Goal: Task Accomplishment & Management: Manage account settings

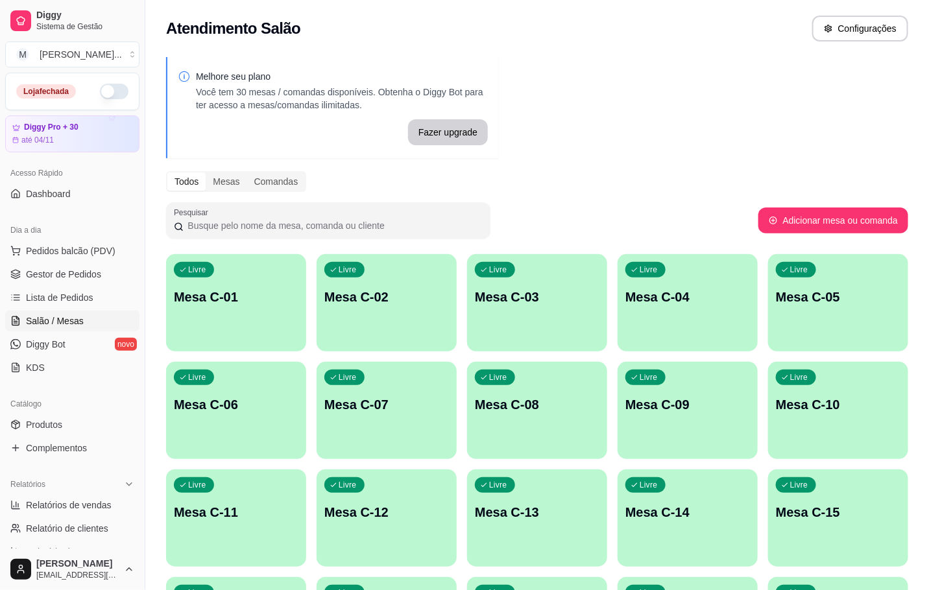
click at [259, 331] on div "Livre Mesa C-01" at bounding box center [236, 295] width 140 height 82
click at [690, 372] on div "Livre Mesa C-09" at bounding box center [687, 402] width 136 height 79
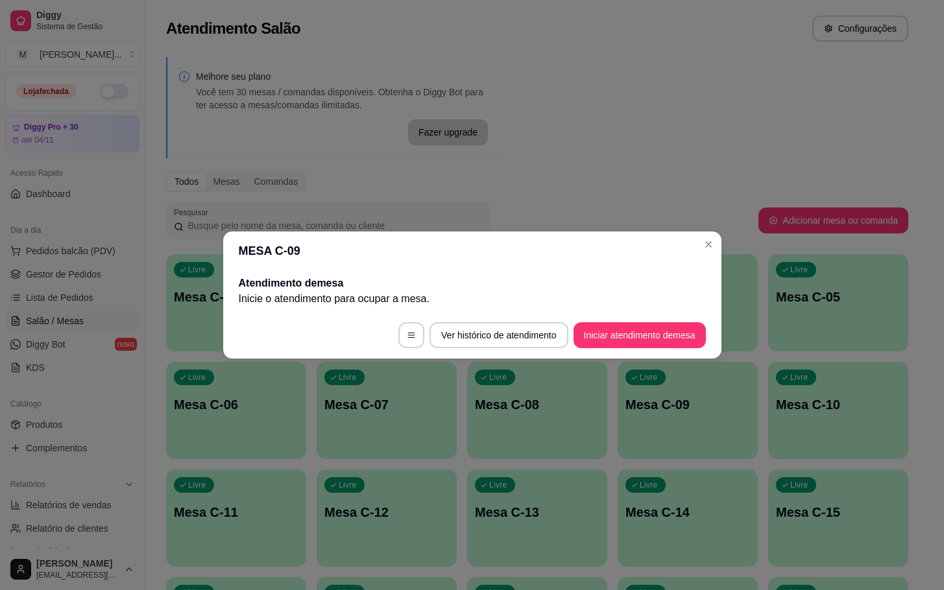
drag, startPoint x: 232, startPoint y: 261, endPoint x: 149, endPoint y: 291, distance: 88.2
click at [232, 259] on header "MESA C-09" at bounding box center [472, 251] width 498 height 39
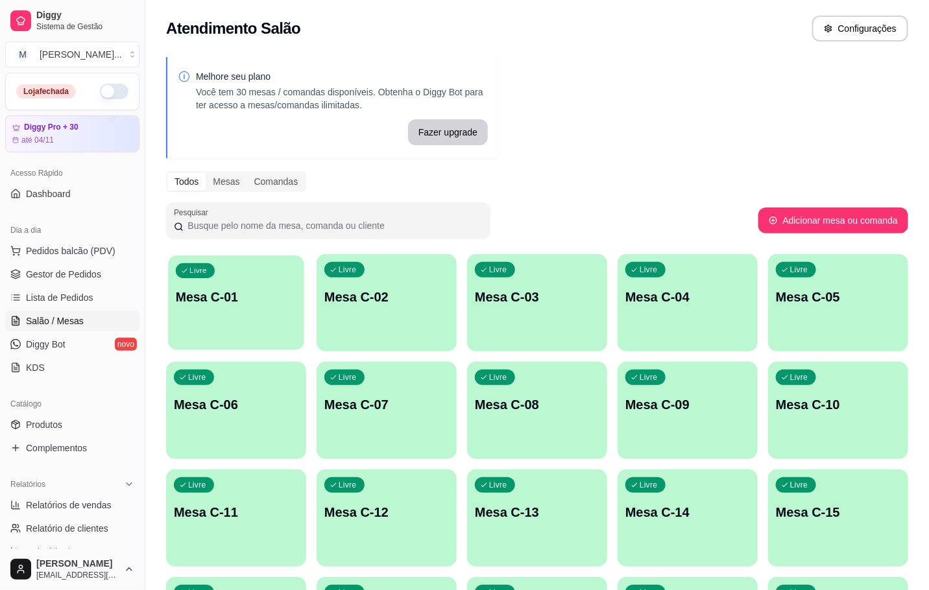
click at [197, 314] on div "Livre Mesa C-01" at bounding box center [236, 295] width 136 height 79
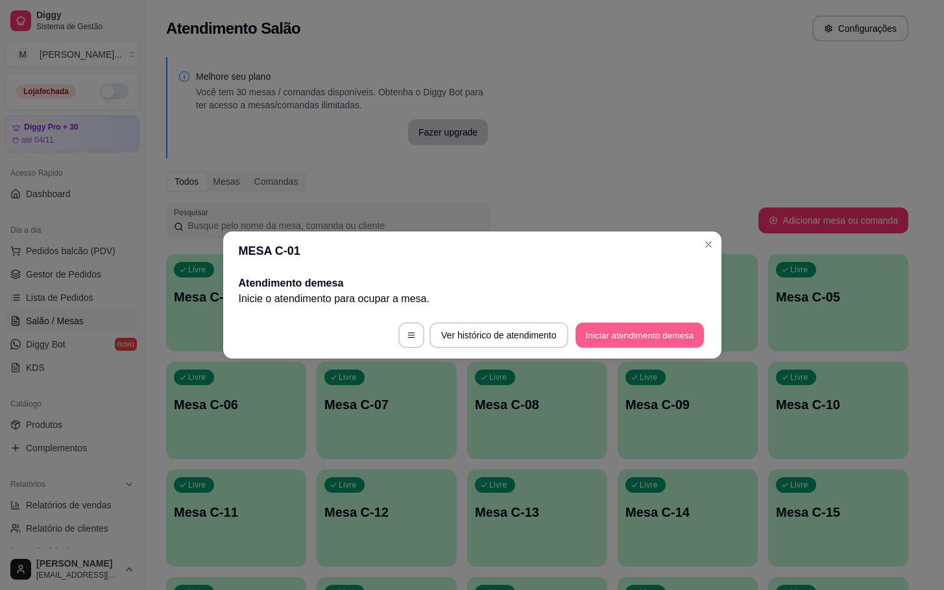
click at [672, 331] on button "Iniciar atendimento de mesa" at bounding box center [639, 335] width 128 height 25
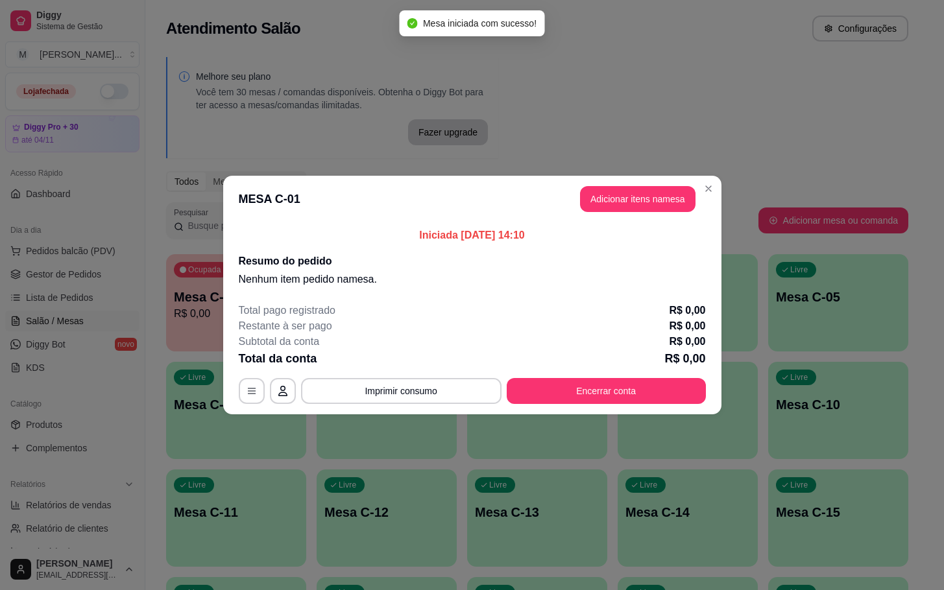
drag, startPoint x: 654, startPoint y: 182, endPoint x: 649, endPoint y: 191, distance: 11.3
click at [654, 187] on header "MESA C-01 Adicionar itens na mesa" at bounding box center [472, 199] width 498 height 47
click at [651, 193] on button "Adicionar itens na mesa" at bounding box center [638, 199] width 112 height 25
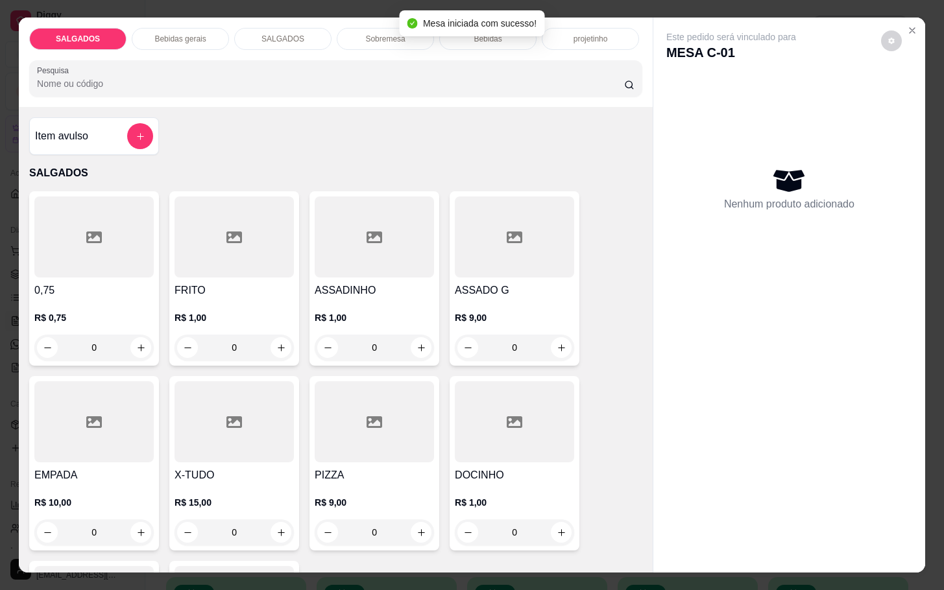
click at [339, 448] on div at bounding box center [374, 421] width 119 height 81
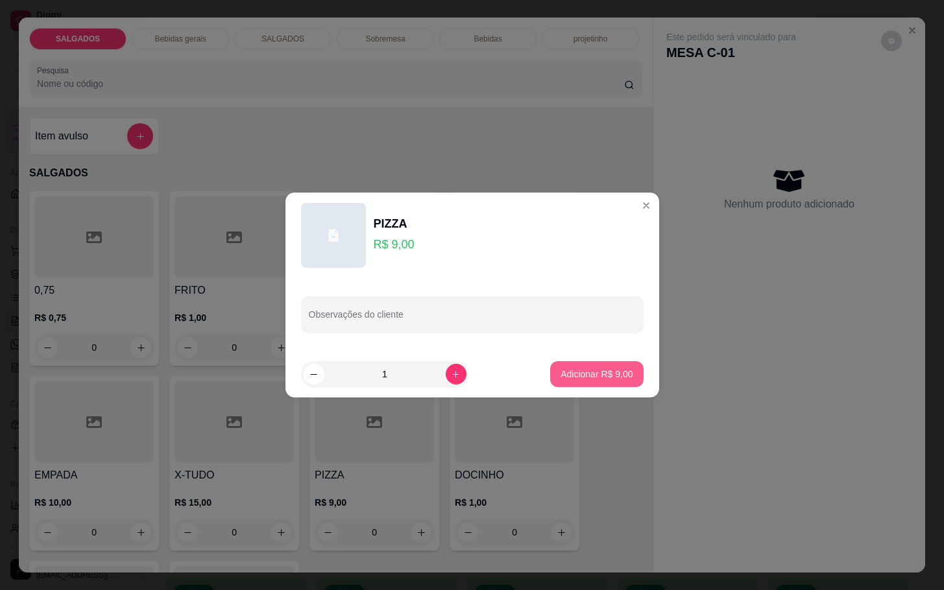
click at [582, 372] on p "Adicionar R$ 9,00" at bounding box center [596, 374] width 72 height 13
type input "1"
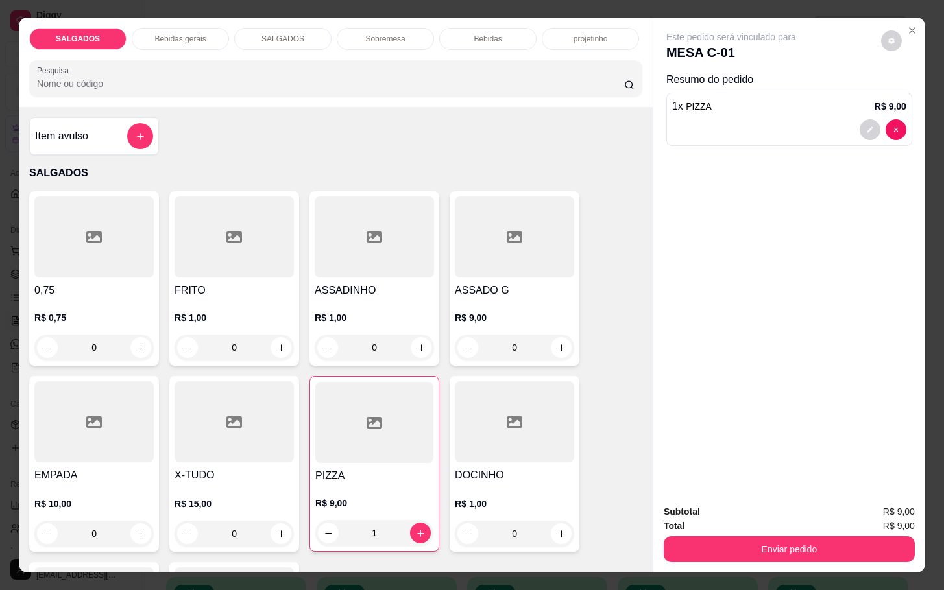
click at [138, 40] on div "Bebidas gerais" at bounding box center [180, 39] width 97 height 22
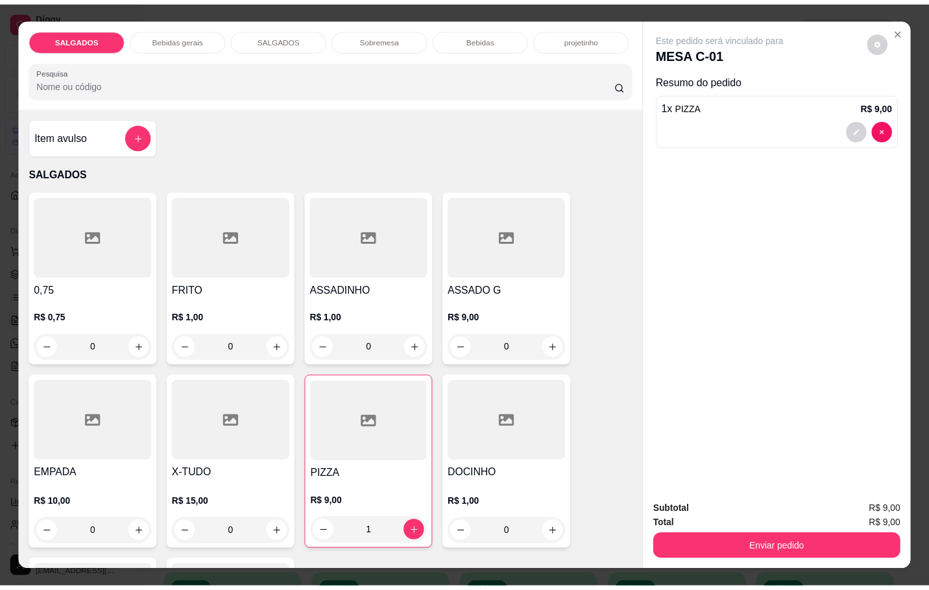
scroll to position [31, 0]
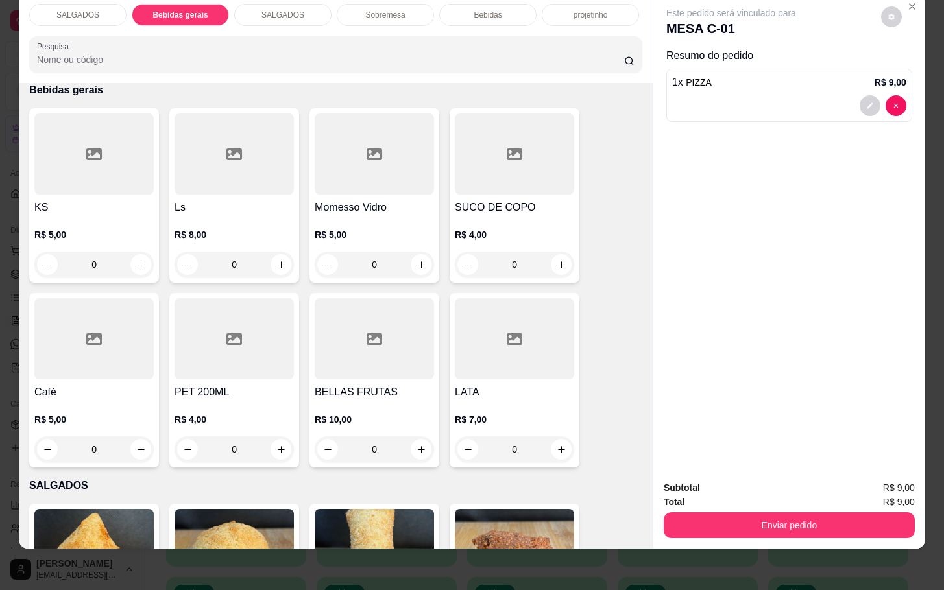
click at [526, 156] on div at bounding box center [514, 154] width 119 height 81
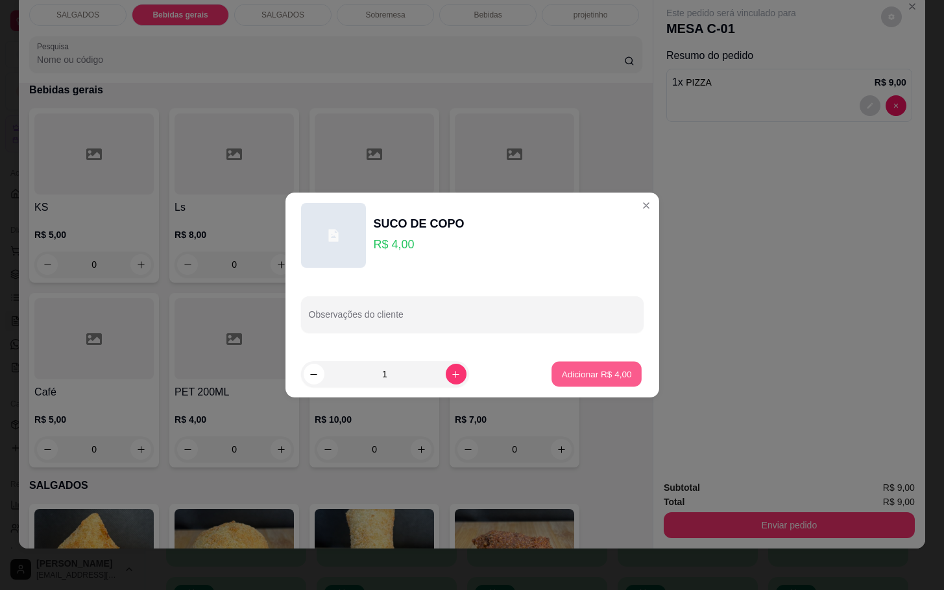
click at [592, 383] on button "Adicionar R$ 4,00" at bounding box center [596, 374] width 90 height 25
type input "1"
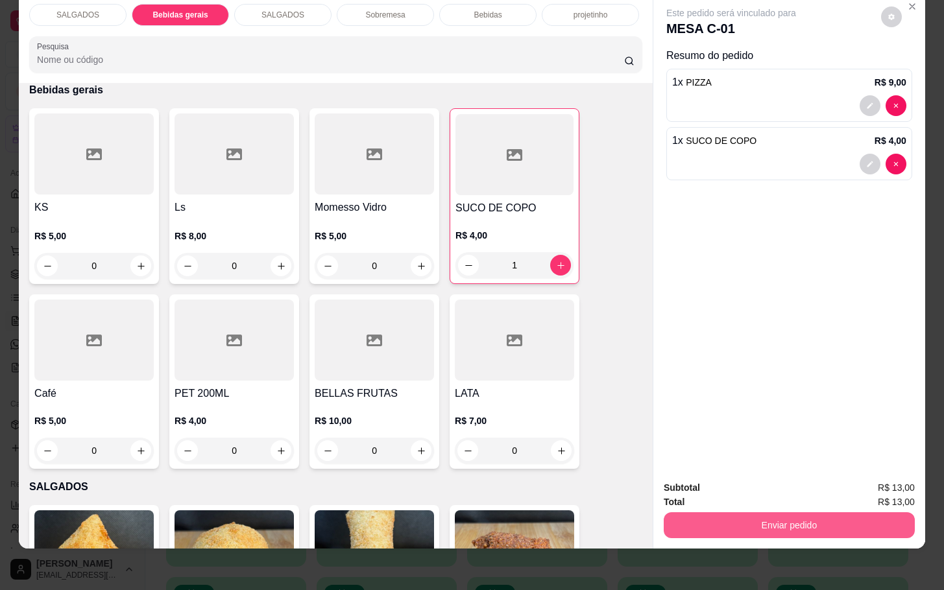
click at [745, 512] on button "Enviar pedido" at bounding box center [789, 525] width 251 height 26
click at [906, 483] on button "Enviar pedido" at bounding box center [878, 479] width 73 height 25
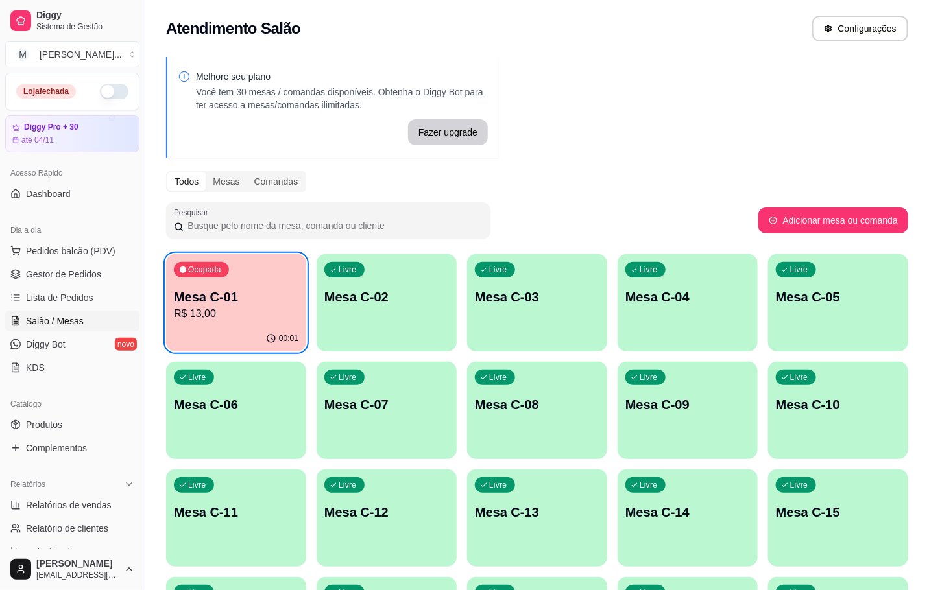
click at [267, 310] on p "R$ 13,00" at bounding box center [236, 314] width 125 height 16
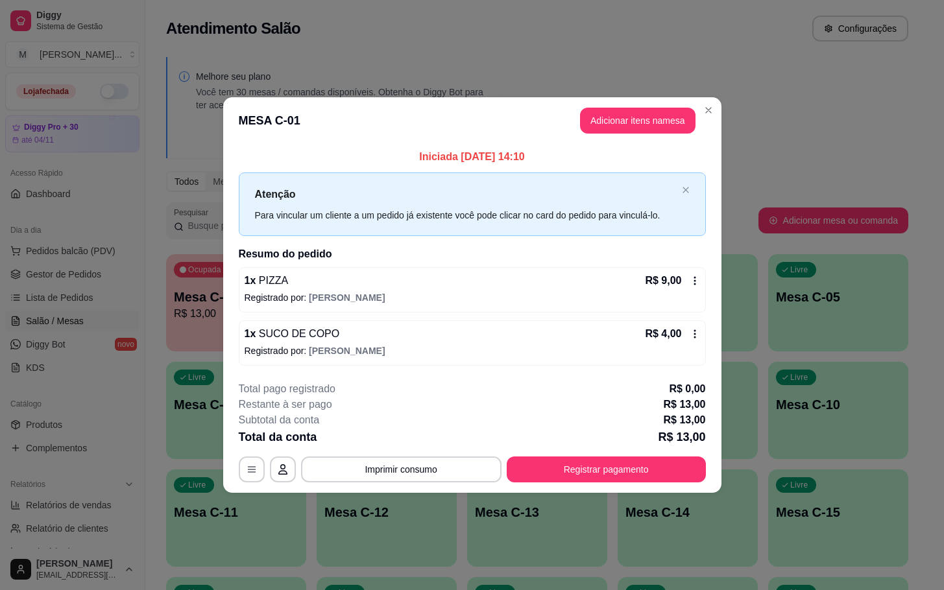
drag, startPoint x: 672, startPoint y: 452, endPoint x: 672, endPoint y: 461, distance: 9.1
click at [672, 458] on div "**********" at bounding box center [472, 431] width 467 height 101
click at [672, 461] on button "Registrar pagamento" at bounding box center [606, 470] width 199 height 26
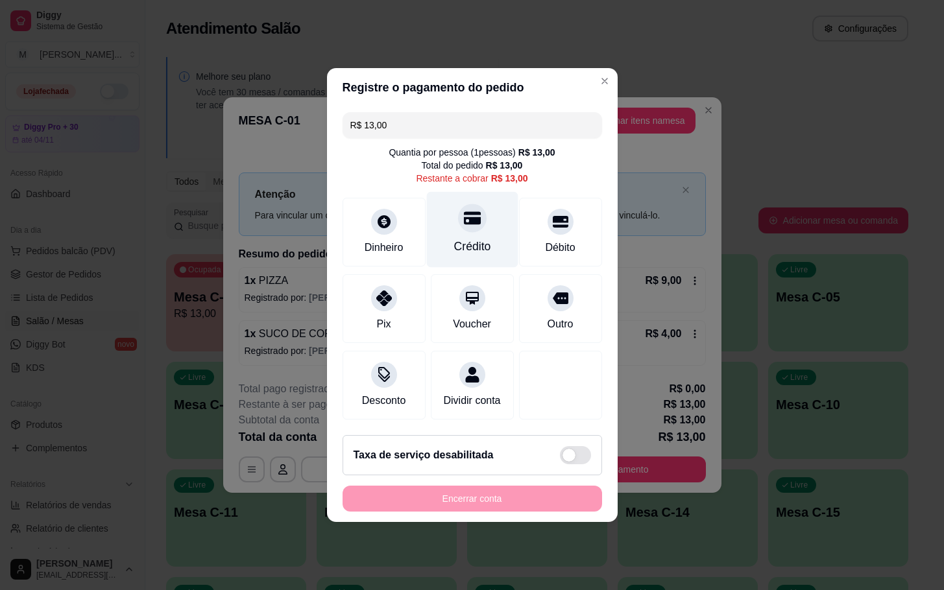
click at [488, 216] on div "Crédito" at bounding box center [471, 230] width 91 height 76
type input "R$ 0,00"
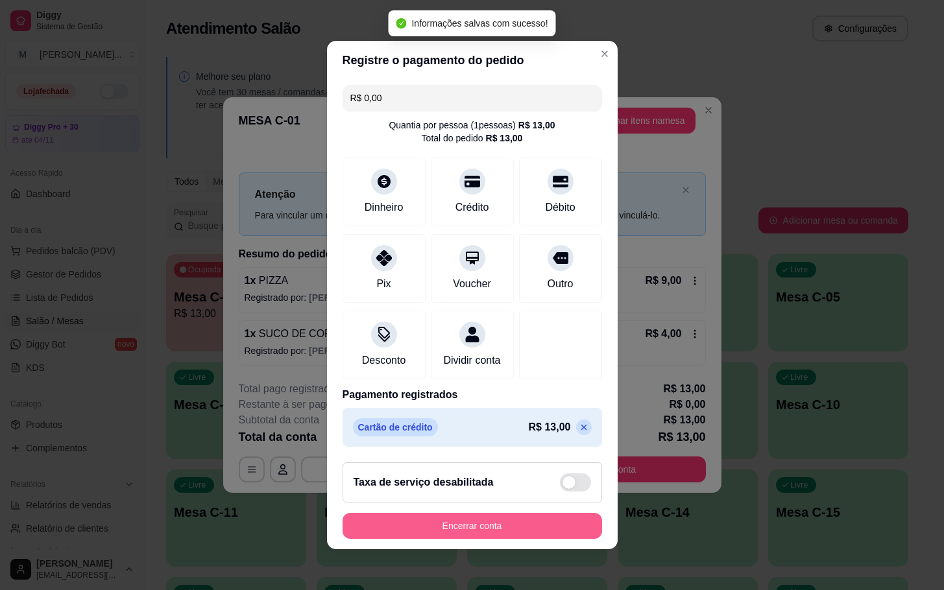
click at [530, 539] on button "Encerrar conta" at bounding box center [471, 526] width 259 height 26
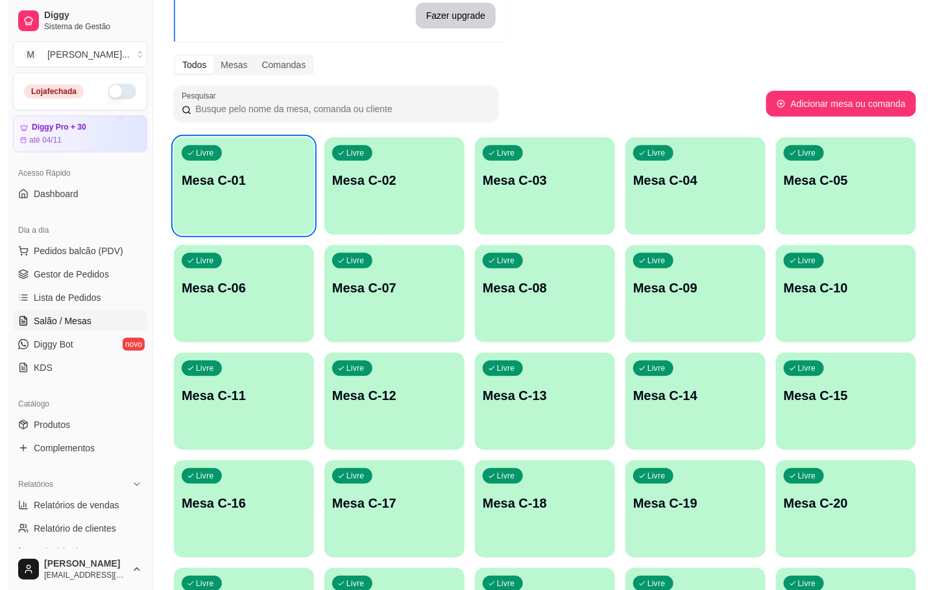
scroll to position [352, 0]
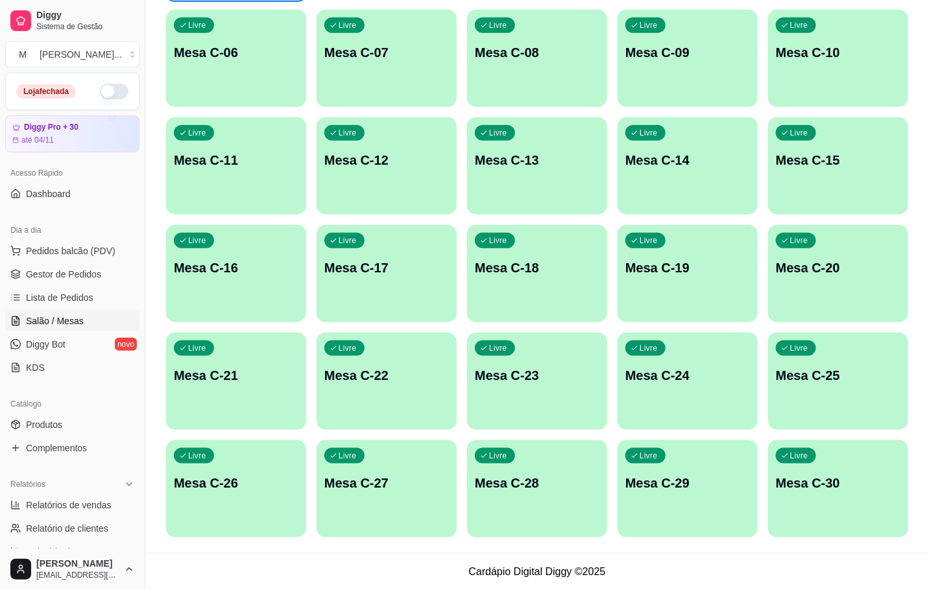
click at [392, 368] on p "Mesa C-22" at bounding box center [386, 375] width 125 height 18
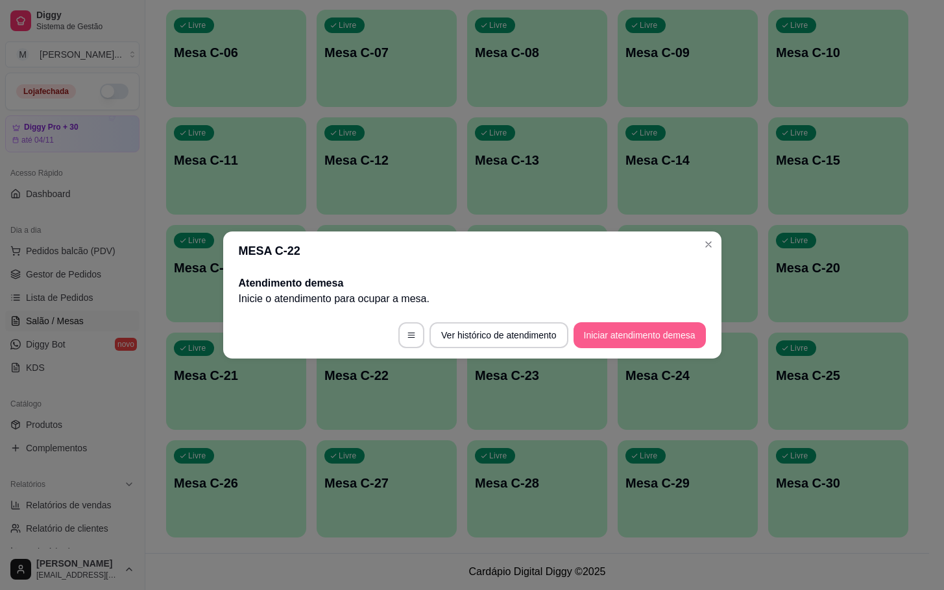
click at [644, 328] on button "Iniciar atendimento de mesa" at bounding box center [639, 335] width 132 height 26
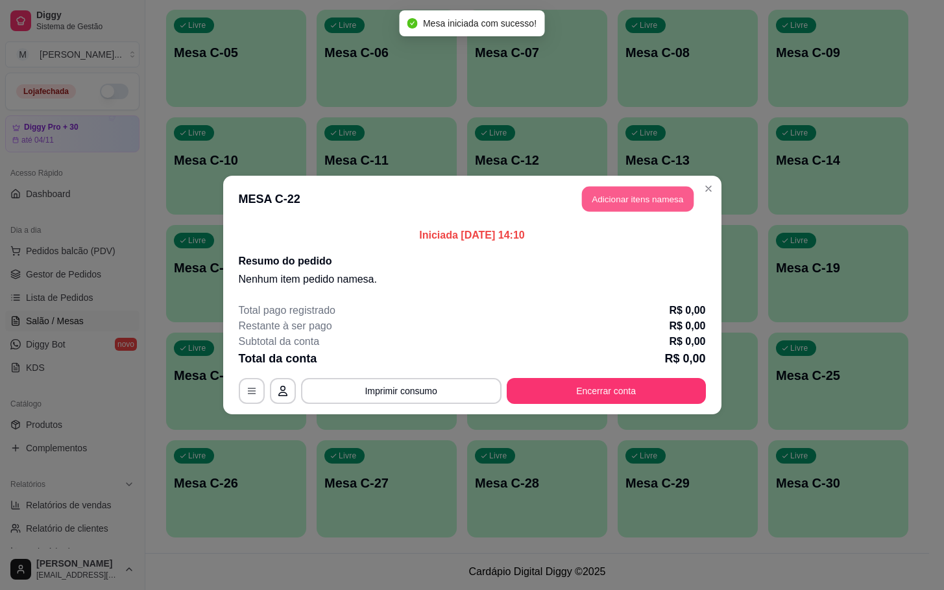
click at [670, 195] on button "Adicionar itens na mesa" at bounding box center [638, 199] width 112 height 25
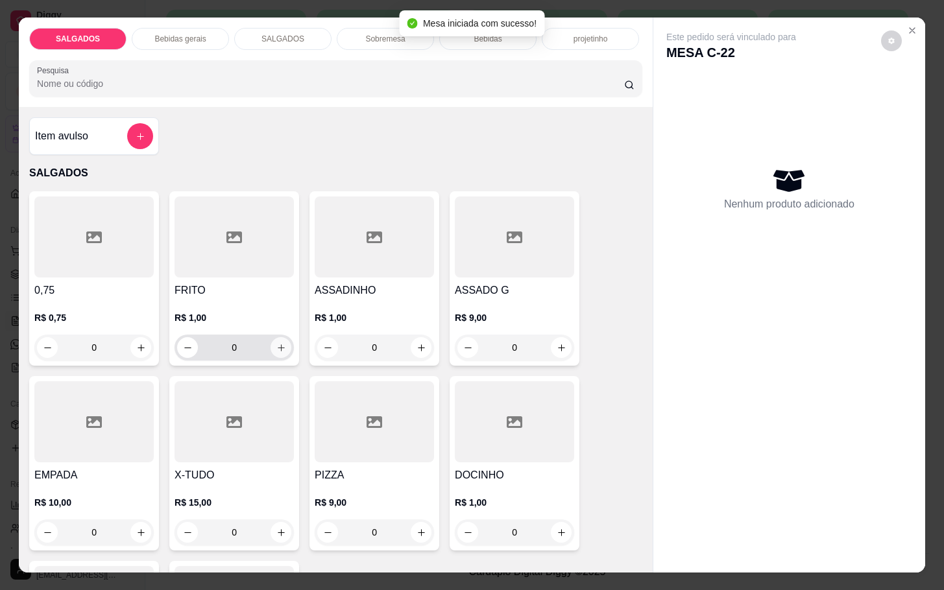
click at [276, 343] on icon "increase-product-quantity" at bounding box center [281, 348] width 10 height 10
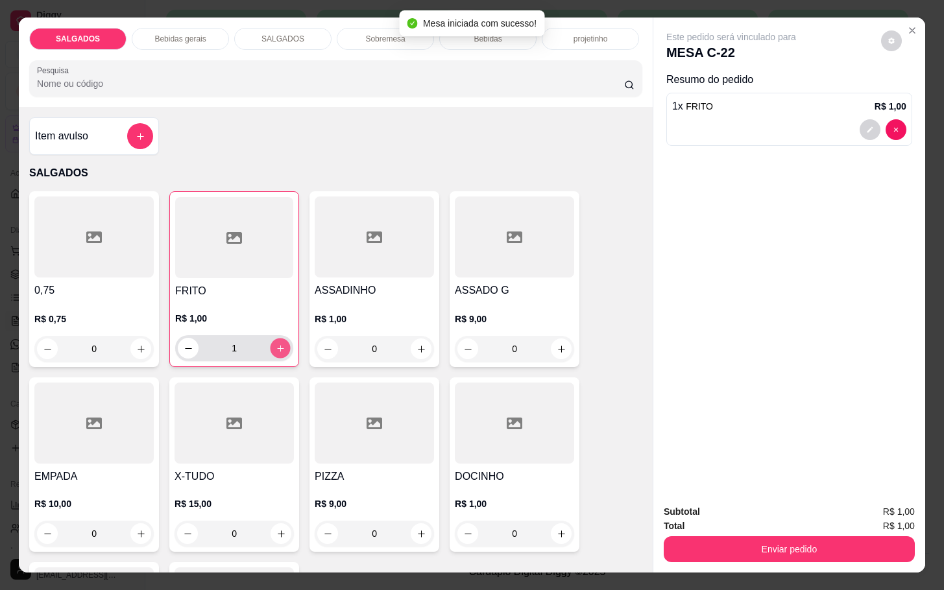
click at [276, 344] on icon "increase-product-quantity" at bounding box center [281, 349] width 10 height 10
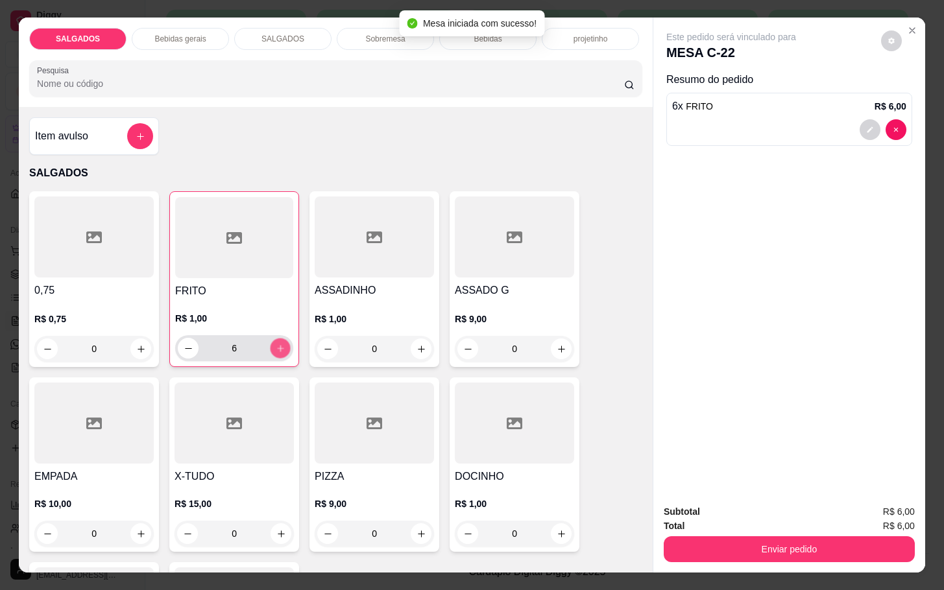
click at [276, 344] on icon "increase-product-quantity" at bounding box center [281, 349] width 10 height 10
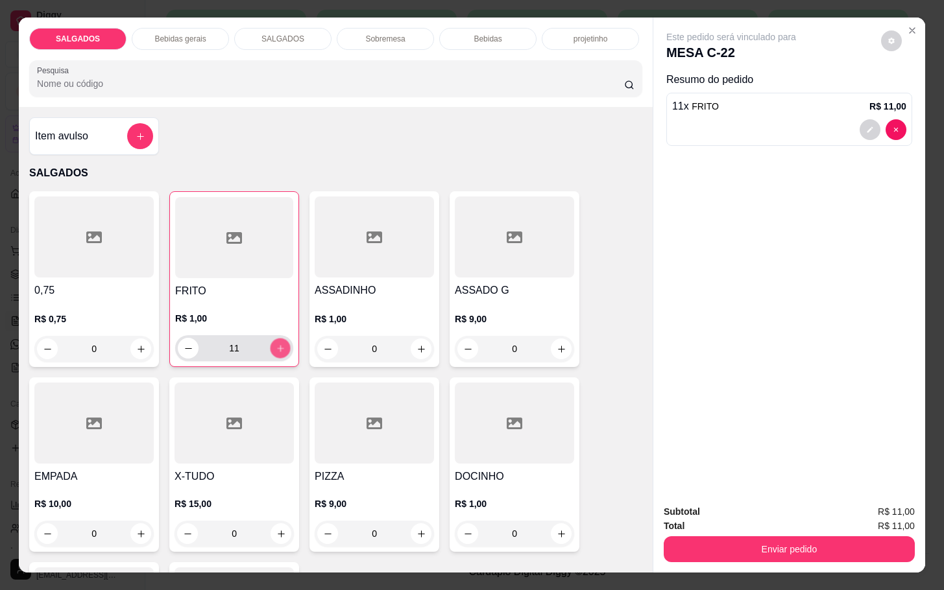
click at [276, 344] on icon "increase-product-quantity" at bounding box center [281, 349] width 10 height 10
click at [278, 349] on button "increase-product-quantity" at bounding box center [280, 348] width 21 height 21
click at [276, 349] on button "increase-product-quantity" at bounding box center [280, 348] width 21 height 21
click at [280, 343] on button "increase-product-quantity" at bounding box center [280, 349] width 20 height 20
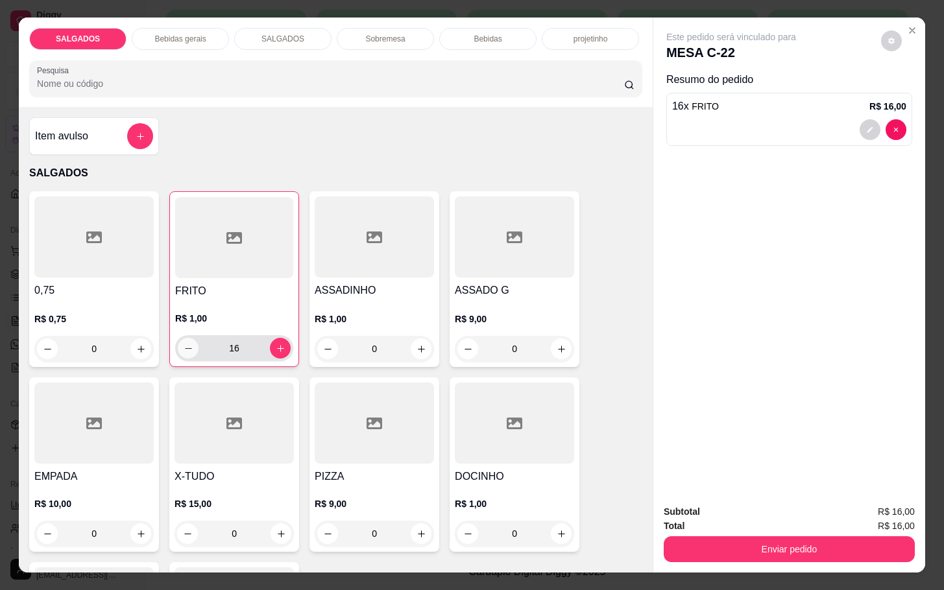
click at [189, 338] on button "decrease-product-quantity" at bounding box center [188, 348] width 21 height 21
type input "15"
click at [165, 34] on p "Bebidas gerais" at bounding box center [179, 39] width 51 height 10
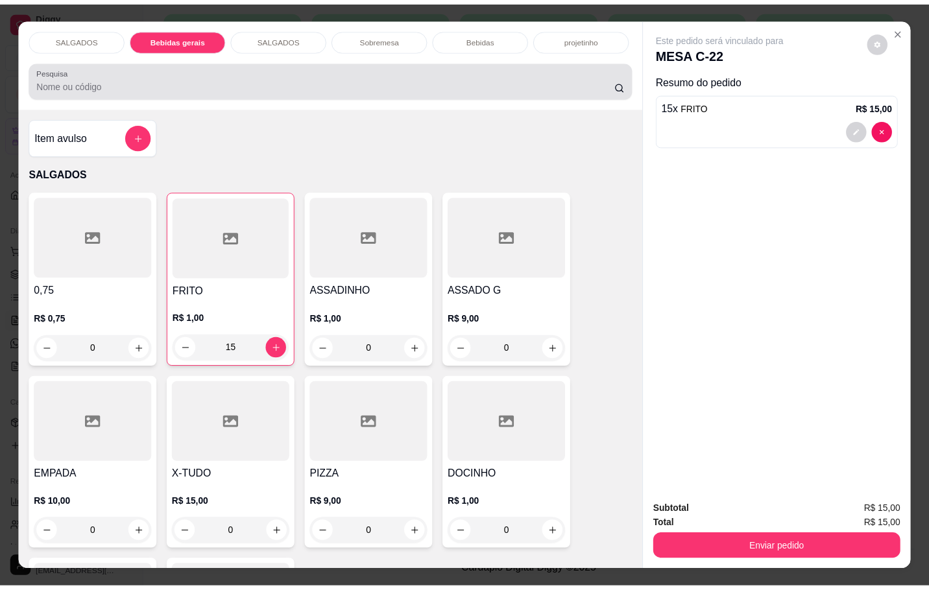
scroll to position [31, 0]
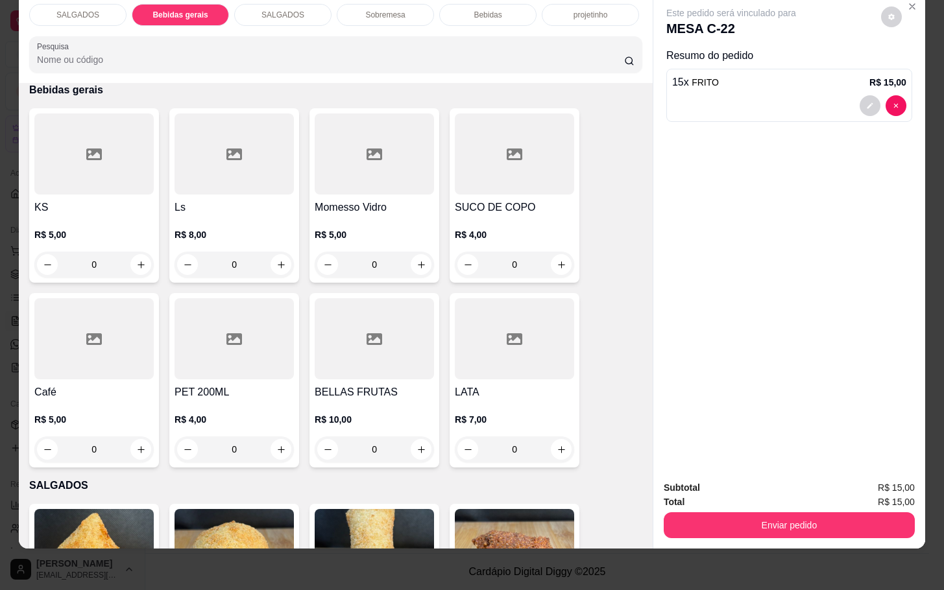
click at [117, 166] on div at bounding box center [93, 154] width 119 height 81
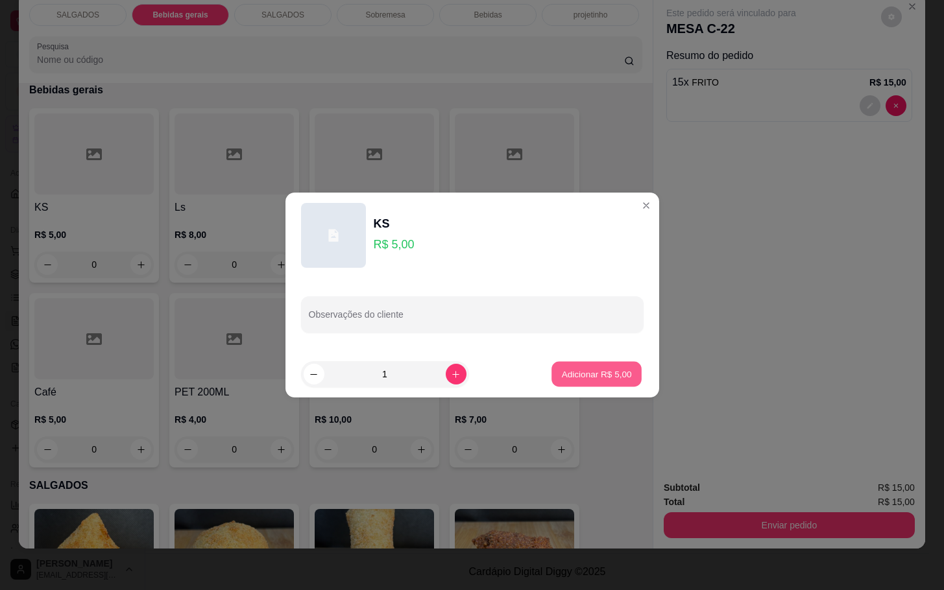
click at [592, 372] on p "Adicionar R$ 5,00" at bounding box center [597, 374] width 70 height 12
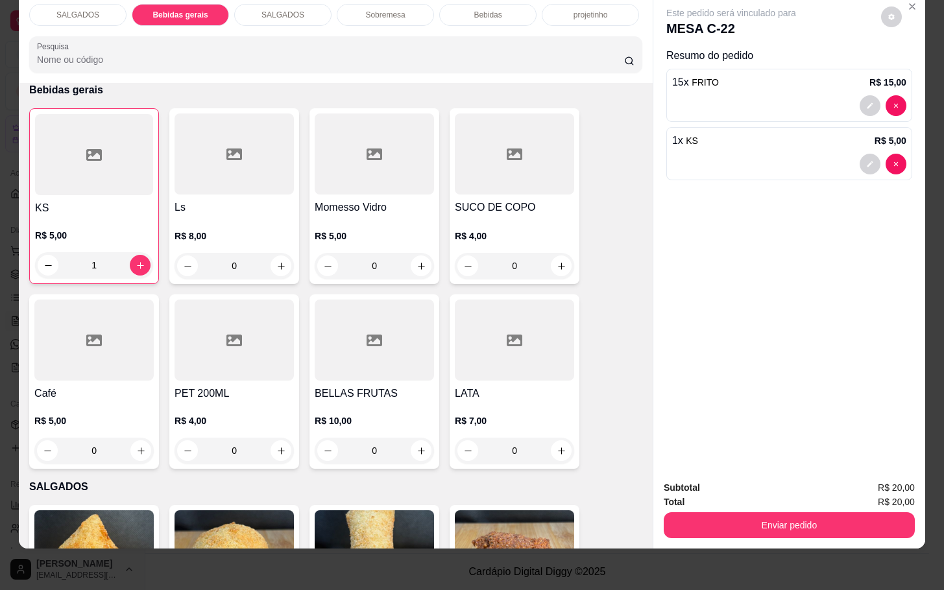
drag, startPoint x: 669, startPoint y: 433, endPoint x: 670, endPoint y: 442, distance: 9.8
click at [670, 442] on div "Este pedido será vinculado para MESA C-22 Resumo do pedido 15 x FRITO R$ 15,00 …" at bounding box center [789, 232] width 272 height 476
click at [695, 522] on button "Enviar pedido" at bounding box center [789, 525] width 251 height 26
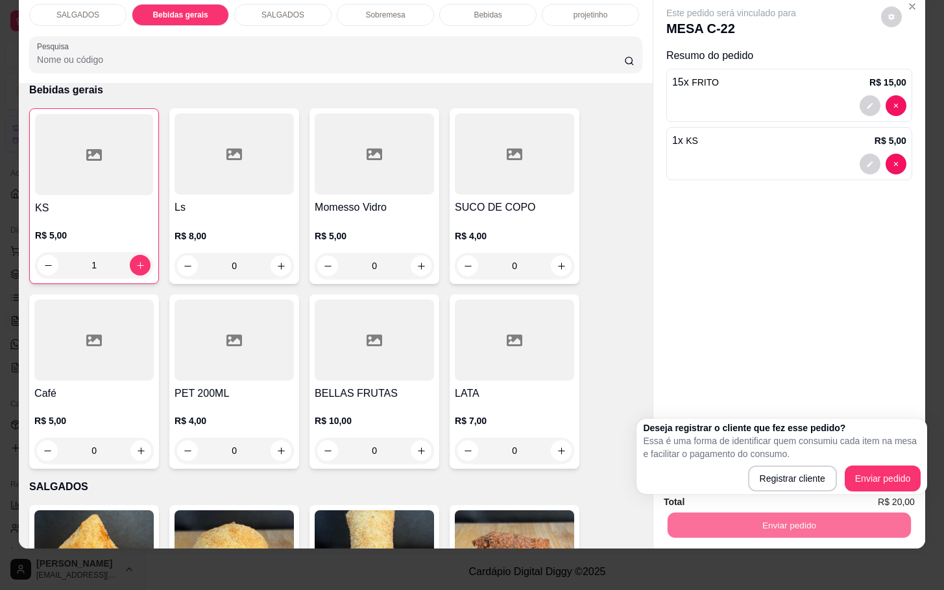
click at [333, 312] on div at bounding box center [374, 340] width 119 height 81
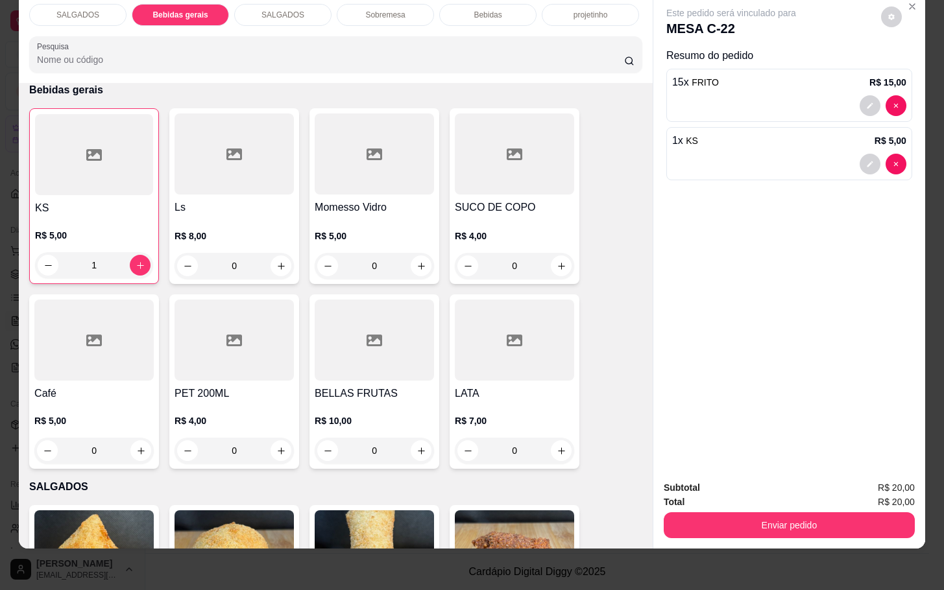
click at [895, 160] on div at bounding box center [882, 164] width 47 height 21
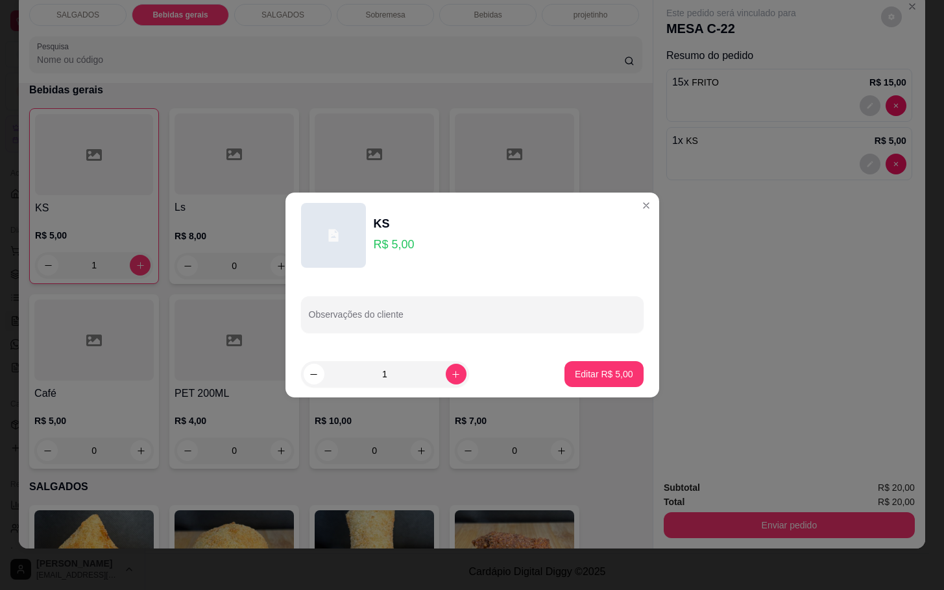
click at [629, 390] on footer "1 Editar R$ 5,00" at bounding box center [472, 374] width 374 height 47
drag, startPoint x: 621, startPoint y: 389, endPoint x: 611, endPoint y: 385, distance: 10.5
click at [616, 386] on footer "1 Editar R$ 5,00" at bounding box center [472, 374] width 374 height 47
click at [602, 374] on p "Editar R$ 5,00" at bounding box center [604, 374] width 58 height 13
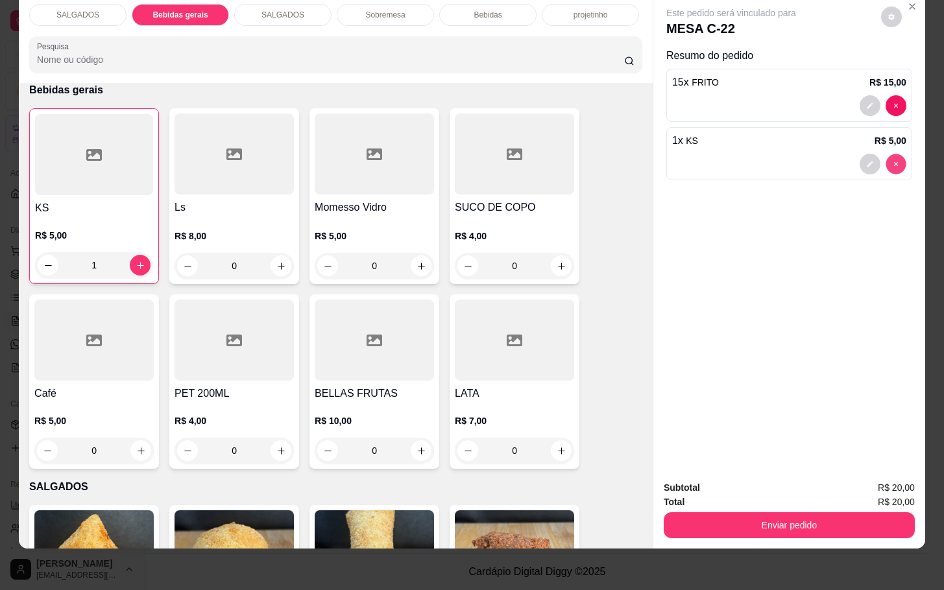
type input "0"
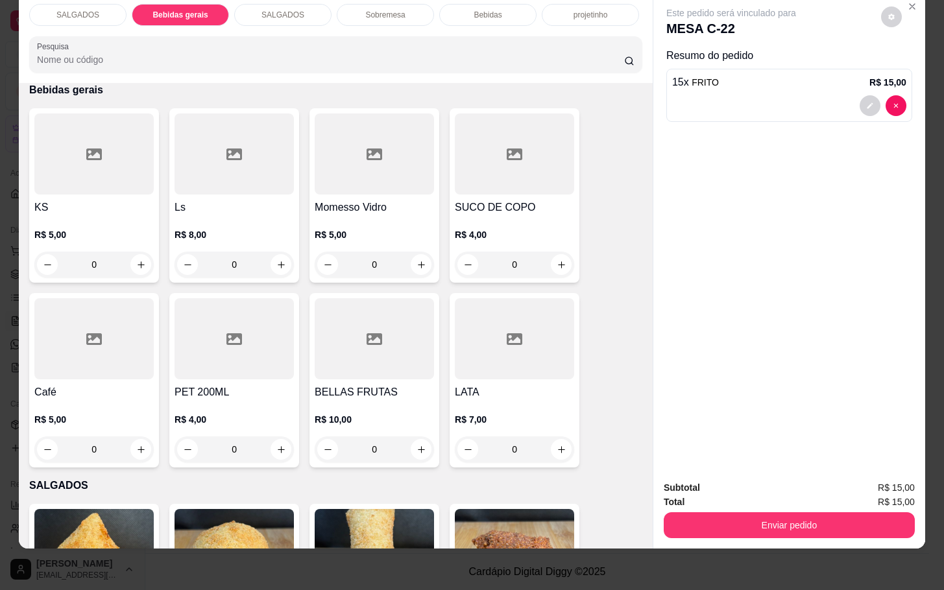
click at [389, 170] on div at bounding box center [374, 154] width 119 height 81
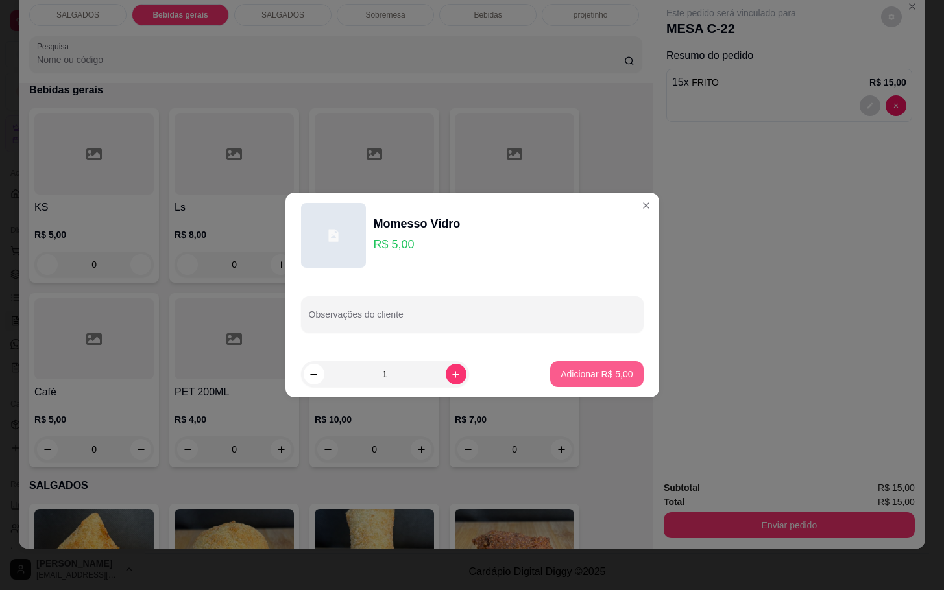
click at [578, 361] on button "Adicionar R$ 5,00" at bounding box center [596, 374] width 93 height 26
type input "1"
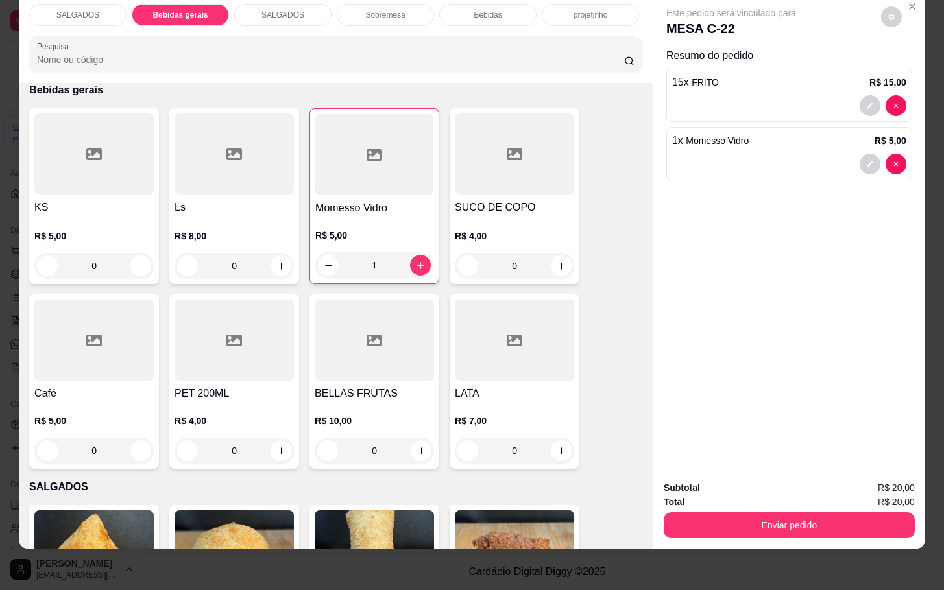
click at [787, 509] on div "Enviar pedido" at bounding box center [789, 523] width 251 height 29
click at [837, 512] on button "Enviar pedido" at bounding box center [788, 524] width 243 height 25
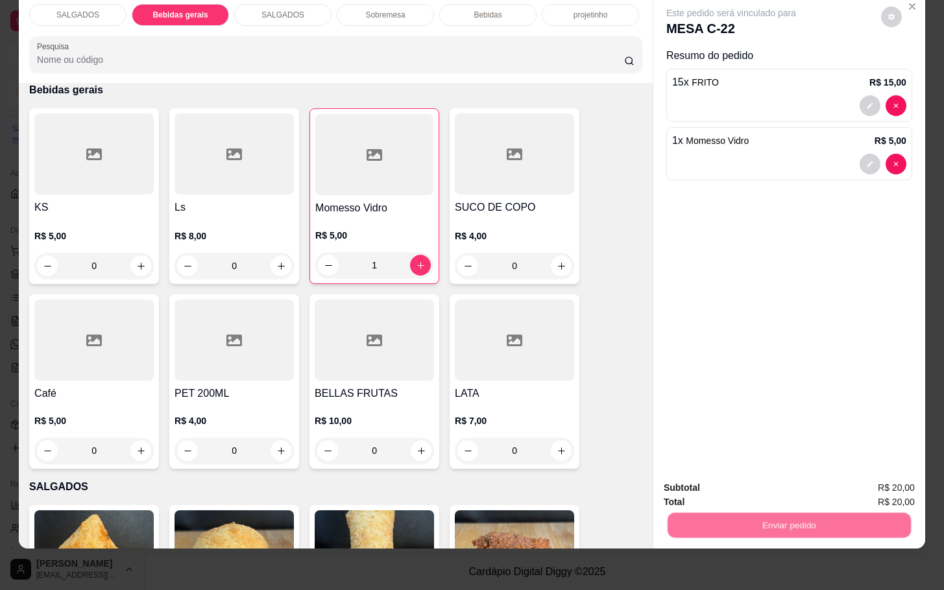
click at [903, 467] on button "Enviar pedido" at bounding box center [878, 479] width 73 height 25
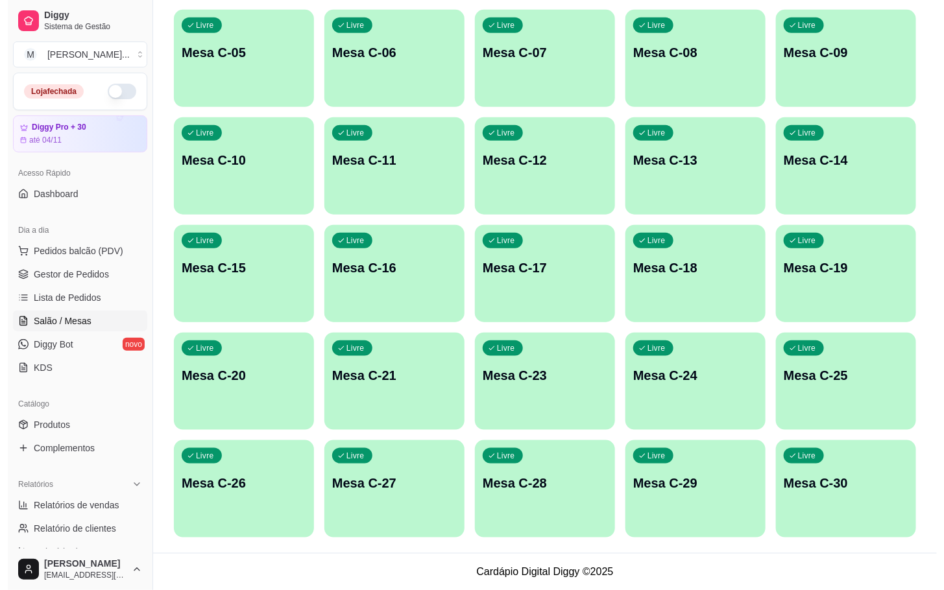
scroll to position [60, 0]
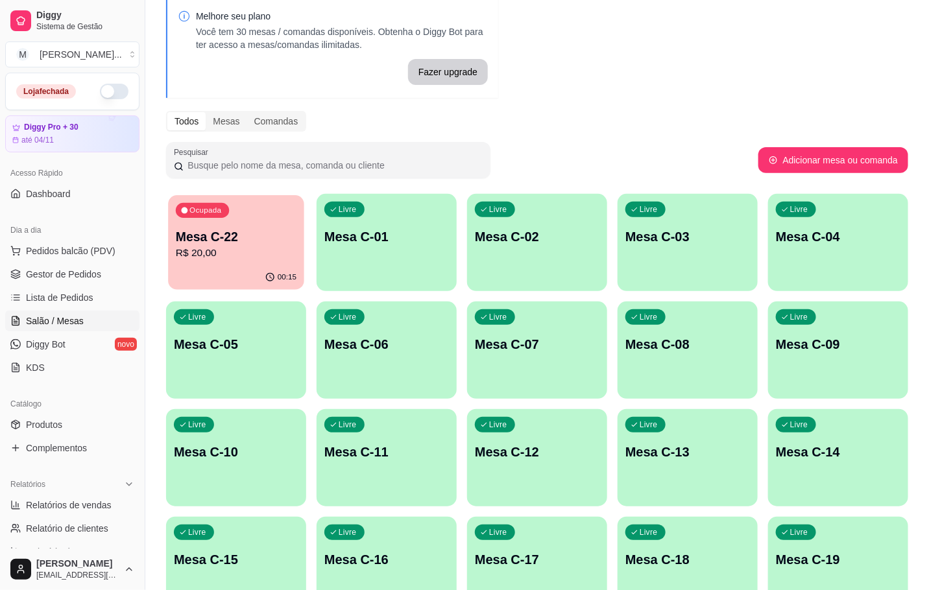
click at [240, 255] on p "R$ 20,00" at bounding box center [236, 253] width 121 height 15
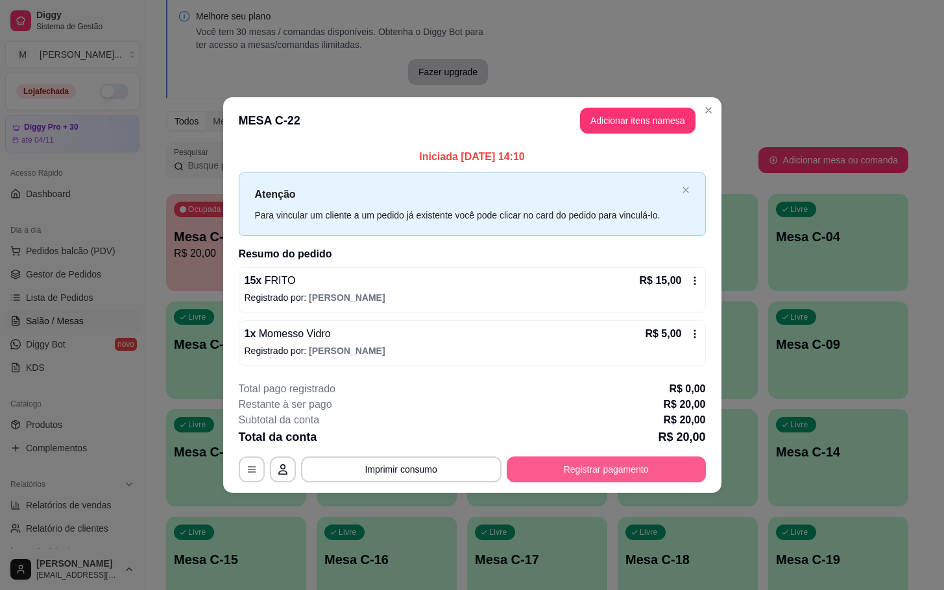
click at [693, 465] on button "Registrar pagamento" at bounding box center [606, 470] width 199 height 26
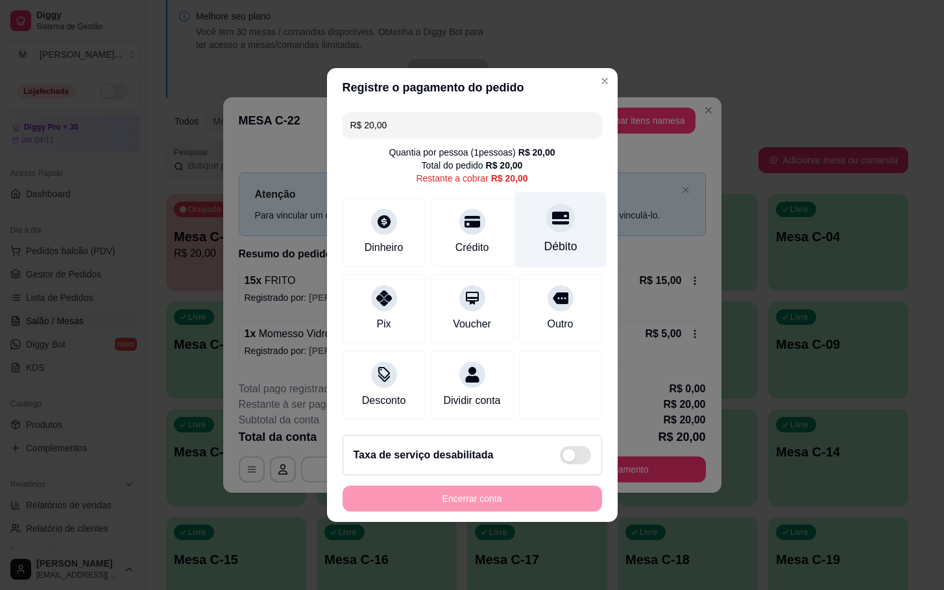
click at [570, 211] on div "Débito" at bounding box center [559, 230] width 91 height 76
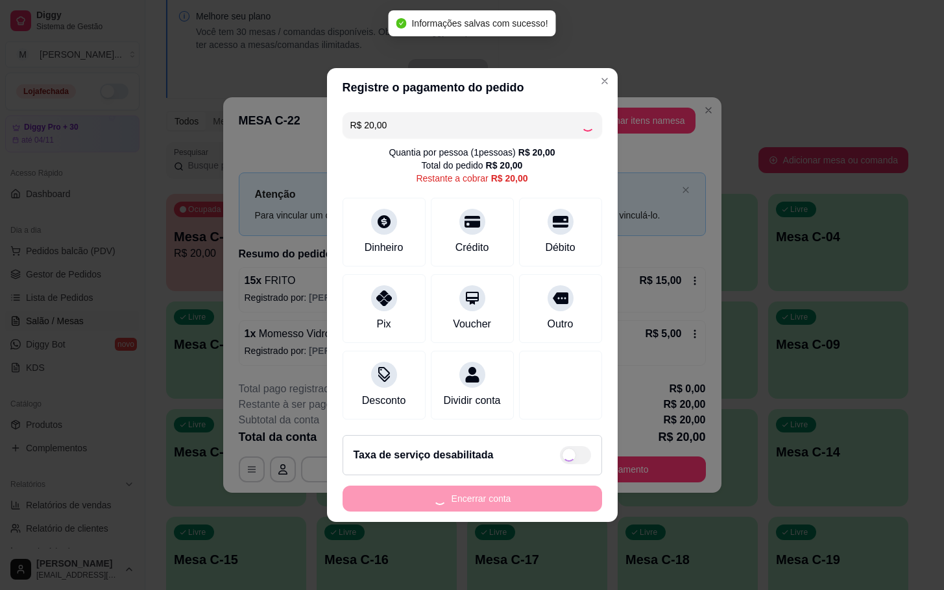
type input "R$ 0,00"
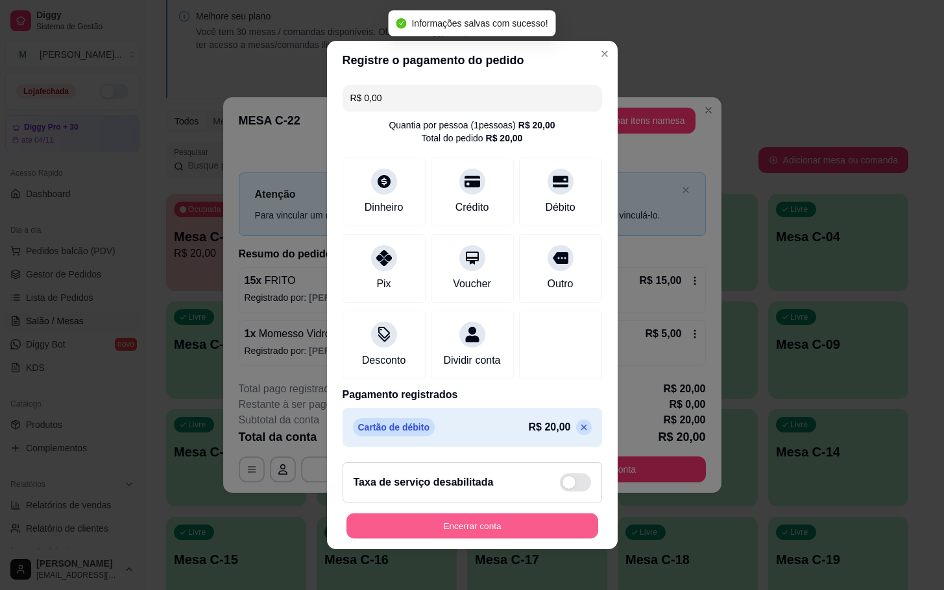
click at [485, 527] on button "Encerrar conta" at bounding box center [472, 526] width 252 height 25
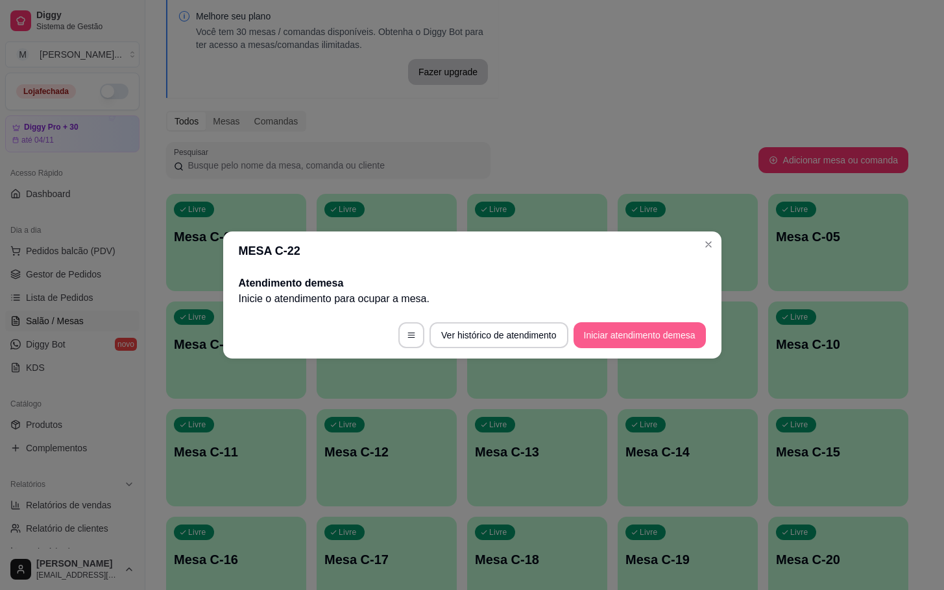
click at [672, 342] on button "Iniciar atendimento de mesa" at bounding box center [639, 335] width 132 height 26
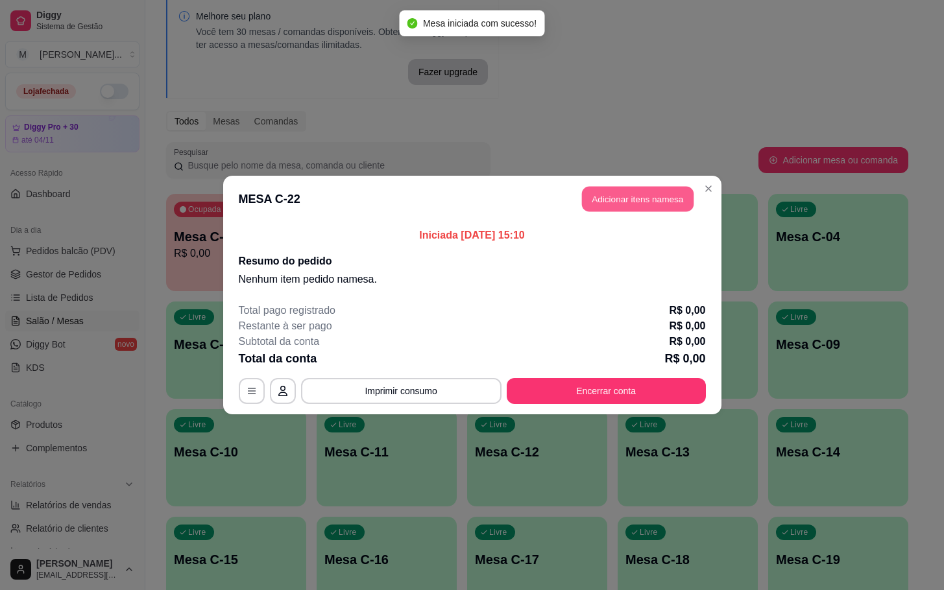
click at [636, 191] on button "Adicionar itens na mesa" at bounding box center [638, 199] width 112 height 25
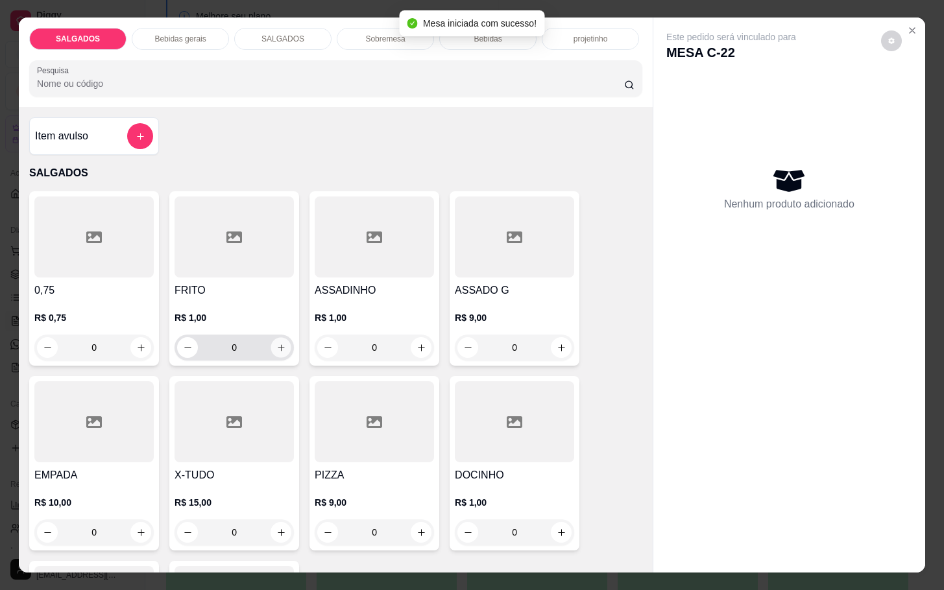
click at [271, 338] on button "increase-product-quantity" at bounding box center [281, 348] width 20 height 20
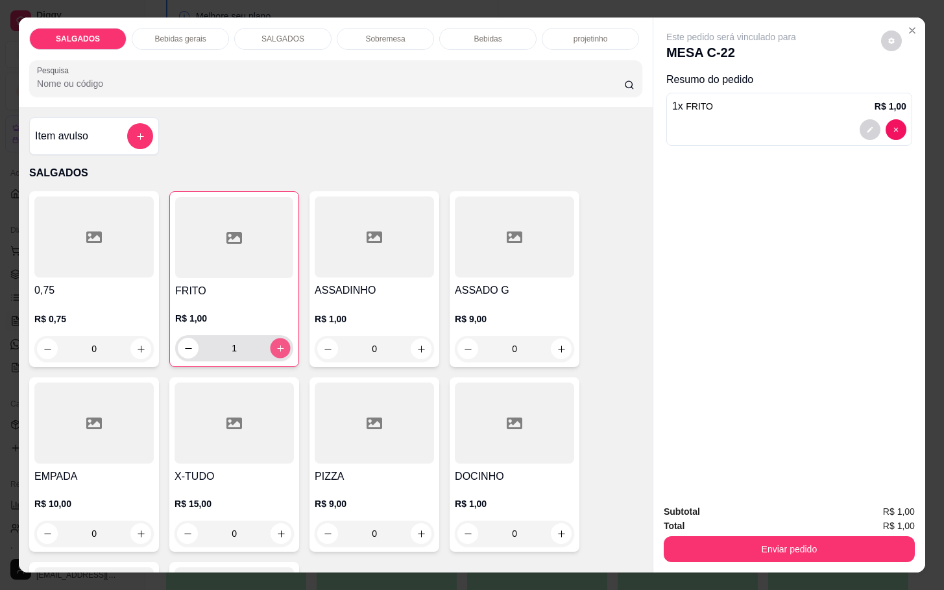
click at [270, 339] on button "increase-product-quantity" at bounding box center [280, 349] width 20 height 20
click at [270, 338] on button "increase-product-quantity" at bounding box center [280, 348] width 21 height 21
click at [270, 339] on button "increase-product-quantity" at bounding box center [280, 349] width 20 height 20
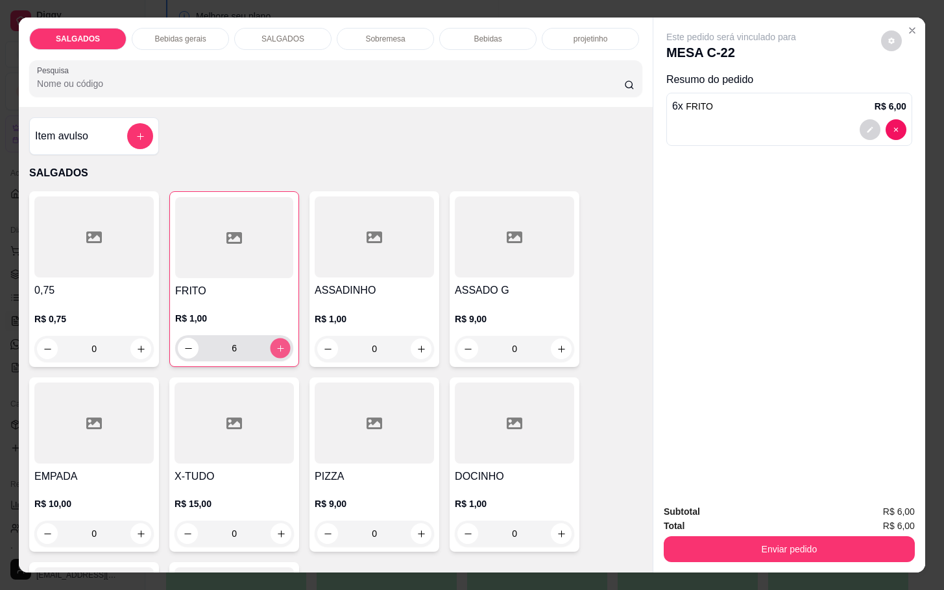
click at [270, 339] on button "increase-product-quantity" at bounding box center [280, 349] width 20 height 20
click at [270, 338] on button "increase-product-quantity" at bounding box center [280, 348] width 21 height 21
type input "8"
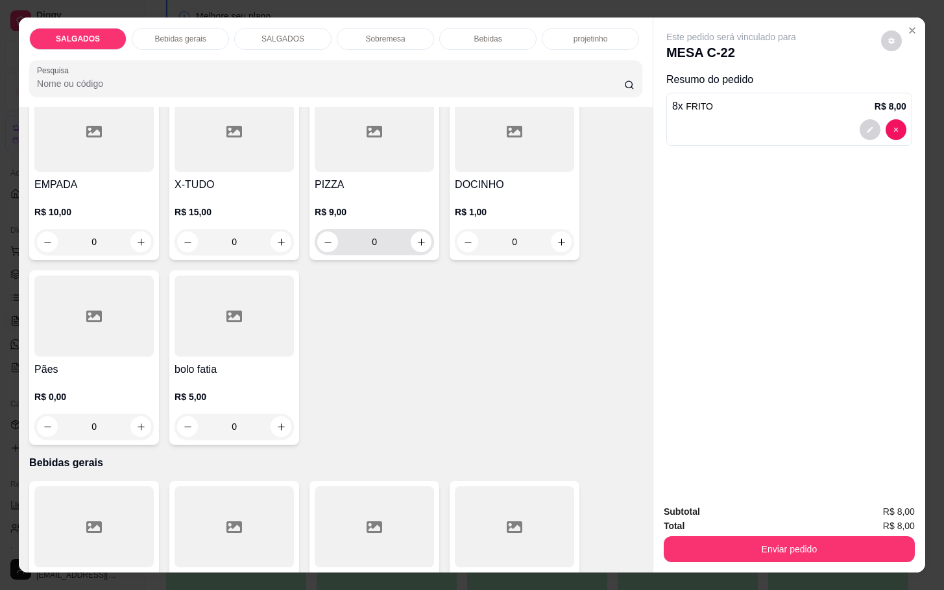
scroll to position [584, 0]
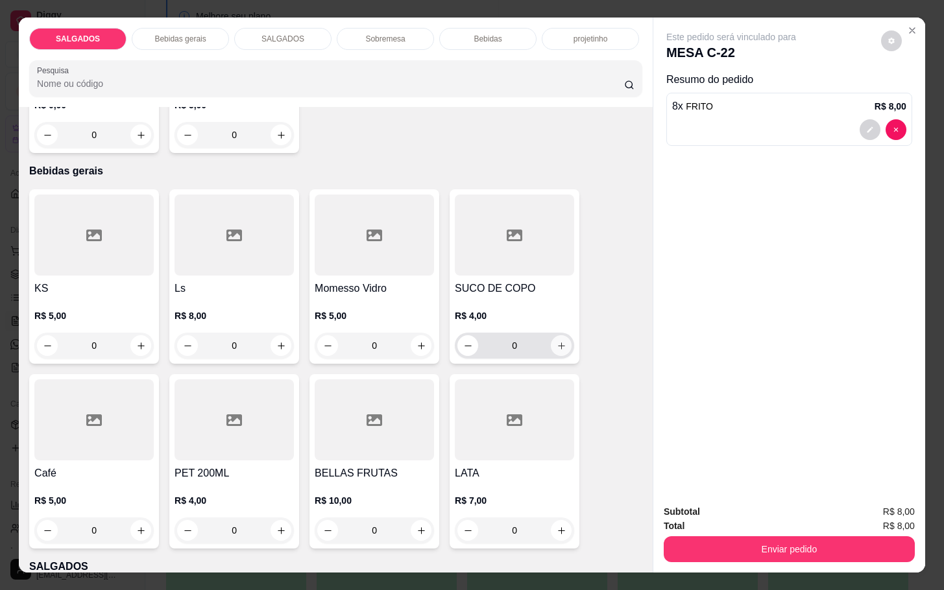
click at [557, 341] on icon "increase-product-quantity" at bounding box center [562, 346] width 10 height 10
type input "1"
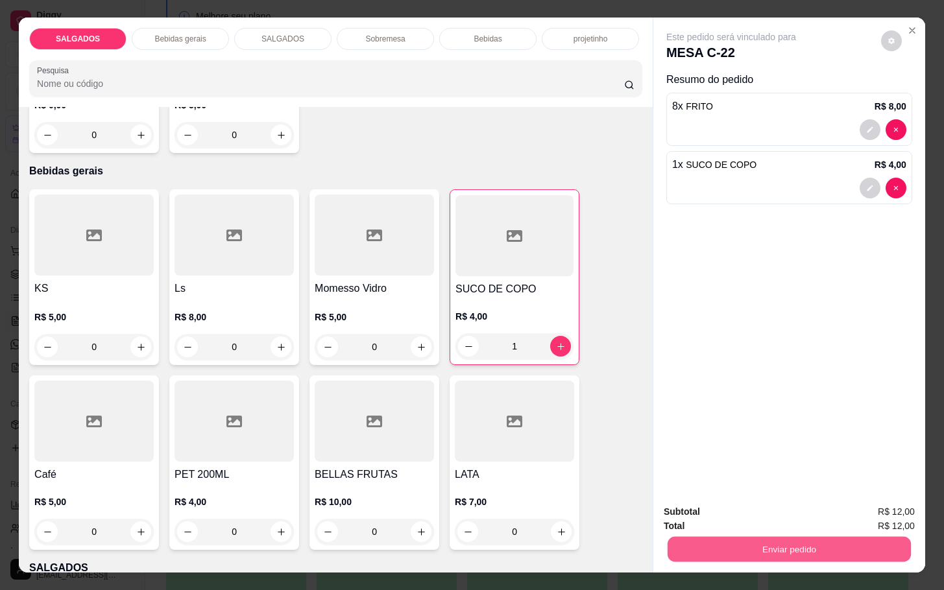
click at [796, 536] on button "Enviar pedido" at bounding box center [788, 548] width 243 height 25
click at [893, 504] on button "Enviar pedido" at bounding box center [878, 510] width 73 height 25
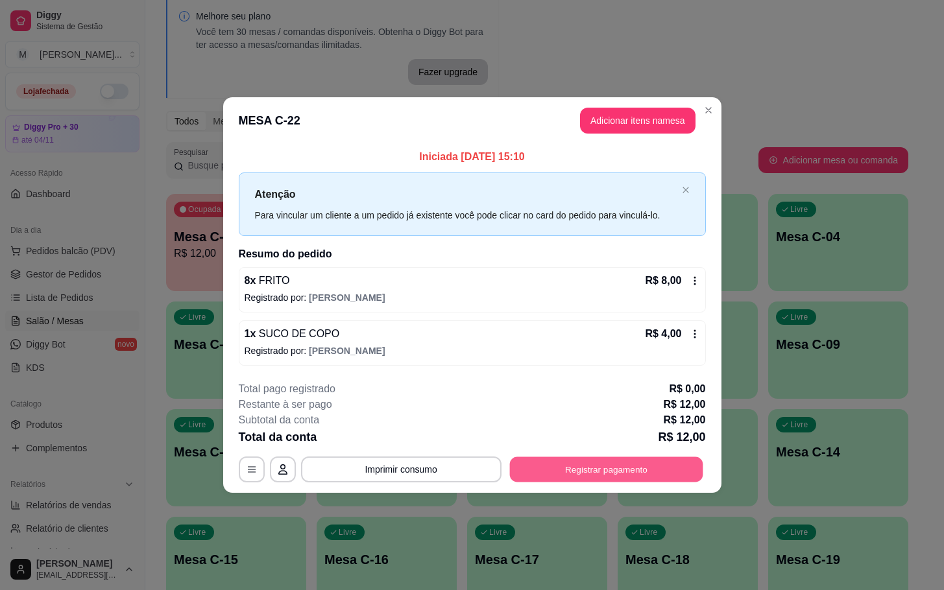
click at [584, 459] on button "Registrar pagamento" at bounding box center [605, 469] width 193 height 25
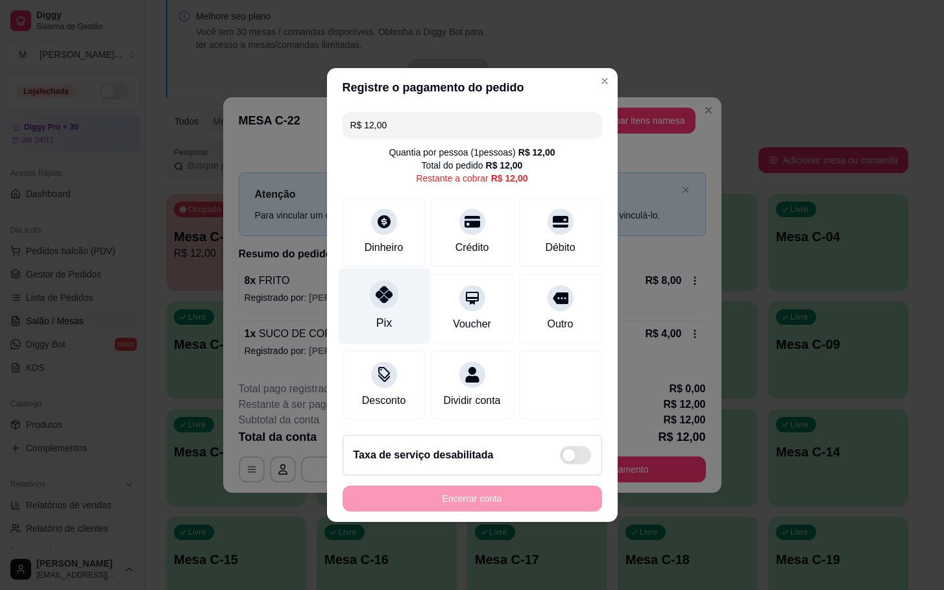
click at [376, 286] on icon at bounding box center [383, 294] width 17 height 17
type input "R$ 0,00"
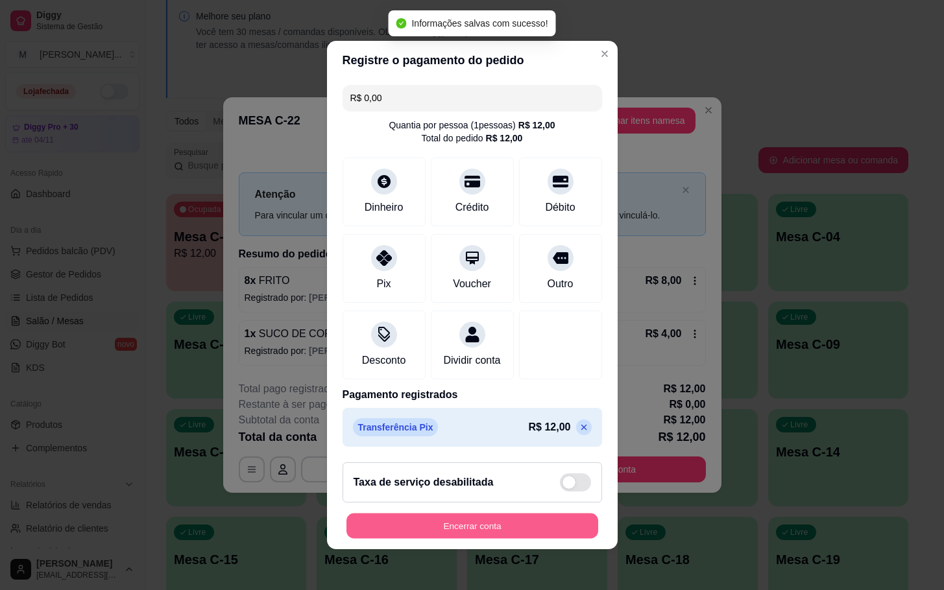
click at [433, 536] on button "Encerrar conta" at bounding box center [472, 526] width 252 height 25
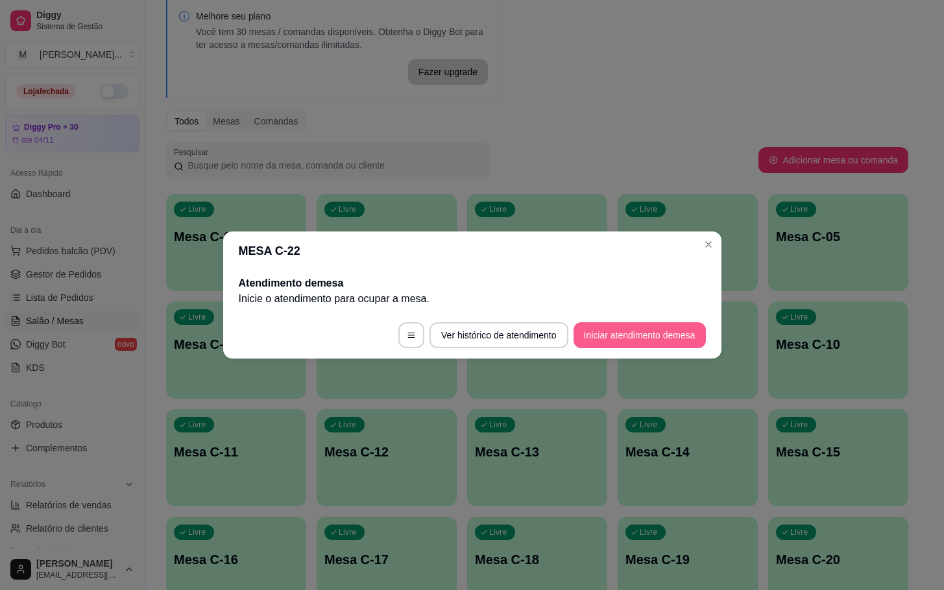
click at [667, 322] on button "Iniciar atendimento de mesa" at bounding box center [639, 335] width 132 height 26
click at [678, 342] on button "Iniciar atendimento de mesa" at bounding box center [639, 335] width 132 height 26
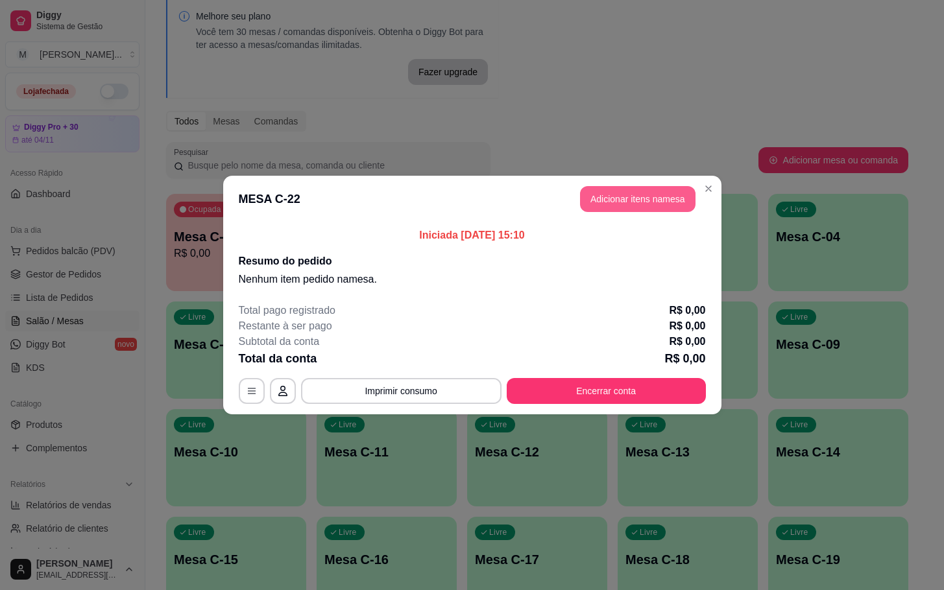
click at [676, 197] on button "Adicionar itens na mesa" at bounding box center [637, 199] width 115 height 26
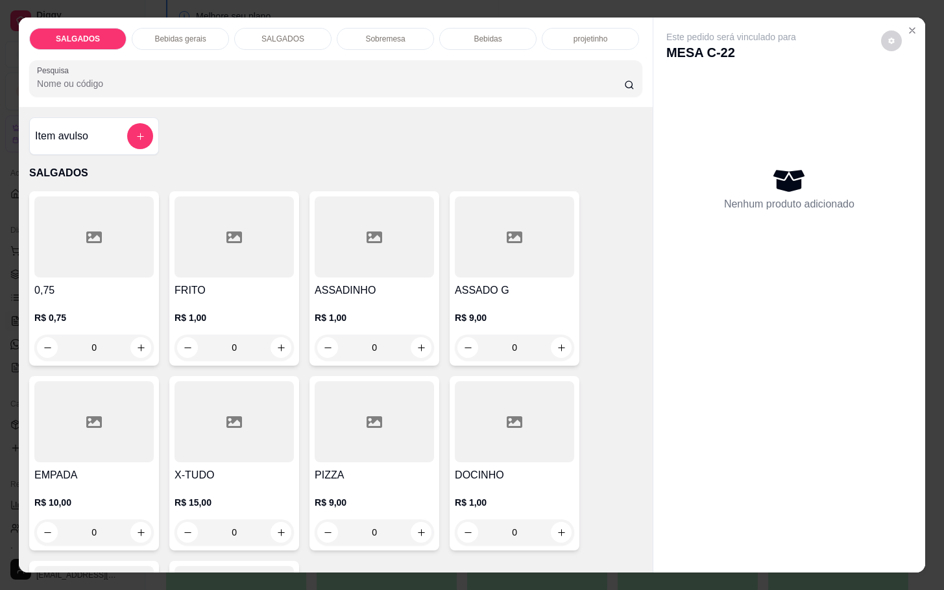
click at [565, 349] on div "0" at bounding box center [514, 348] width 119 height 26
click at [551, 349] on button "increase-product-quantity" at bounding box center [561, 347] width 21 height 21
type input "1"
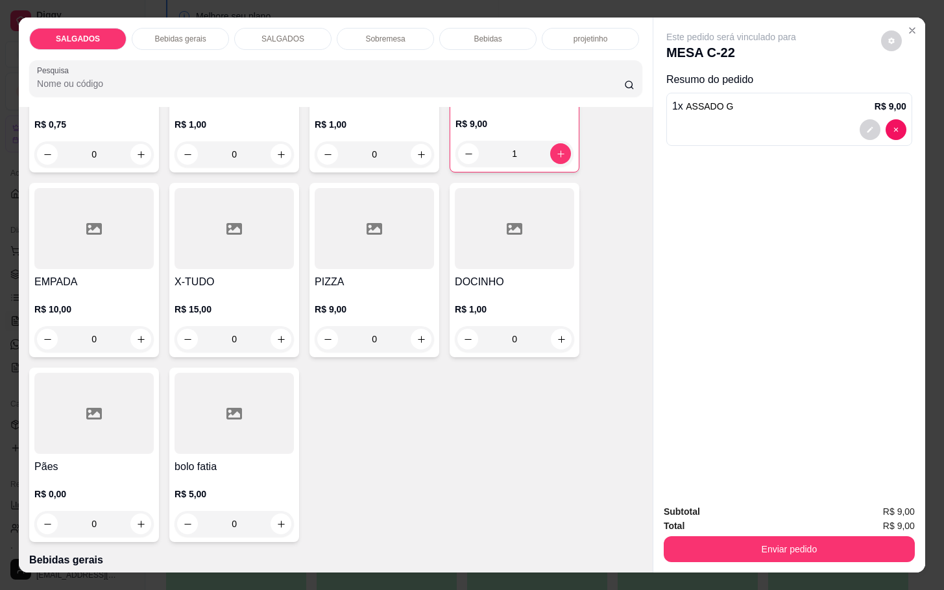
scroll to position [0, 0]
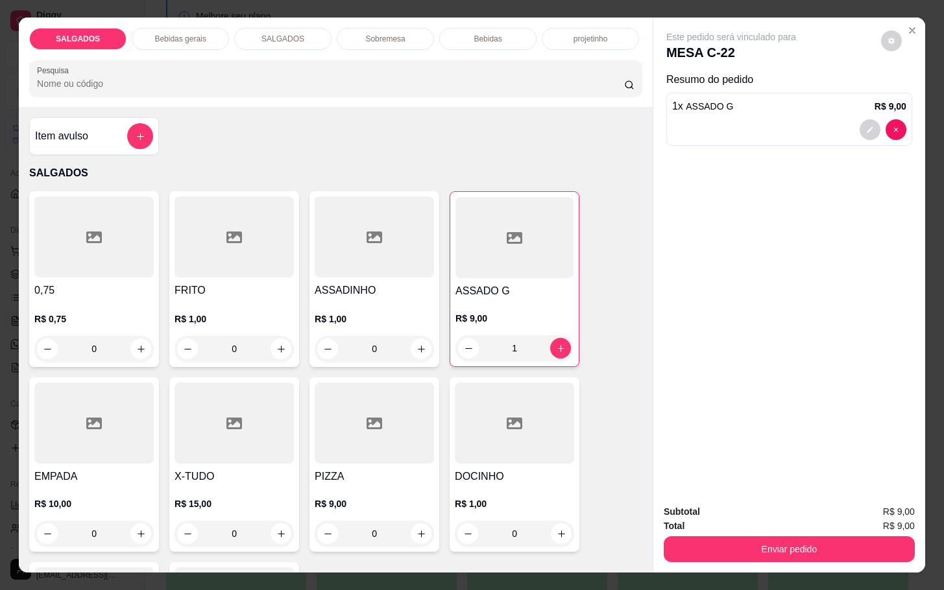
click at [97, 134] on div "Item avulso" at bounding box center [94, 136] width 118 height 26
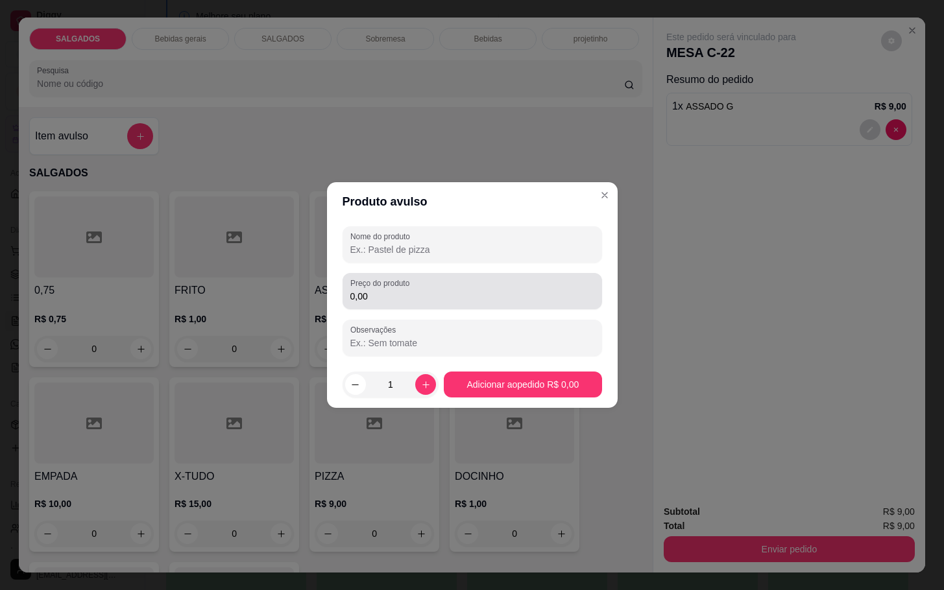
click at [368, 294] on input "0,00" at bounding box center [472, 296] width 244 height 13
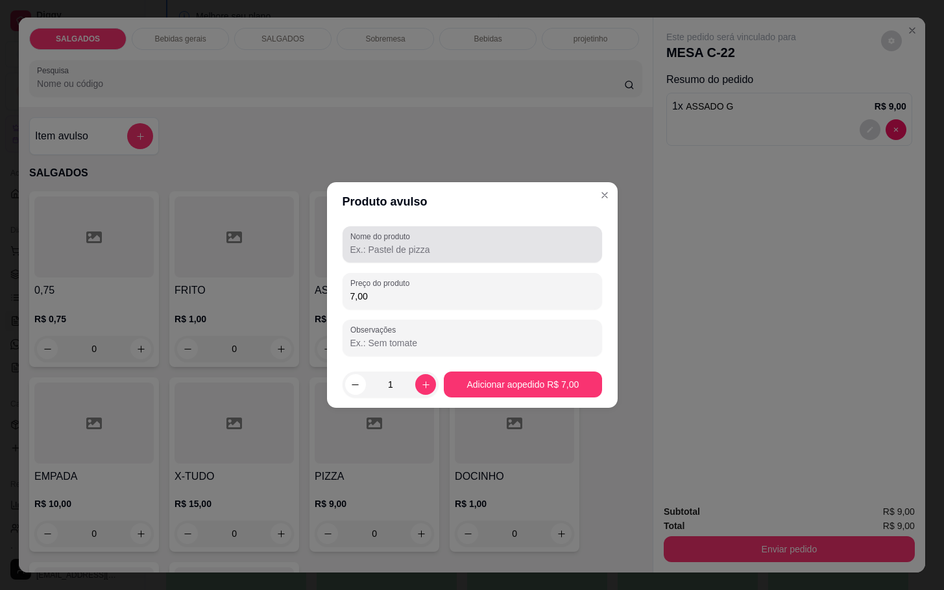
type input "7,00"
click at [376, 238] on label "Nome do produto" at bounding box center [382, 236] width 64 height 11
click at [376, 243] on input "Nome do produto" at bounding box center [472, 249] width 244 height 13
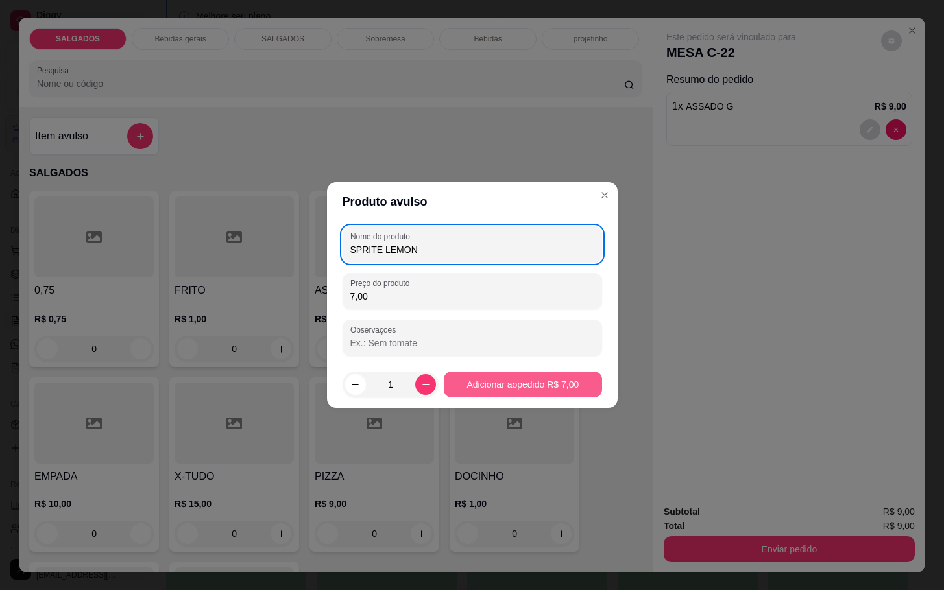
type input "SPRITE LEMON"
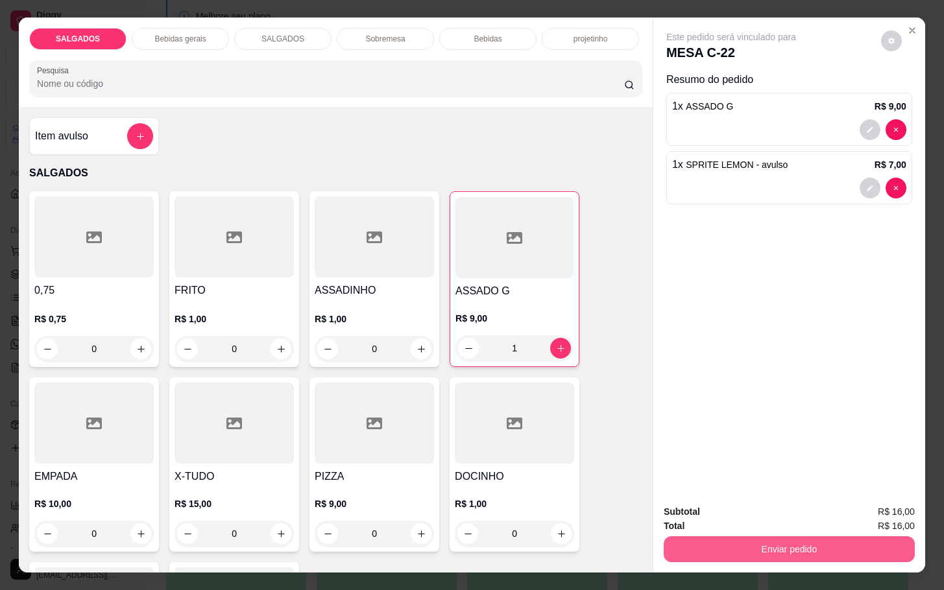
click at [831, 542] on button "Enviar pedido" at bounding box center [789, 549] width 251 height 26
click at [876, 502] on button "Enviar pedido" at bounding box center [878, 510] width 71 height 24
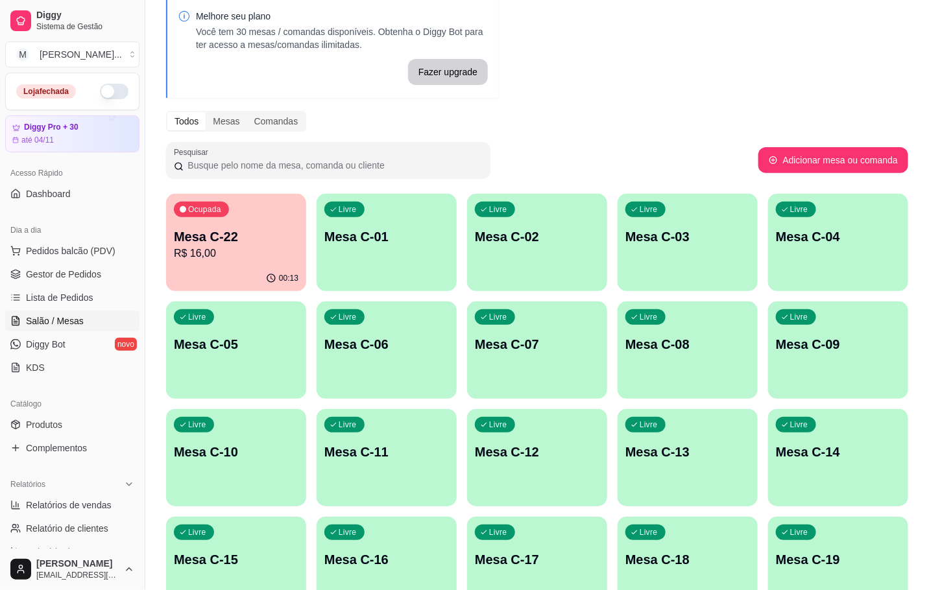
click at [512, 440] on div "Livre Mesa C-12" at bounding box center [537, 450] width 140 height 82
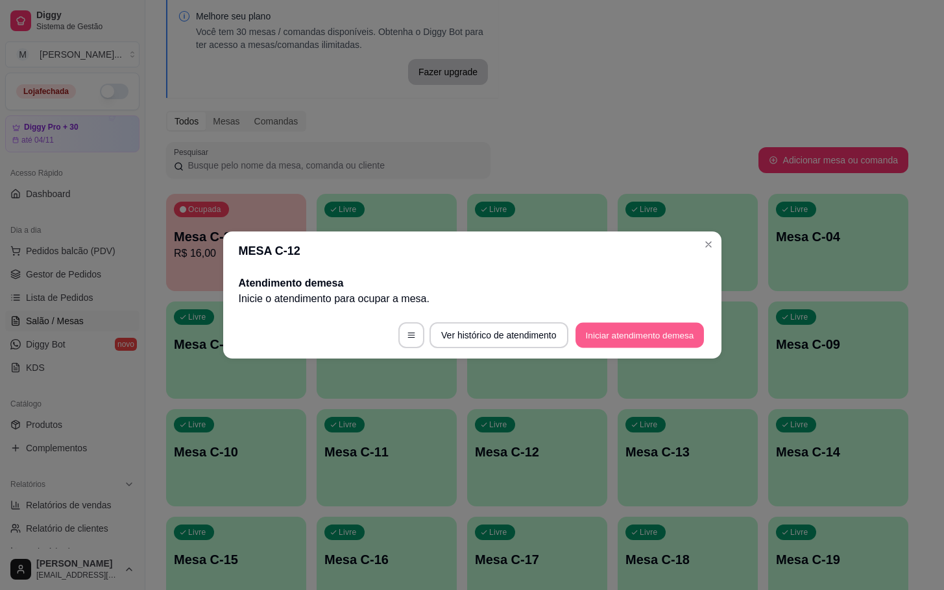
click at [601, 330] on button "Iniciar atendimento de mesa" at bounding box center [639, 335] width 128 height 25
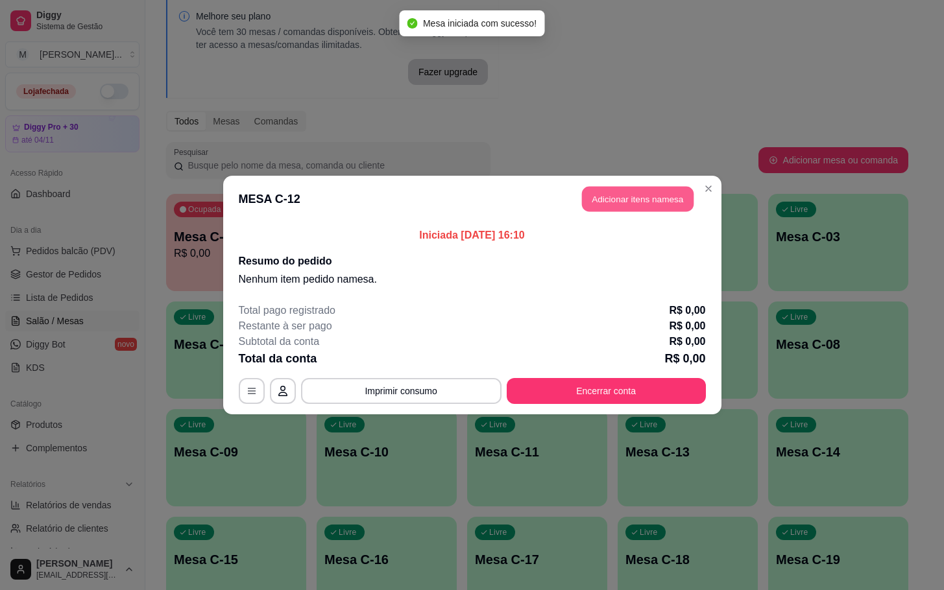
click at [658, 211] on button "Adicionar itens na mesa" at bounding box center [638, 199] width 112 height 25
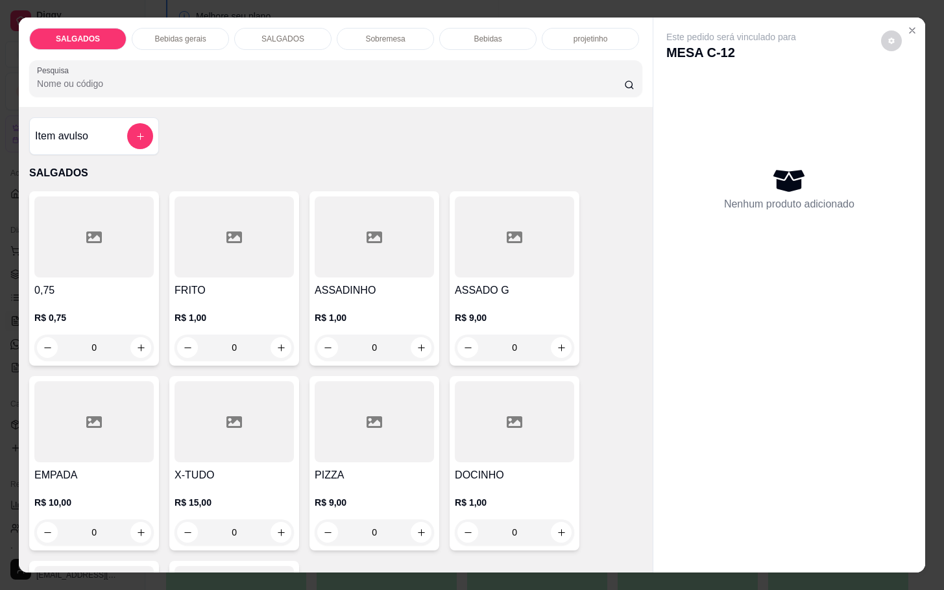
scroll to position [97, 0]
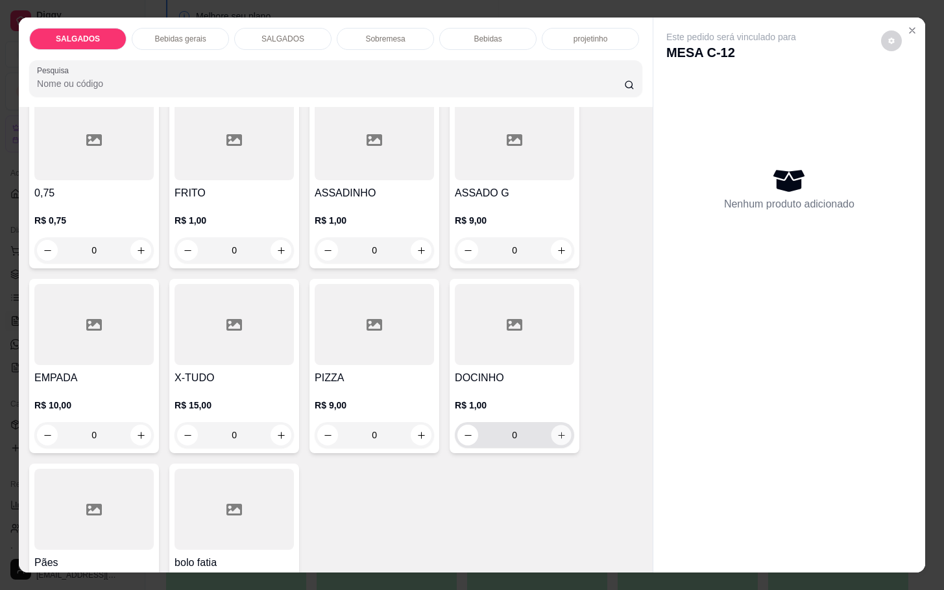
click at [557, 431] on icon "increase-product-quantity" at bounding box center [562, 436] width 10 height 10
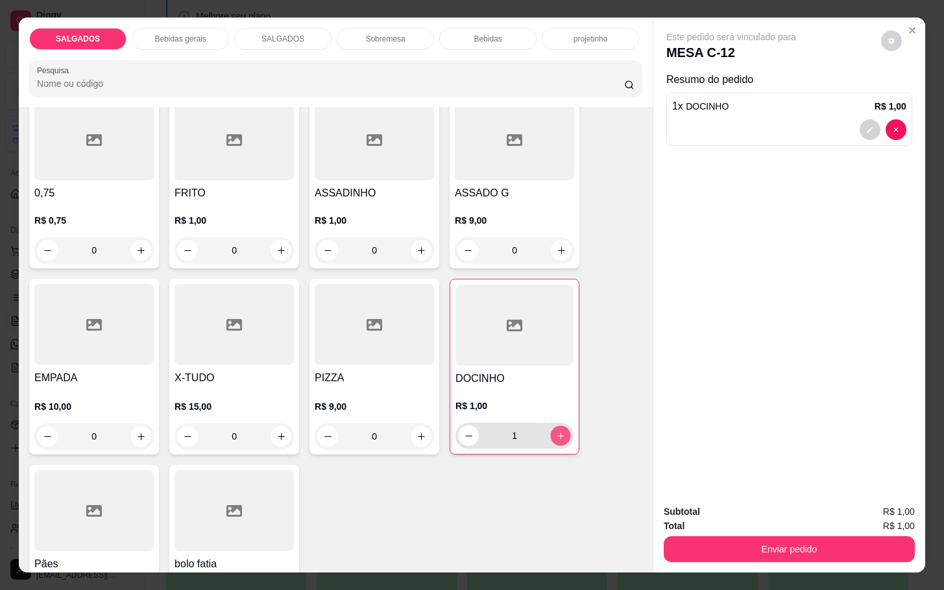
click at [556, 431] on icon "increase-product-quantity" at bounding box center [561, 436] width 10 height 10
click at [557, 431] on icon "increase-product-quantity" at bounding box center [561, 436] width 10 height 10
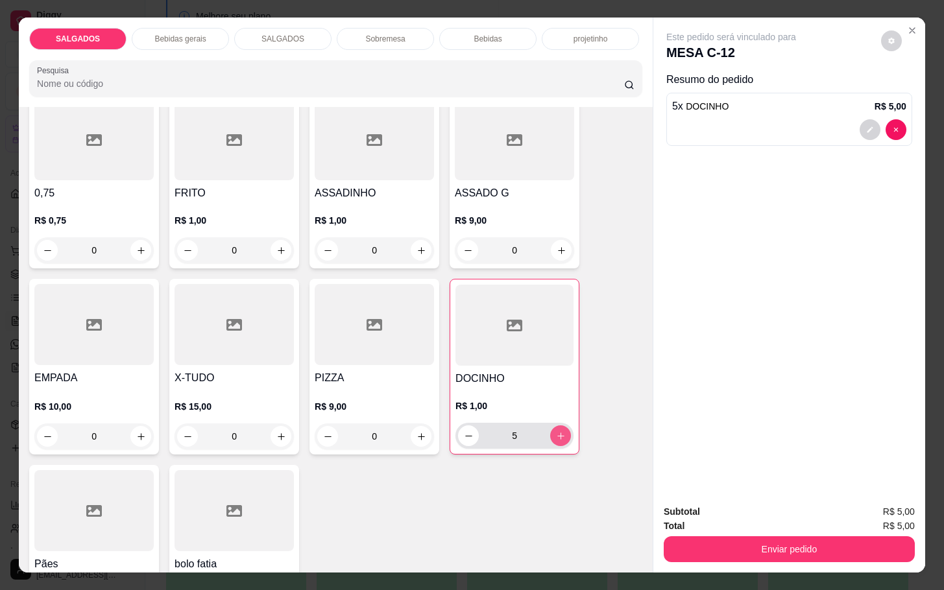
type input "6"
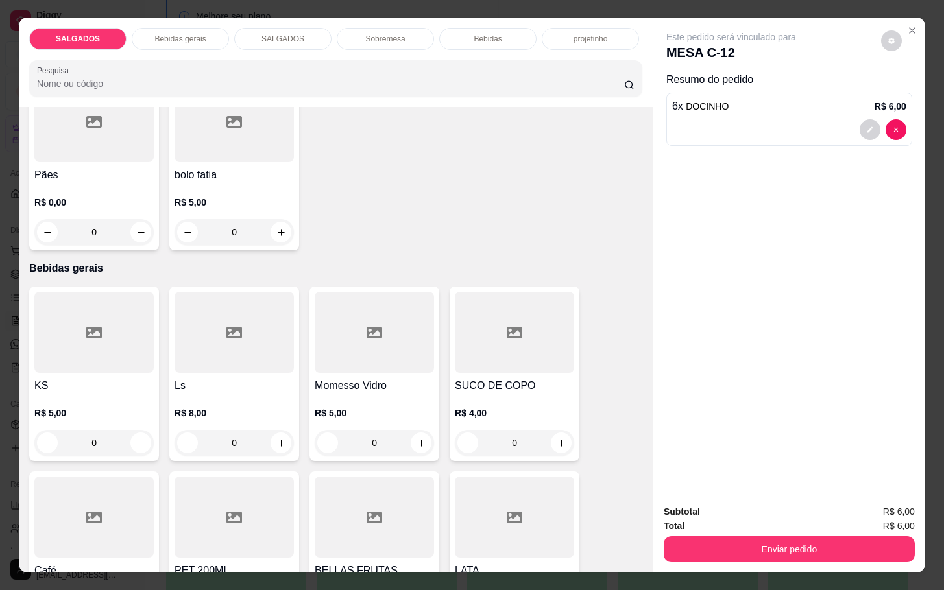
scroll to position [584, 0]
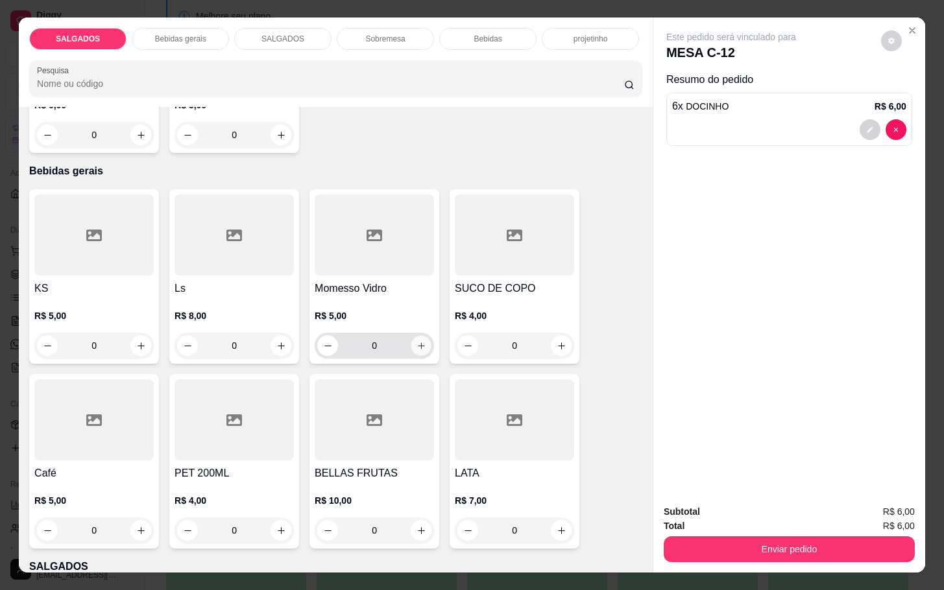
click at [416, 341] on icon "increase-product-quantity" at bounding box center [421, 346] width 10 height 10
type input "1"
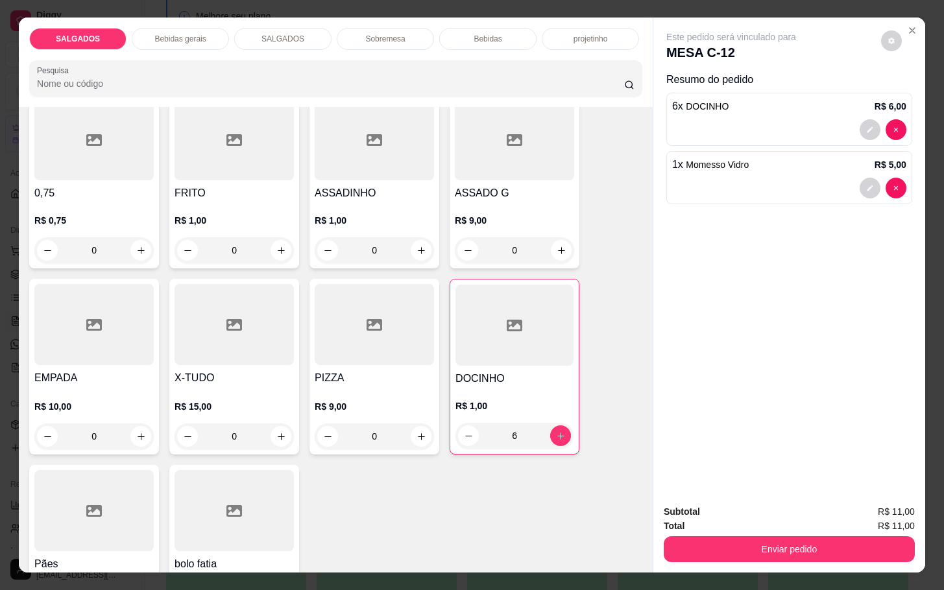
scroll to position [0, 0]
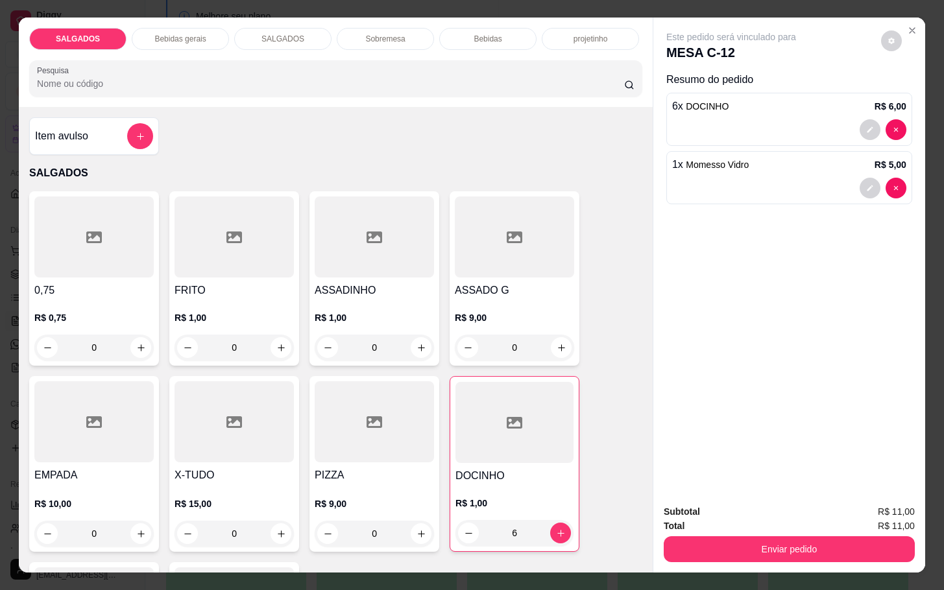
click at [372, 34] on p "Sobremesa" at bounding box center [385, 39] width 40 height 10
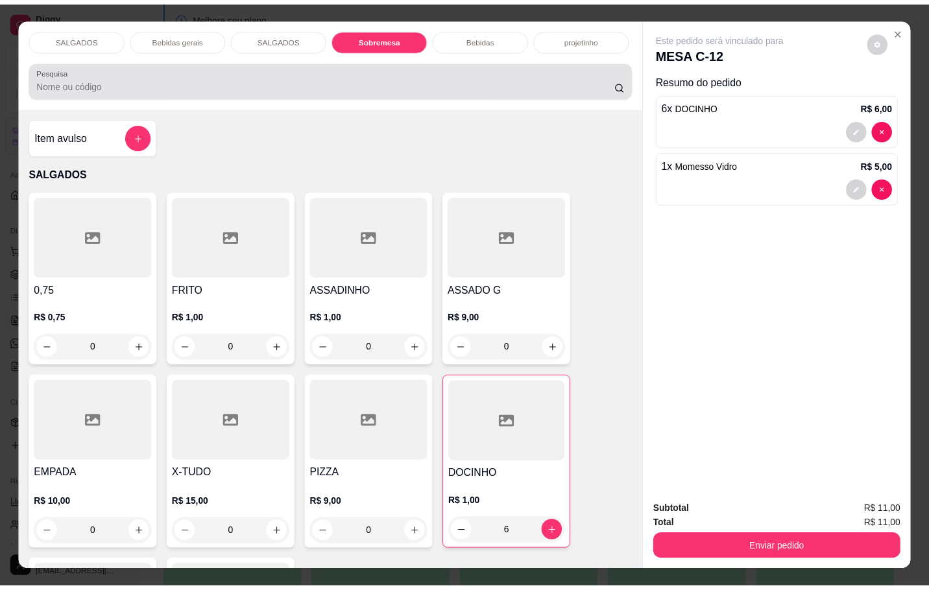
scroll to position [31, 0]
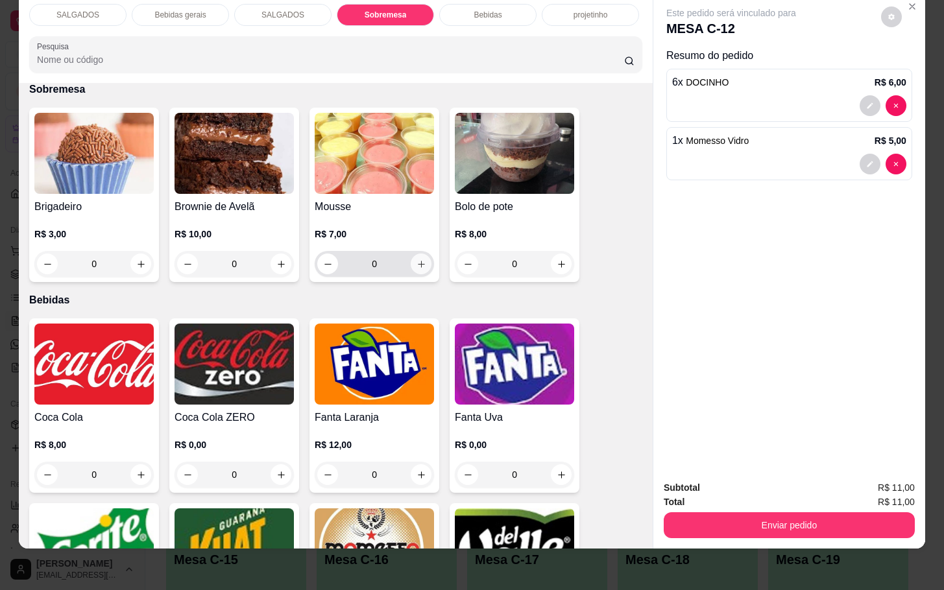
click at [416, 259] on icon "increase-product-quantity" at bounding box center [421, 264] width 10 height 10
type input "1"
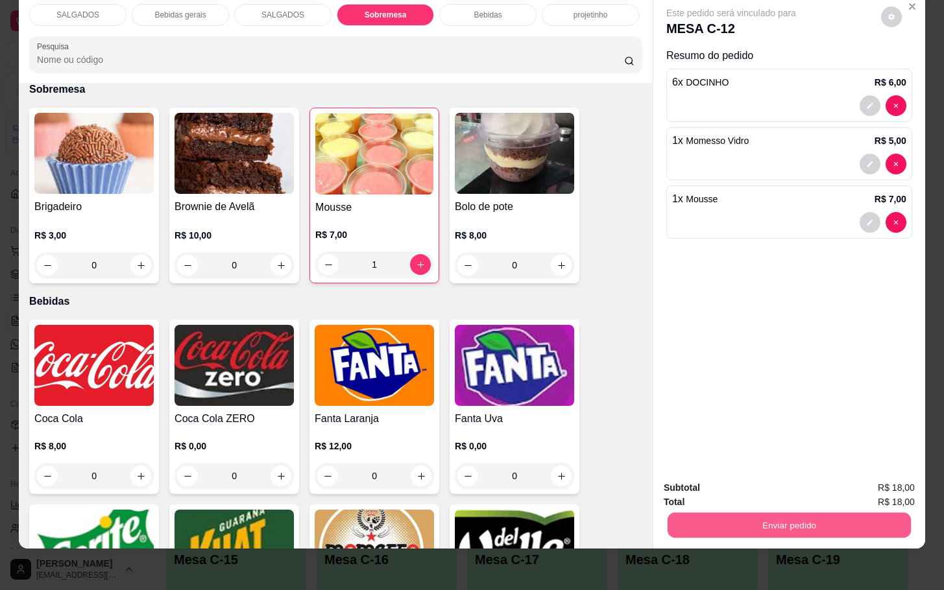
click at [684, 516] on button "Enviar pedido" at bounding box center [788, 524] width 243 height 25
click at [870, 481] on button "Enviar pedido" at bounding box center [878, 479] width 73 height 25
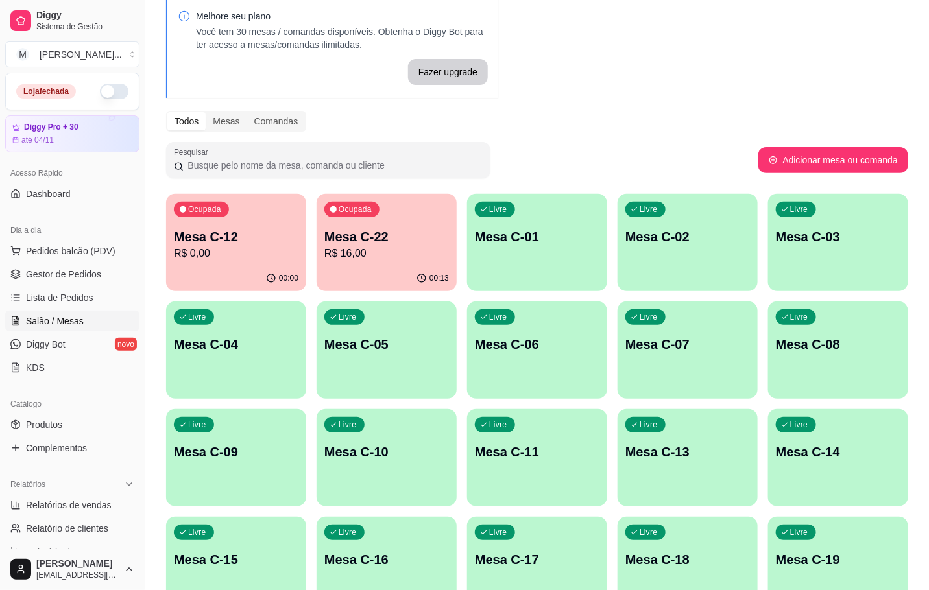
click at [411, 281] on div "00:13" at bounding box center [387, 278] width 140 height 25
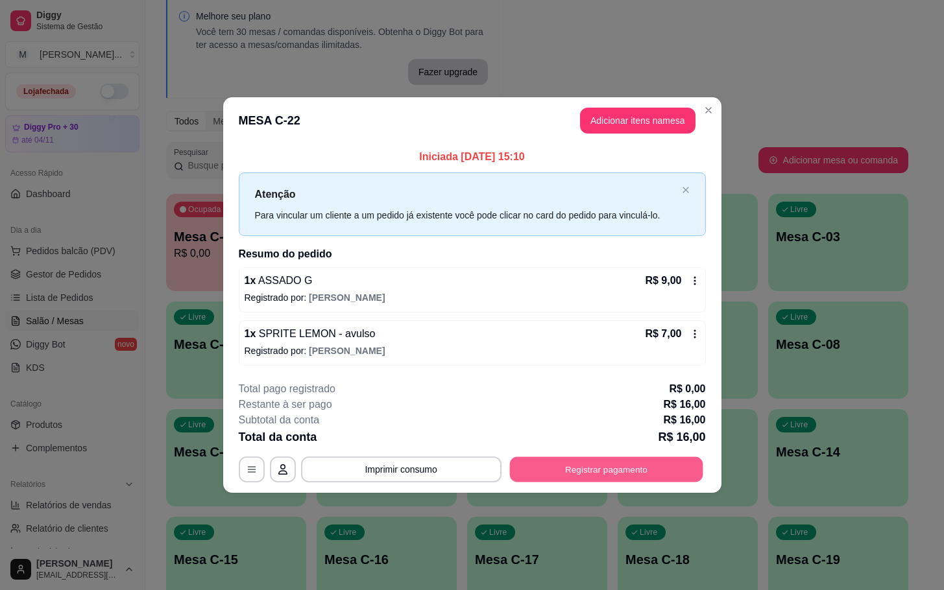
click at [623, 462] on button "Registrar pagamento" at bounding box center [605, 469] width 193 height 25
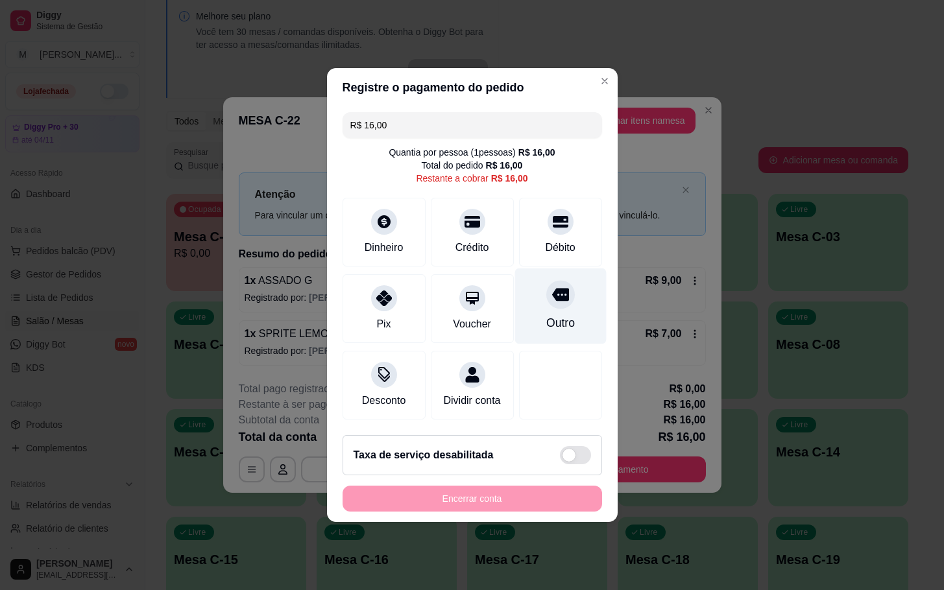
click at [565, 331] on div "Outro" at bounding box center [559, 307] width 91 height 76
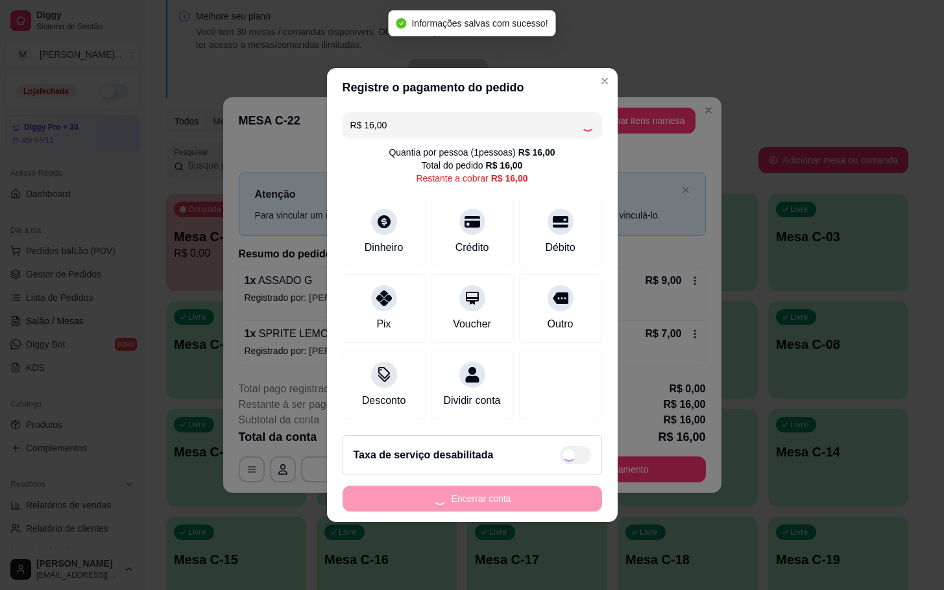
type input "R$ 0,00"
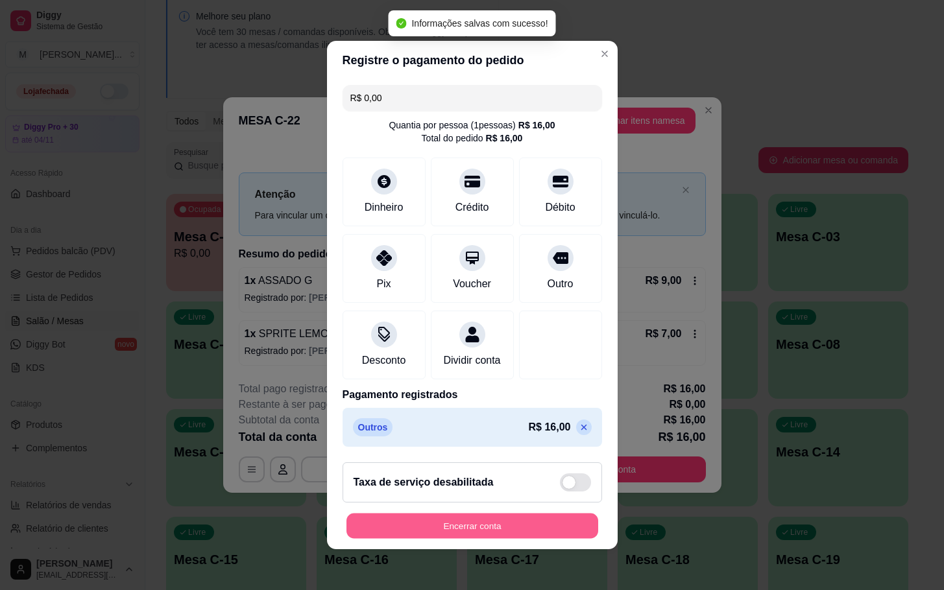
click at [541, 528] on button "Encerrar conta" at bounding box center [472, 526] width 252 height 25
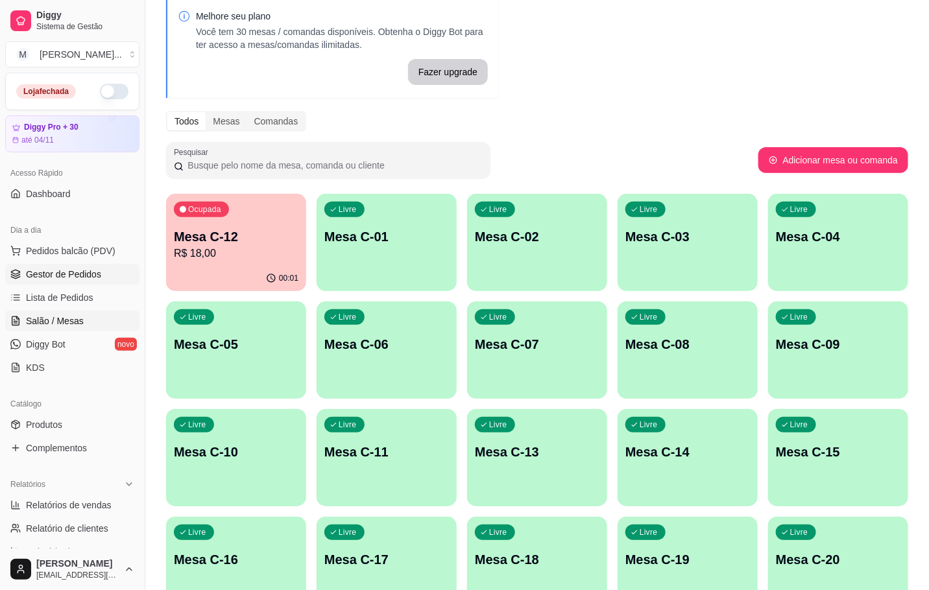
click at [72, 265] on link "Gestor de Pedidos" at bounding box center [72, 274] width 134 height 21
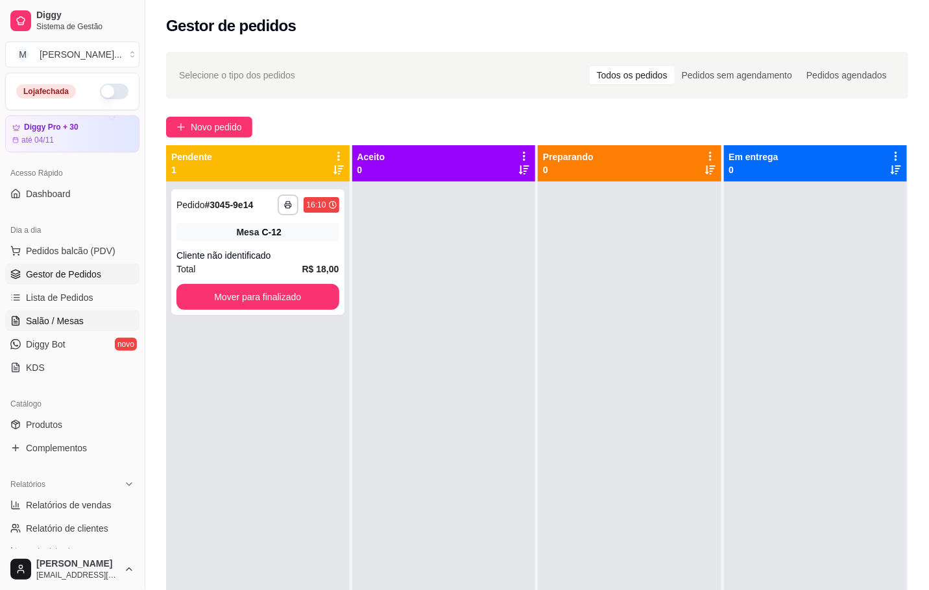
click at [59, 314] on link "Salão / Mesas" at bounding box center [72, 321] width 134 height 21
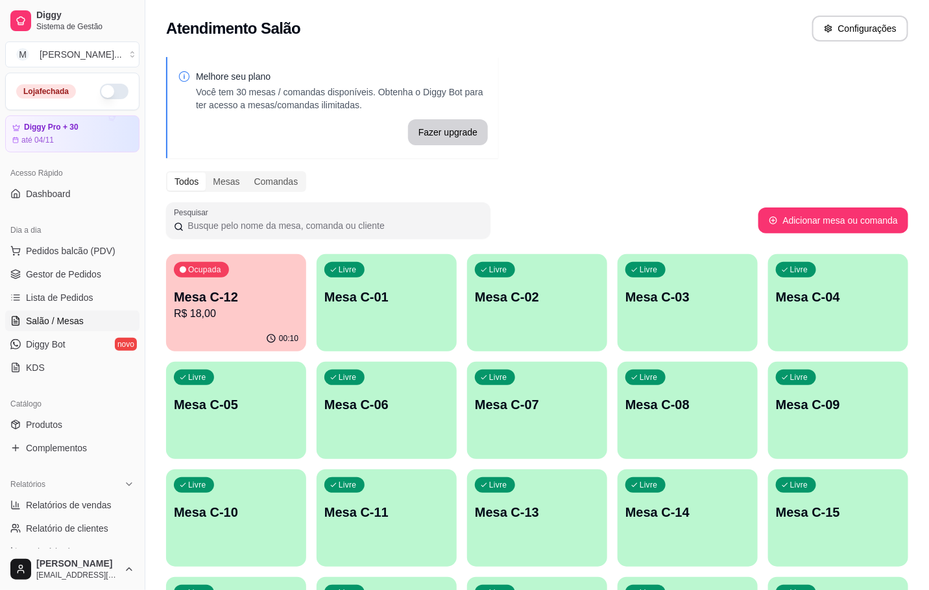
click at [288, 321] on div "Ocupada Mesa C-12 R$ 18,00" at bounding box center [236, 290] width 140 height 72
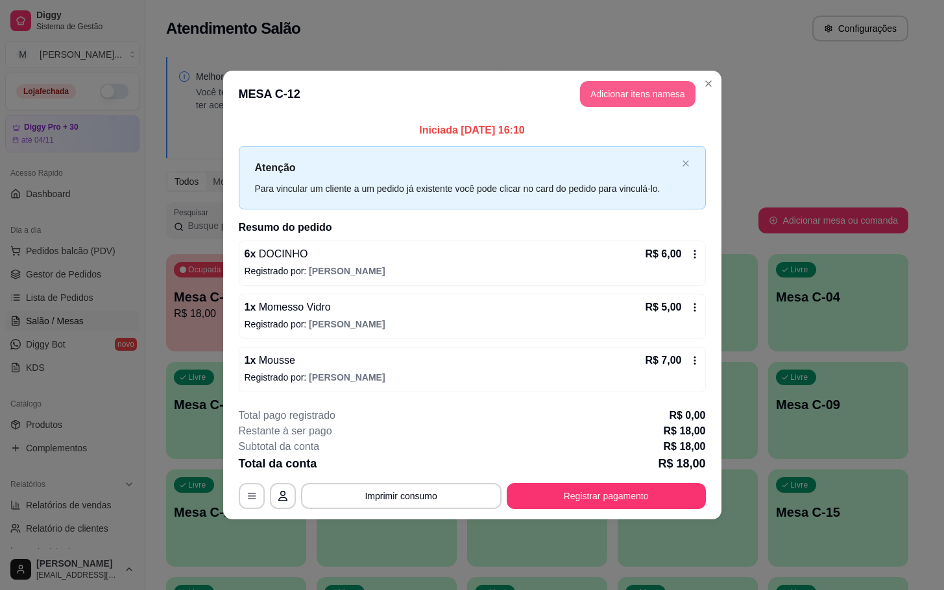
click at [638, 92] on button "Adicionar itens na mesa" at bounding box center [637, 94] width 115 height 26
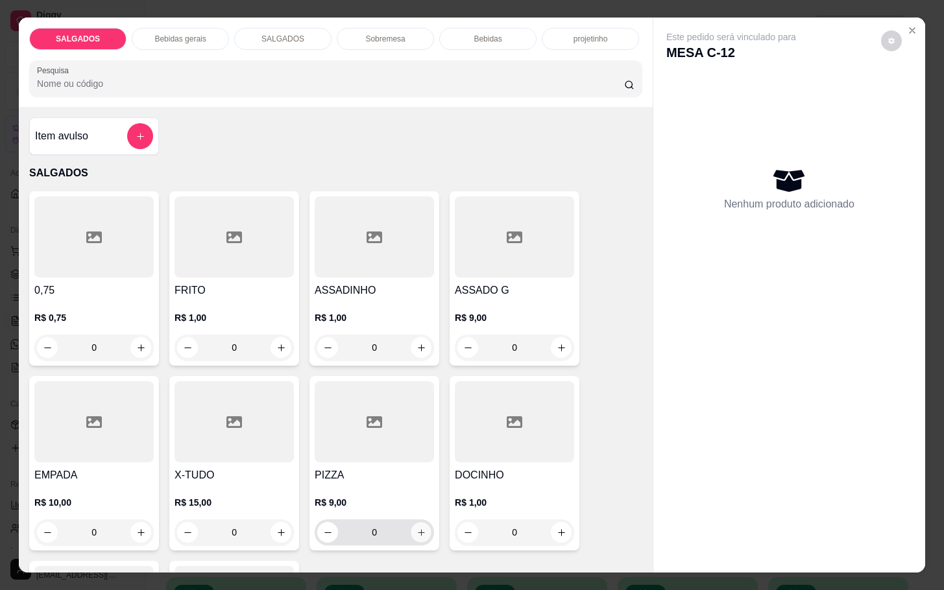
click at [414, 523] on button "increase-product-quantity" at bounding box center [421, 533] width 20 height 20
type input "1"
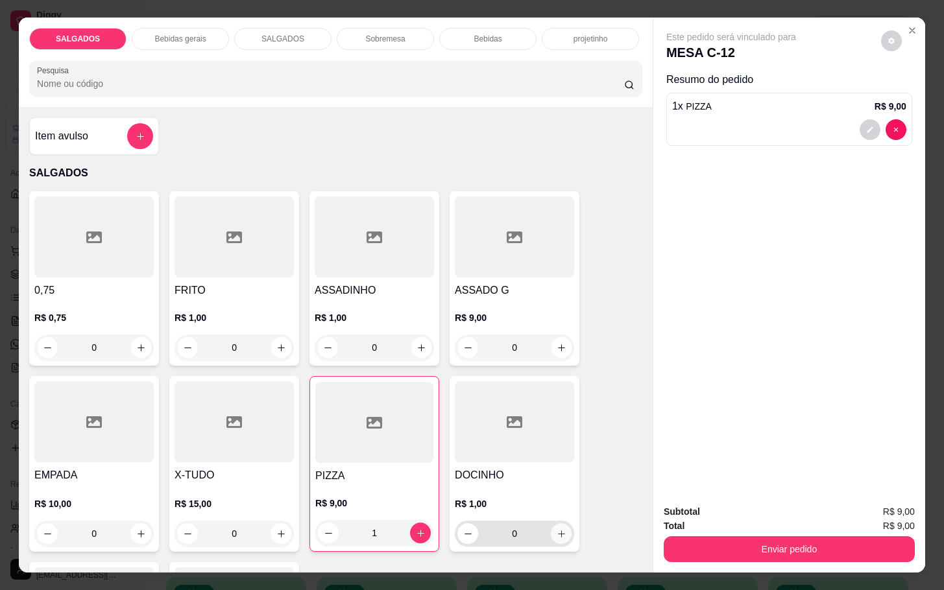
click at [551, 523] on button "increase-product-quantity" at bounding box center [561, 533] width 21 height 21
type input "1"
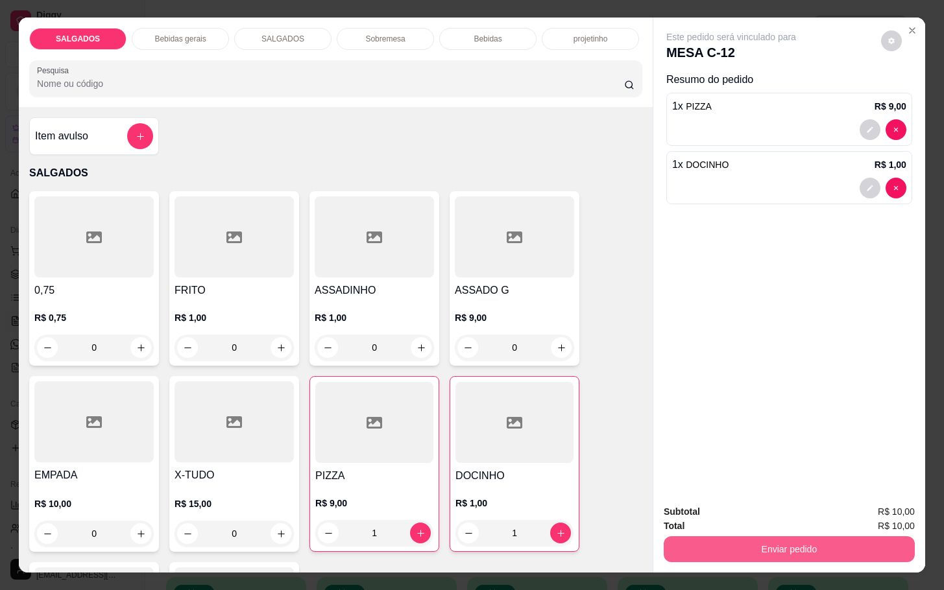
click at [683, 536] on button "Enviar pedido" at bounding box center [789, 549] width 251 height 26
click at [848, 518] on button "Enviar pedido" at bounding box center [878, 510] width 73 height 25
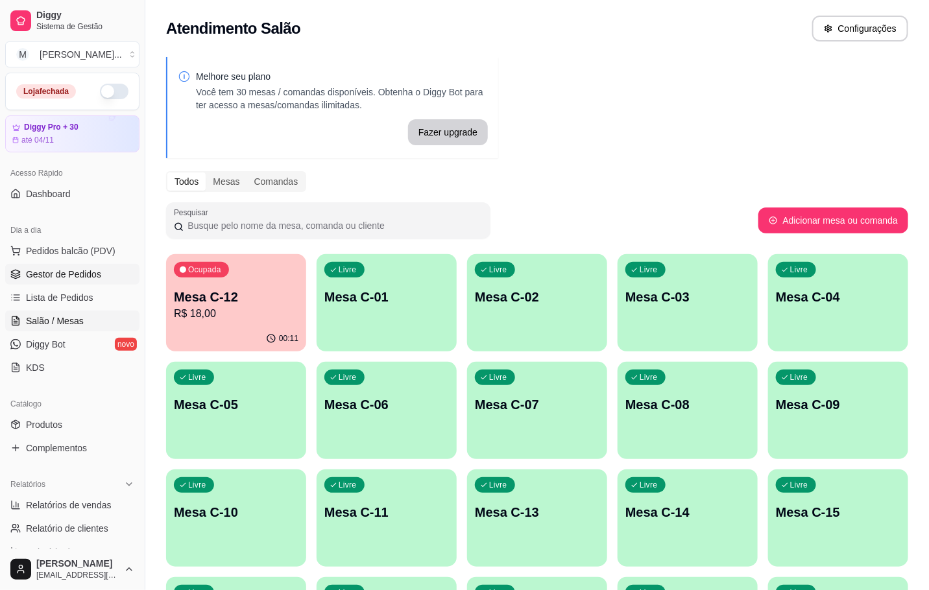
click at [78, 274] on span "Gestor de Pedidos" at bounding box center [63, 274] width 75 height 13
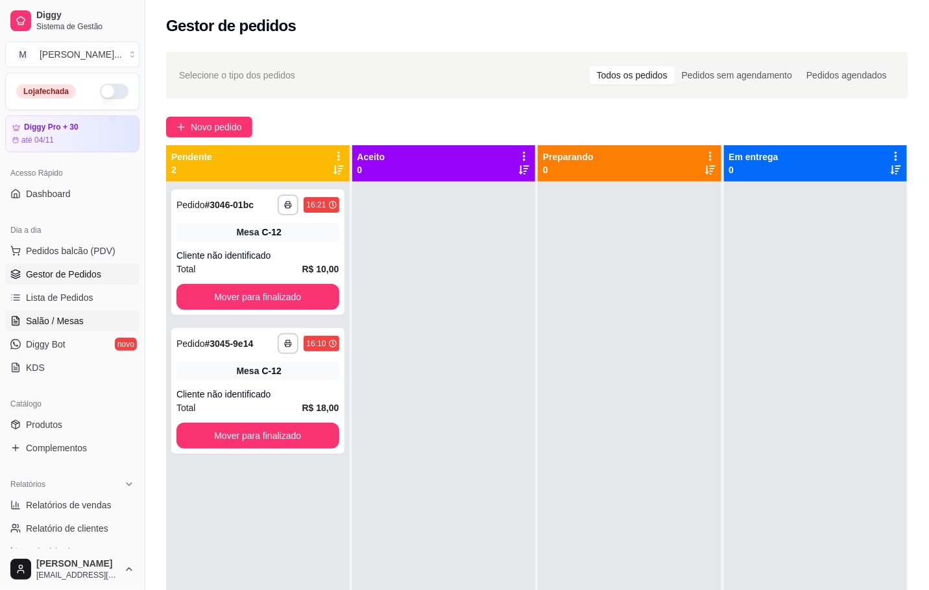
click at [80, 312] on link "Salão / Mesas" at bounding box center [72, 321] width 134 height 21
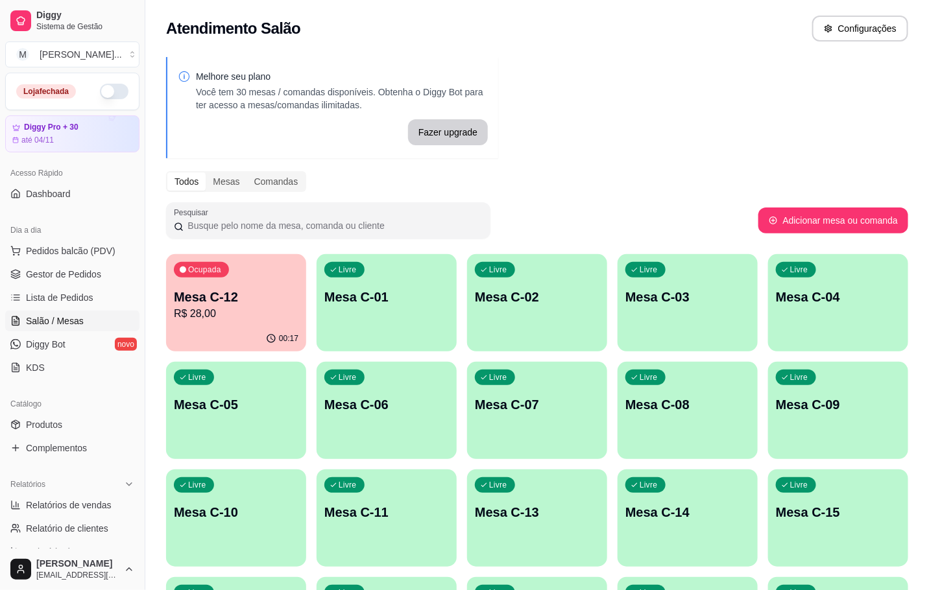
click at [224, 306] on p "R$ 28,00" at bounding box center [236, 314] width 125 height 16
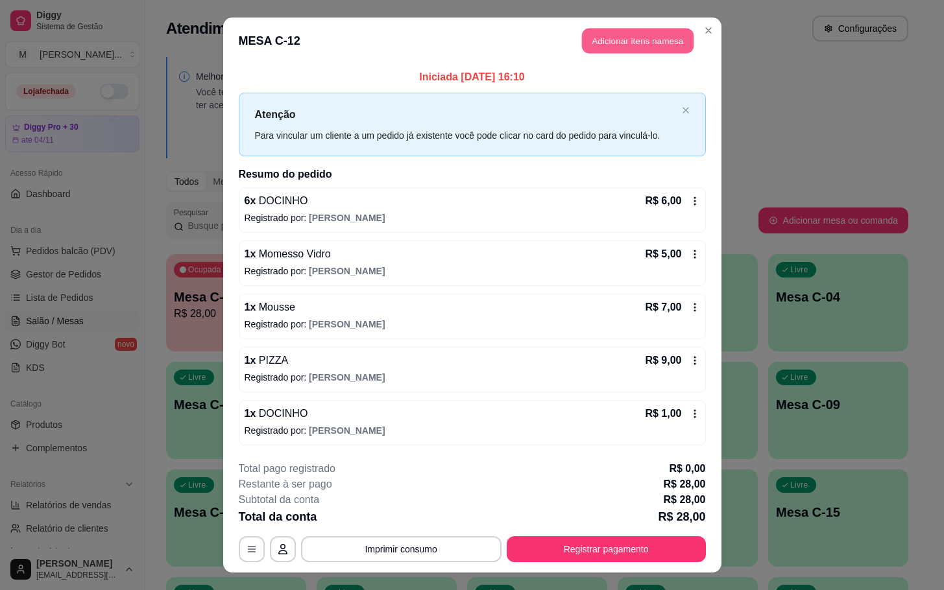
click at [633, 31] on button "Adicionar itens na mesa" at bounding box center [638, 41] width 112 height 25
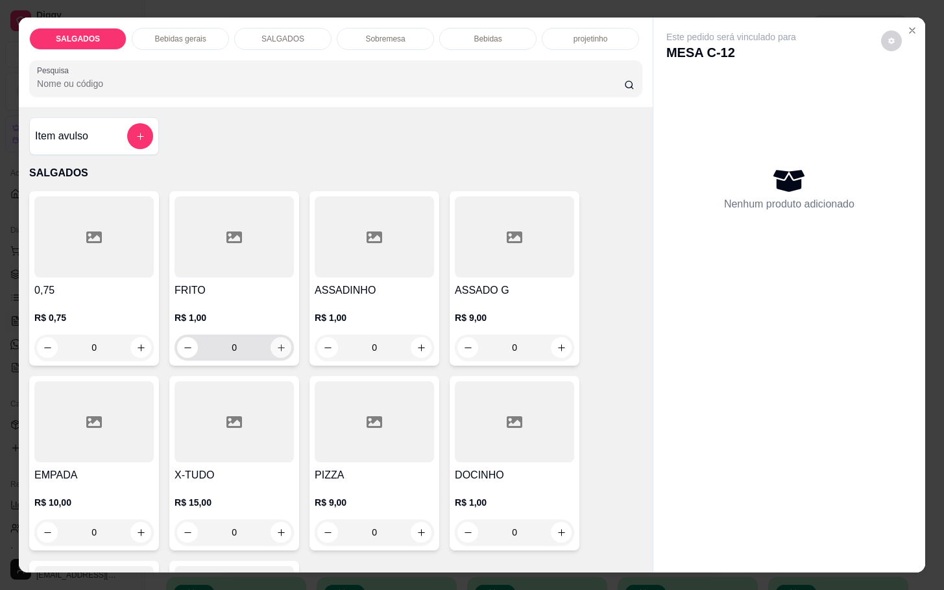
click at [276, 343] on icon "increase-product-quantity" at bounding box center [281, 348] width 10 height 10
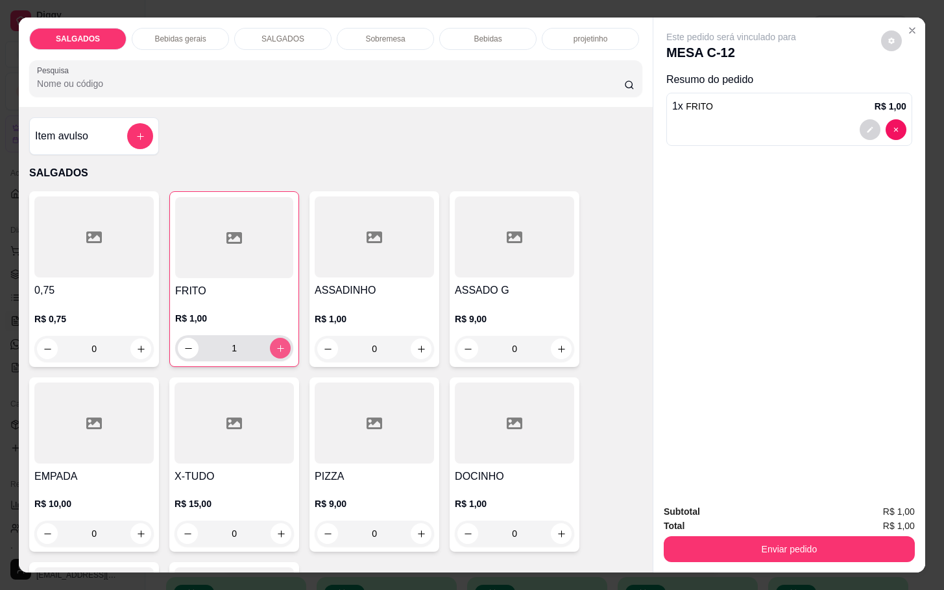
click at [276, 344] on icon "increase-product-quantity" at bounding box center [281, 349] width 10 height 10
type input "5"
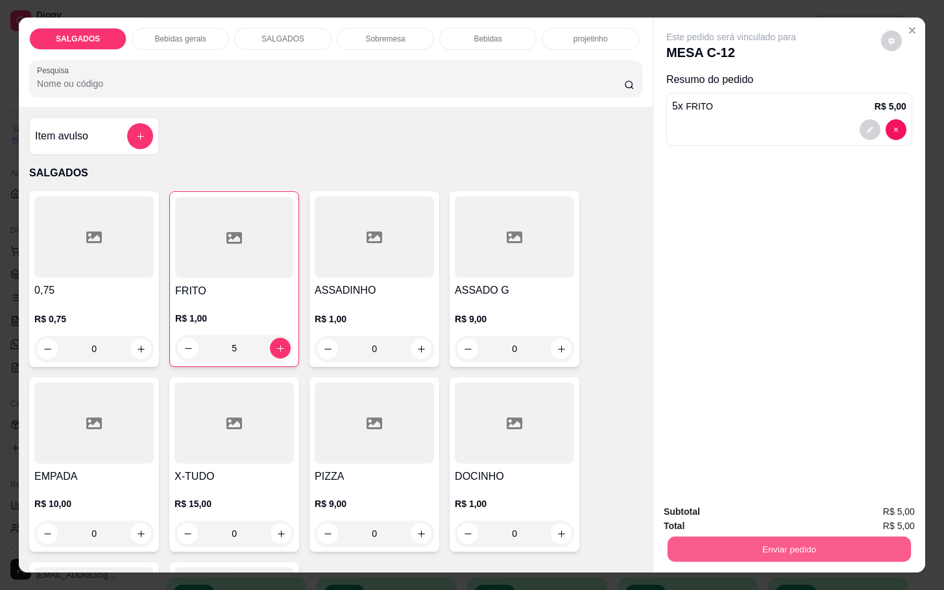
click at [822, 546] on button "Enviar pedido" at bounding box center [788, 548] width 243 height 25
click at [864, 514] on button "Enviar pedido" at bounding box center [878, 510] width 71 height 24
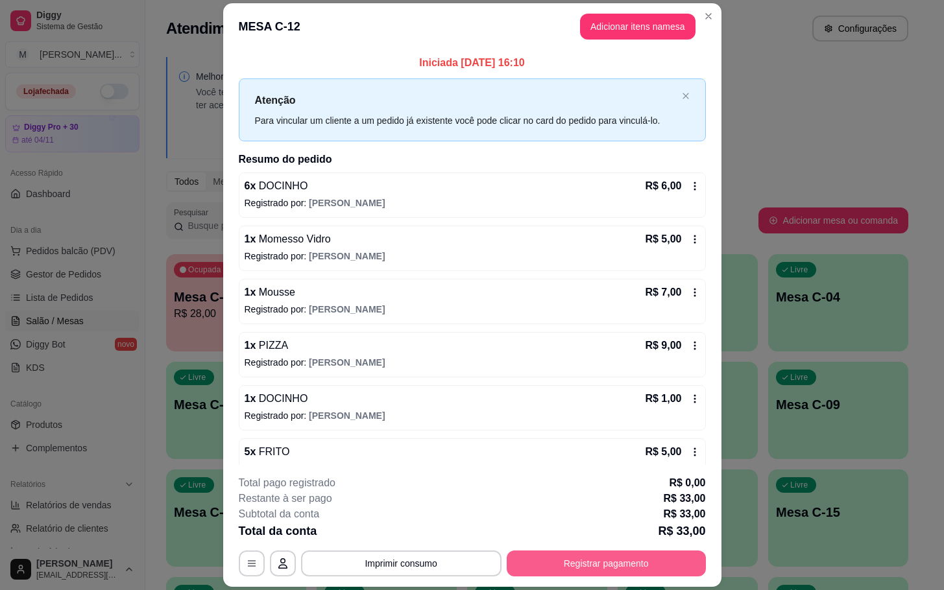
click at [643, 569] on button "Registrar pagamento" at bounding box center [606, 564] width 199 height 26
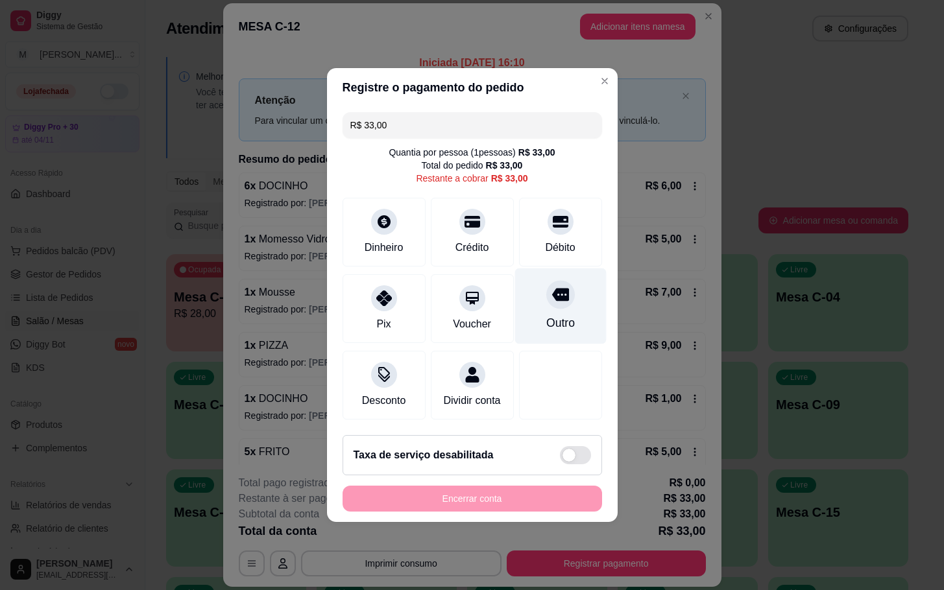
click at [520, 309] on div "Outro" at bounding box center [559, 307] width 91 height 76
type input "R$ 0,00"
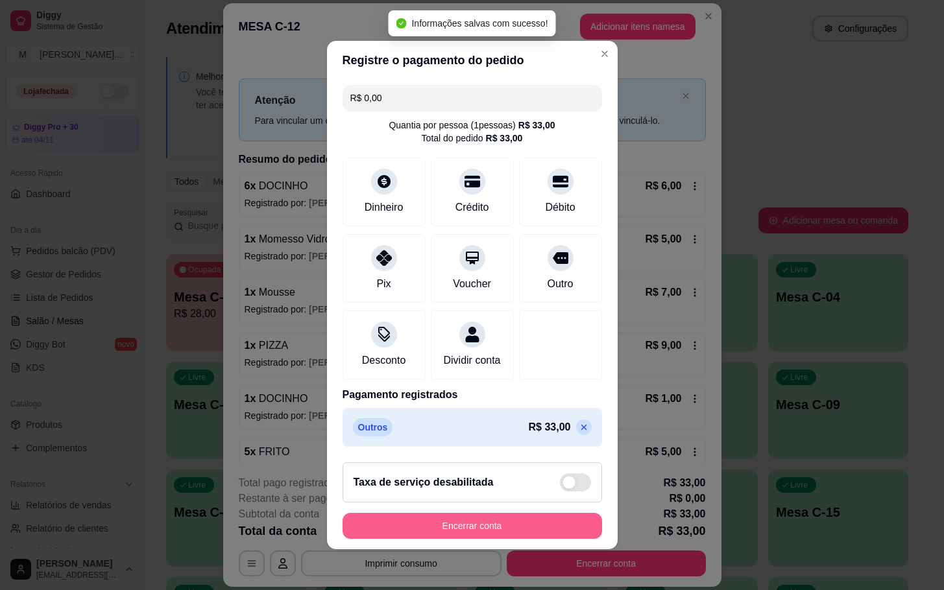
click at [442, 534] on button "Encerrar conta" at bounding box center [471, 526] width 259 height 26
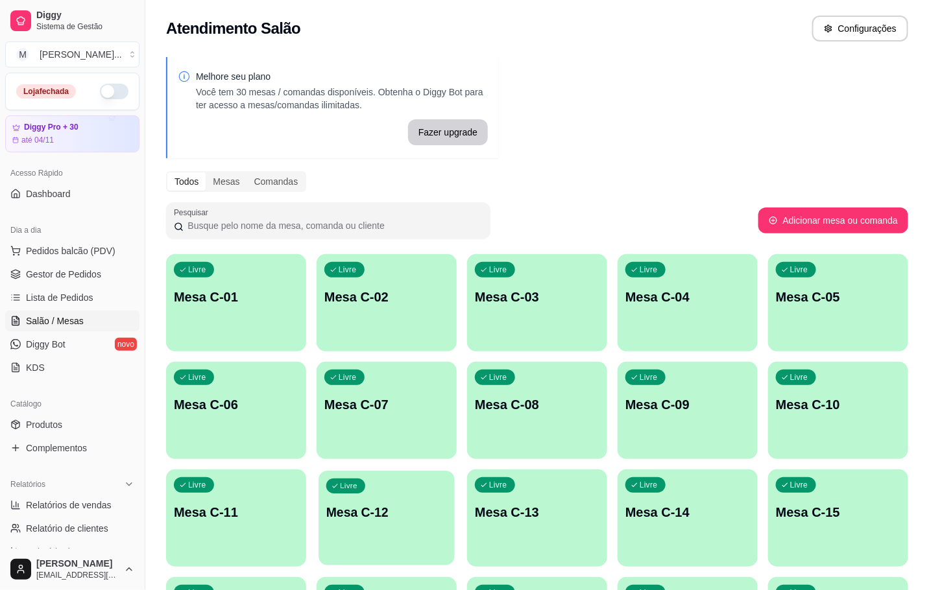
click at [390, 525] on div "Livre Mesa C-12" at bounding box center [386, 510] width 136 height 79
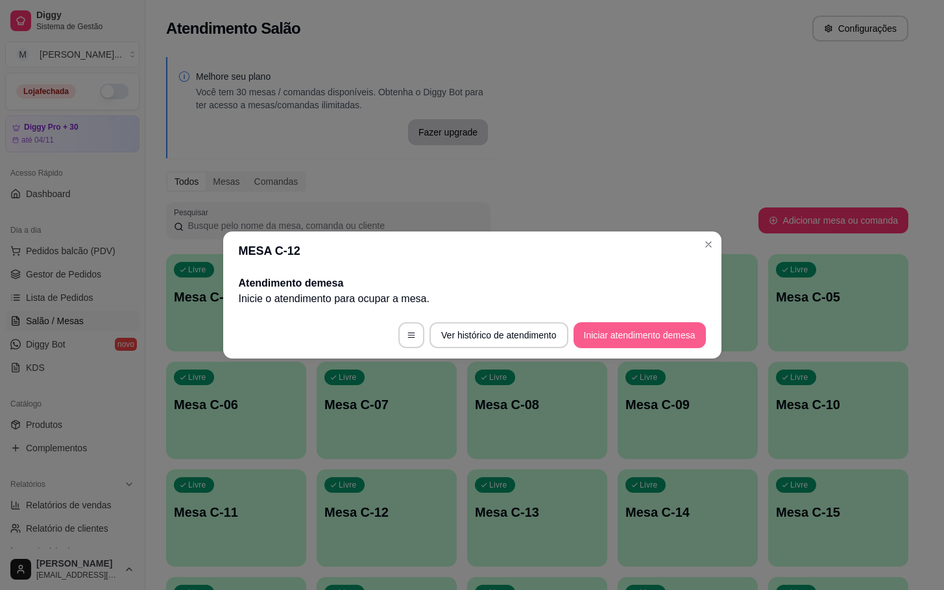
click at [595, 343] on button "Iniciar atendimento de mesa" at bounding box center [639, 335] width 132 height 26
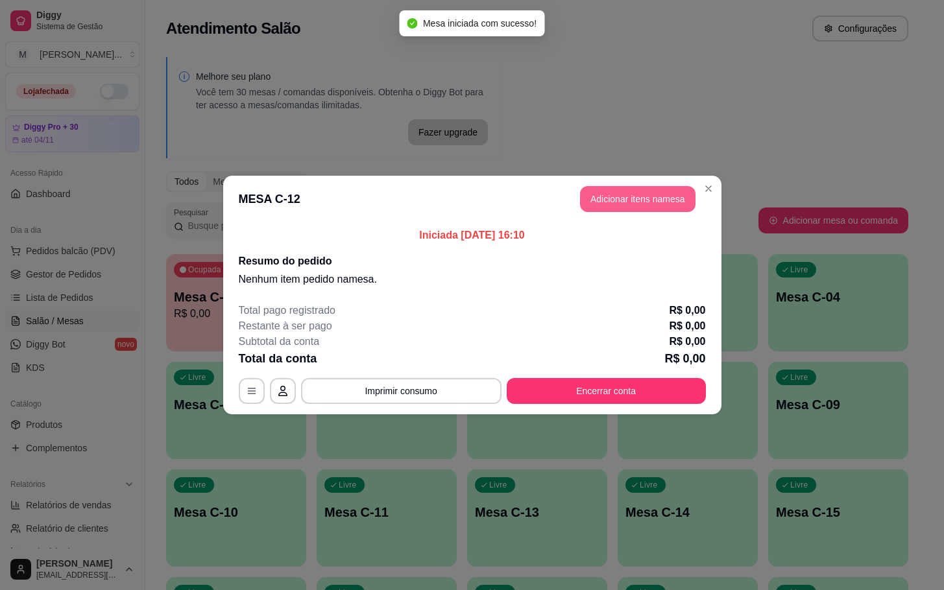
click at [618, 195] on button "Adicionar itens na mesa" at bounding box center [637, 199] width 115 height 26
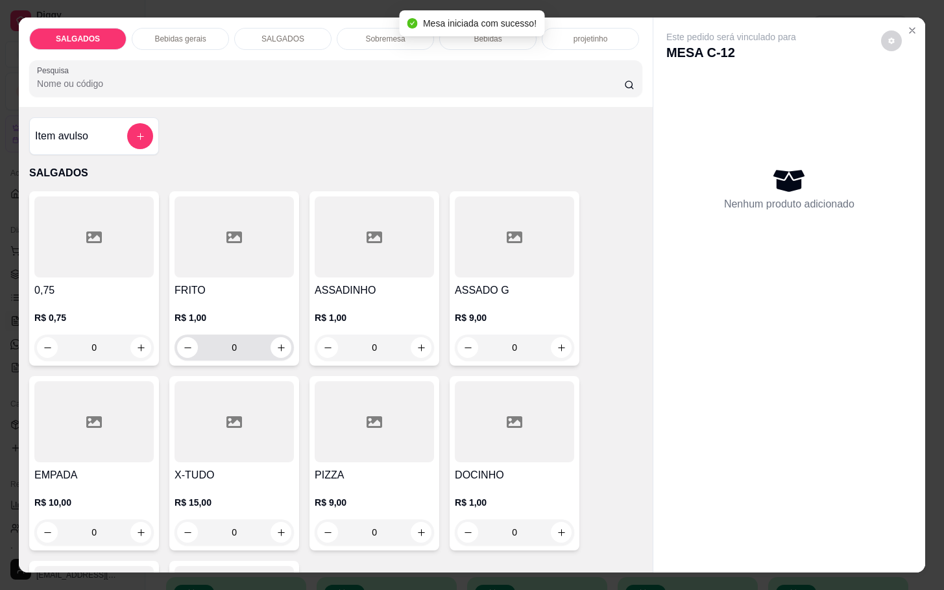
click at [253, 345] on input "0" at bounding box center [234, 348] width 73 height 26
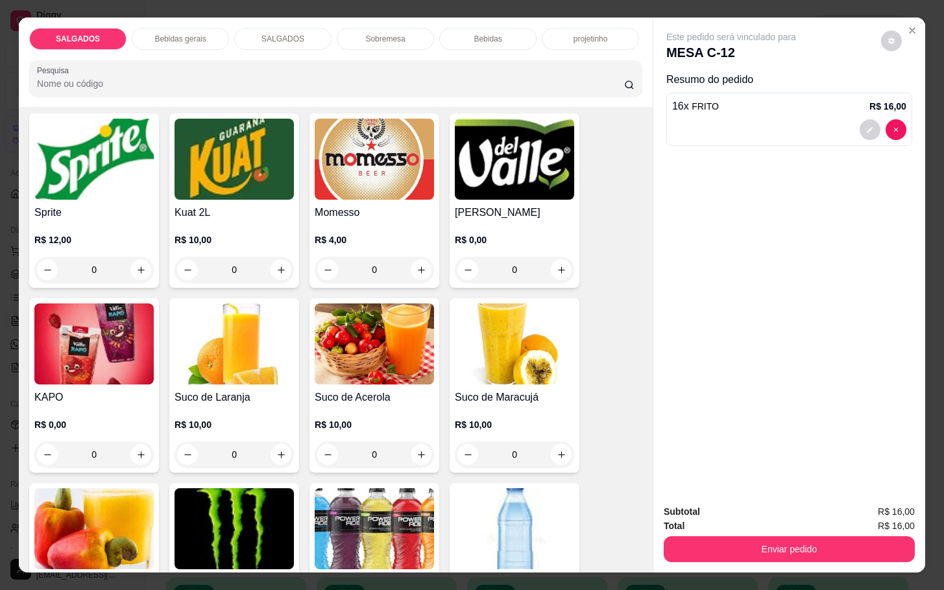
scroll to position [2627, 0]
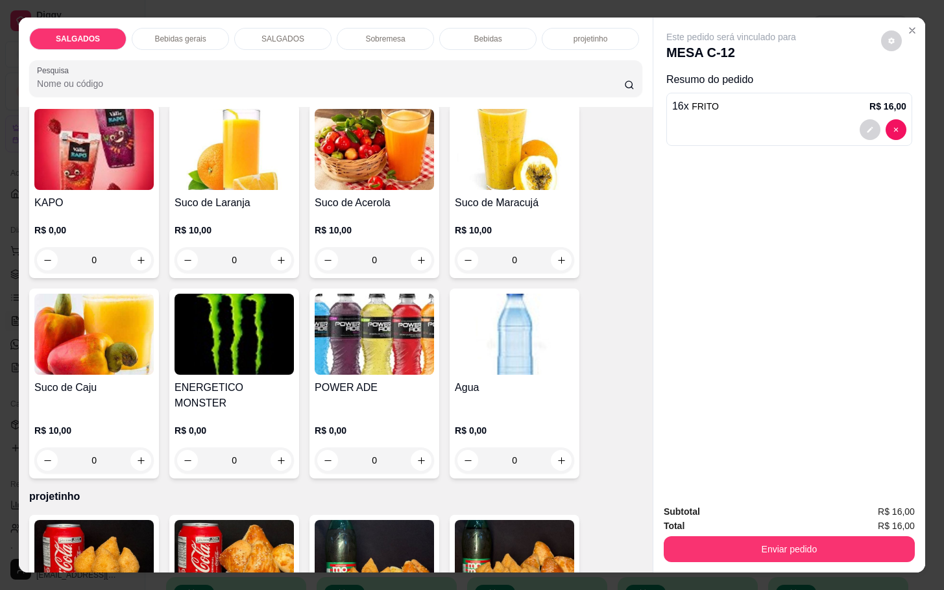
type input "16"
click at [131, 247] on div "0" at bounding box center [93, 260] width 119 height 26
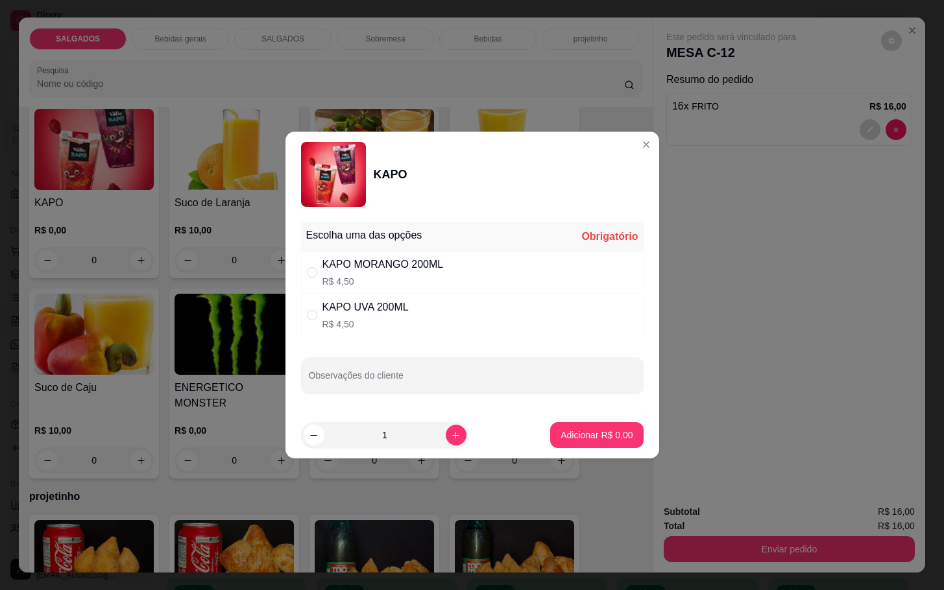
click at [361, 257] on div "KAPO MORANGO 200ML" at bounding box center [382, 265] width 121 height 16
radio input "true"
click at [451, 437] on icon "increase-product-quantity" at bounding box center [456, 436] width 10 height 10
type input "2"
click at [565, 436] on p "Adicionar R$ 9,00" at bounding box center [597, 435] width 70 height 12
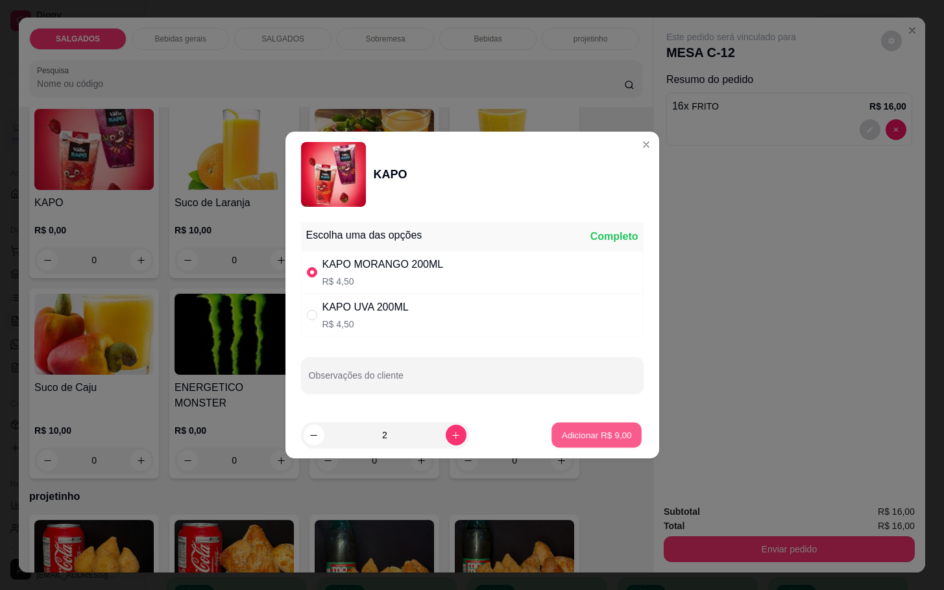
type input "2"
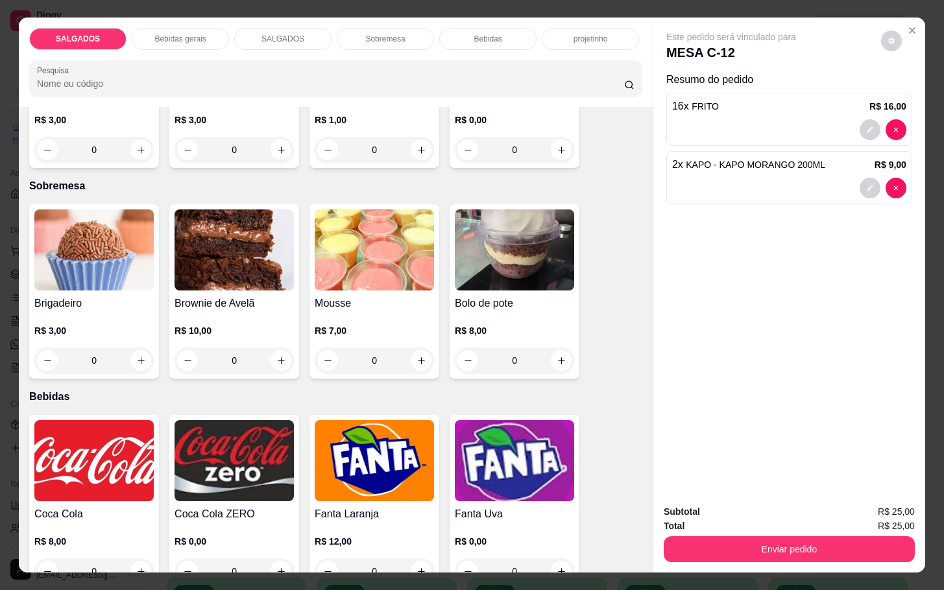
scroll to position [2141, 0]
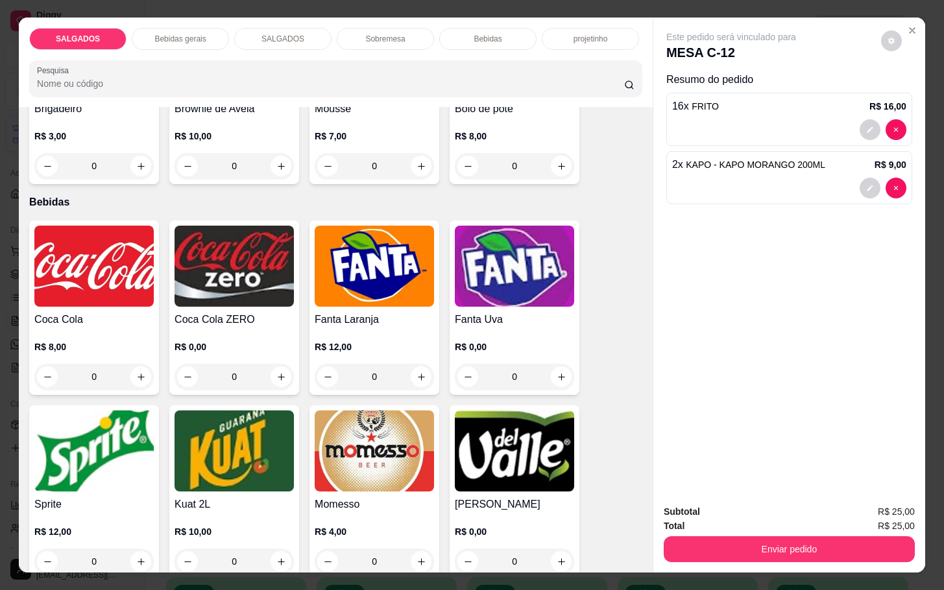
click at [400, 465] on img at bounding box center [374, 451] width 119 height 81
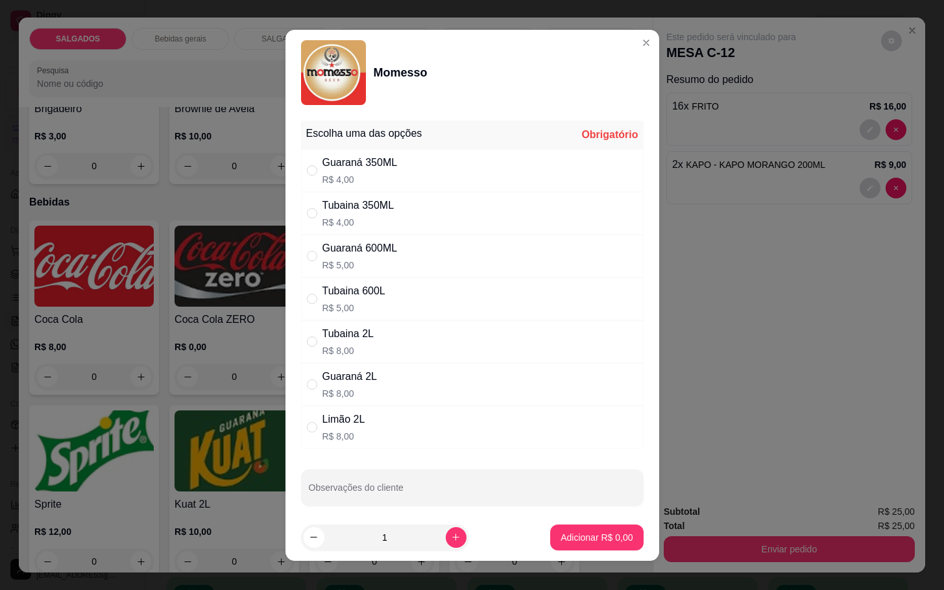
click at [368, 210] on div "Tubaina 350ML" at bounding box center [358, 206] width 72 height 16
radio input "true"
click at [573, 546] on button "Adicionar R$ 4,00" at bounding box center [596, 538] width 93 height 26
type input "1"
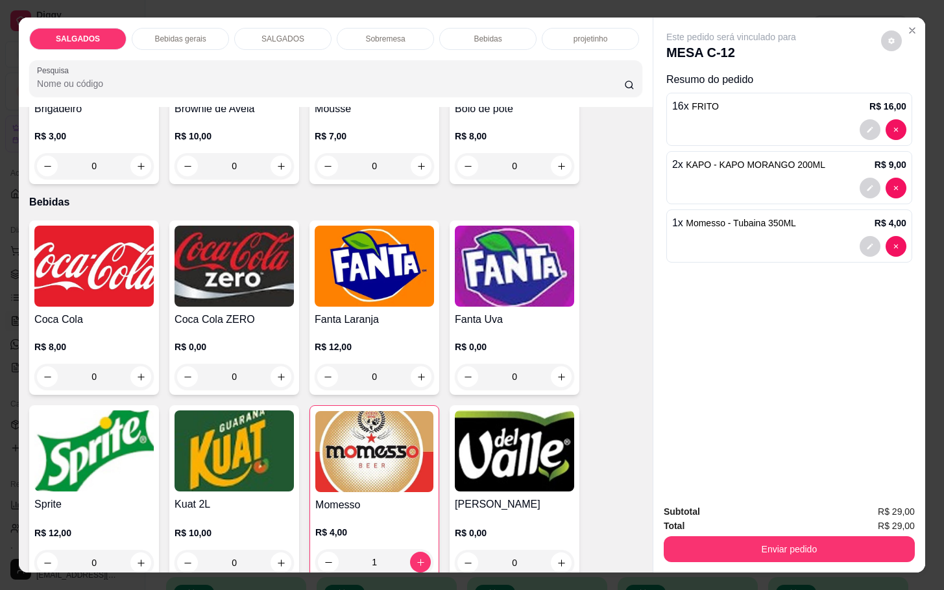
click at [720, 557] on div "Subtotal R$ 29,00 Total R$ 29,00 Enviar pedido" at bounding box center [789, 533] width 272 height 78
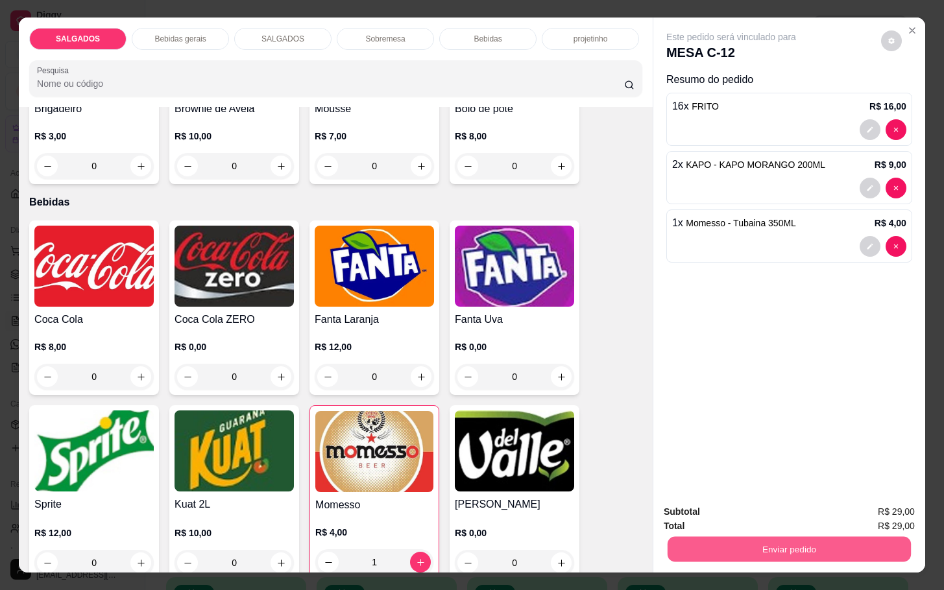
click at [726, 543] on button "Enviar pedido" at bounding box center [788, 548] width 243 height 25
click at [887, 501] on button "Enviar pedido" at bounding box center [878, 510] width 73 height 25
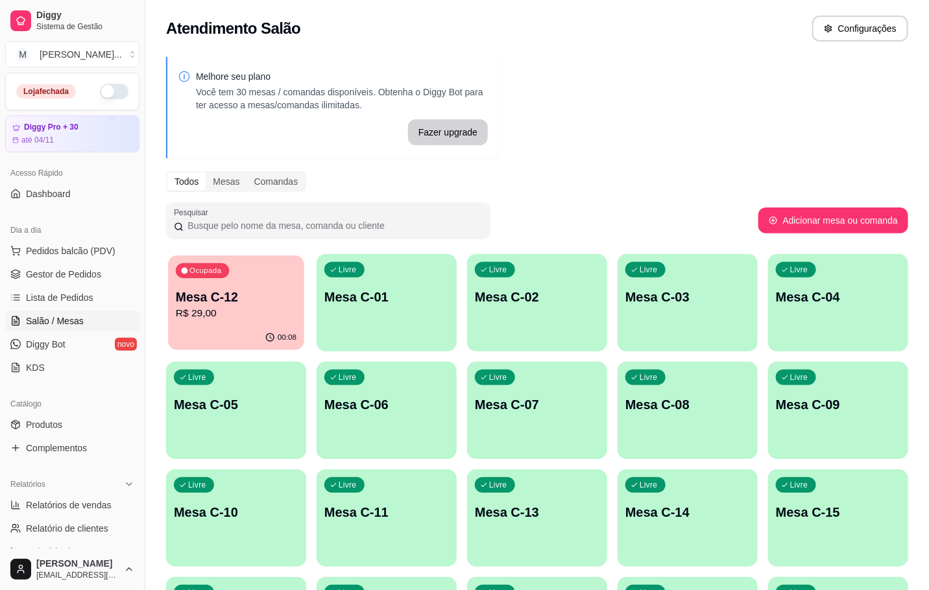
click at [197, 278] on div "Ocupada Mesa C-12 R$ 29,00" at bounding box center [236, 291] width 136 height 70
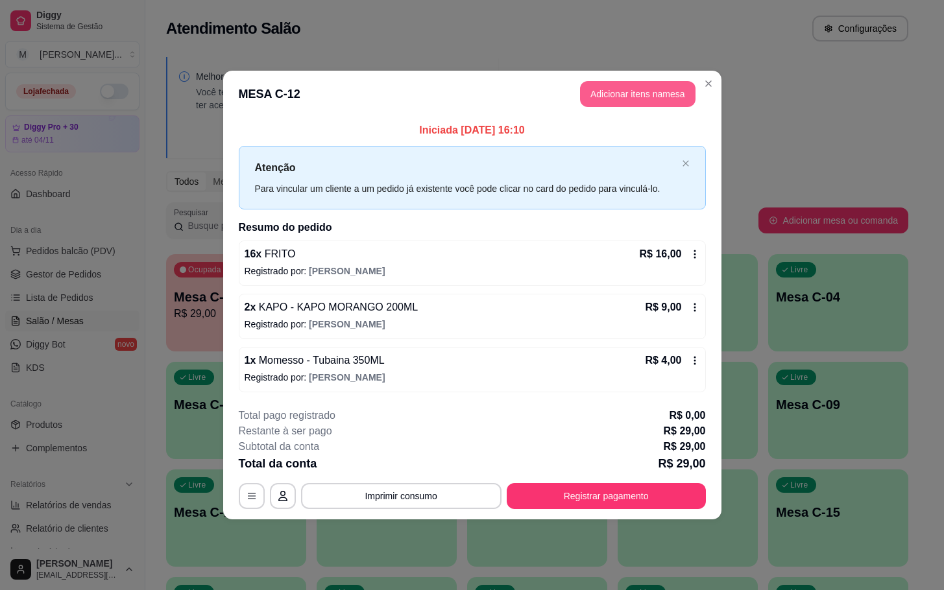
click at [660, 84] on button "Adicionar itens na mesa" at bounding box center [637, 94] width 115 height 26
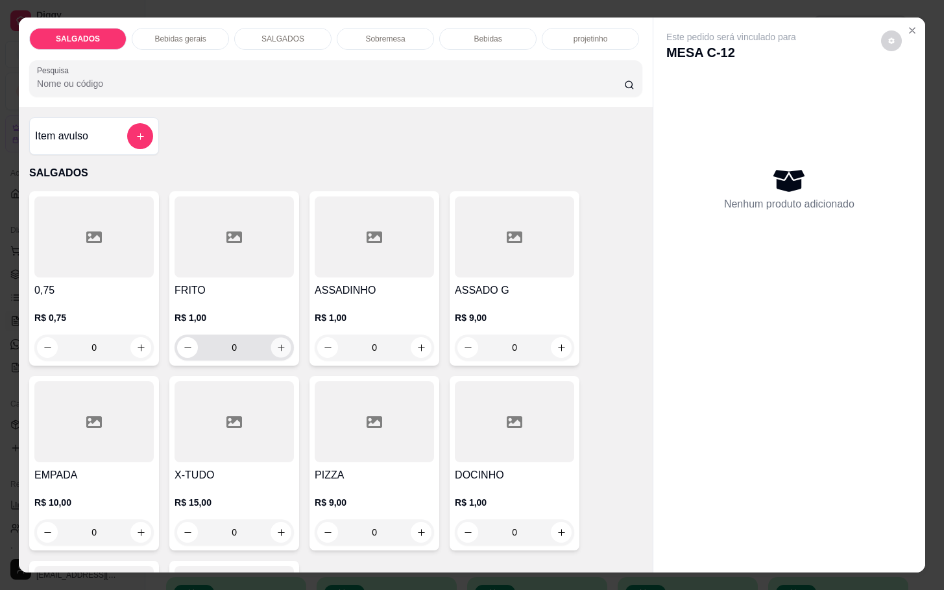
click at [279, 341] on button "increase-product-quantity" at bounding box center [281, 348] width 20 height 20
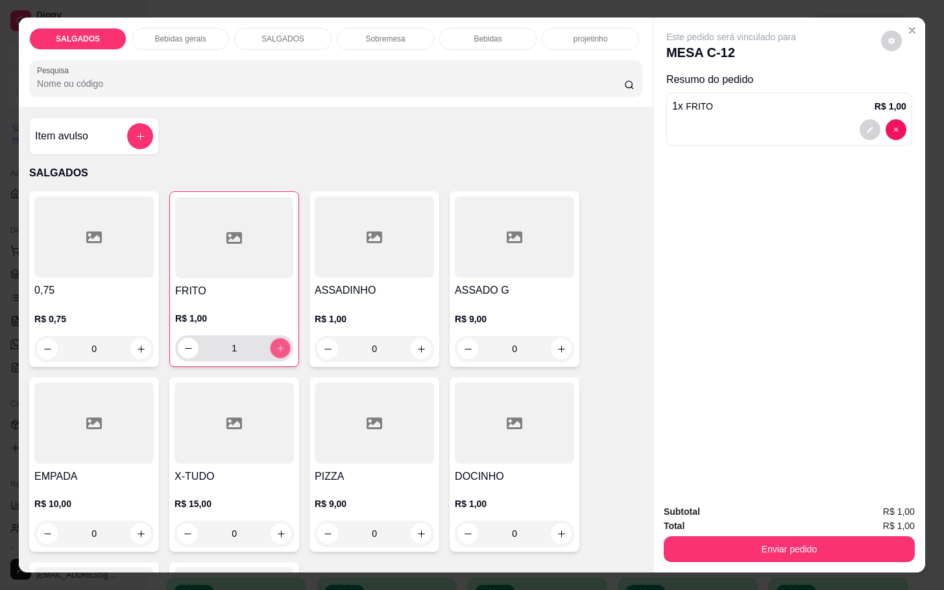
click at [279, 341] on button "increase-product-quantity" at bounding box center [280, 349] width 20 height 20
type input "2"
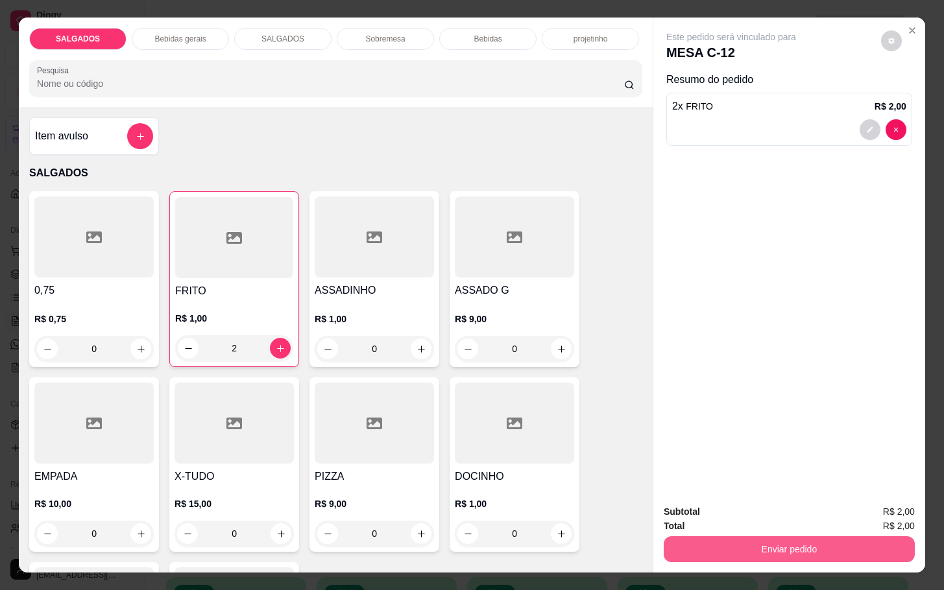
click at [771, 551] on button "Enviar pedido" at bounding box center [789, 549] width 251 height 26
click at [861, 518] on button "Enviar pedido" at bounding box center [878, 510] width 73 height 25
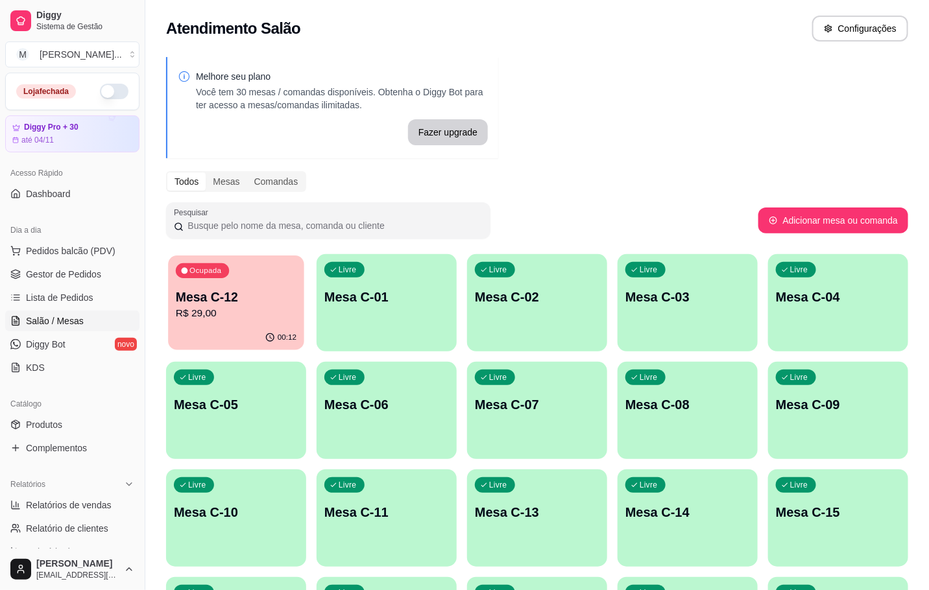
click at [199, 294] on p "Mesa C-12" at bounding box center [236, 298] width 121 height 18
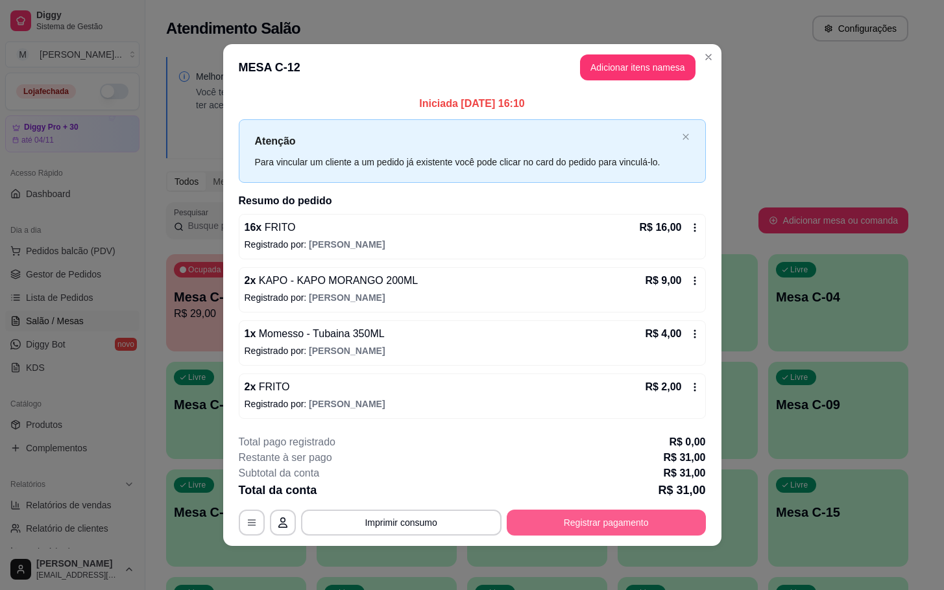
click at [563, 520] on button "Registrar pagamento" at bounding box center [606, 523] width 199 height 26
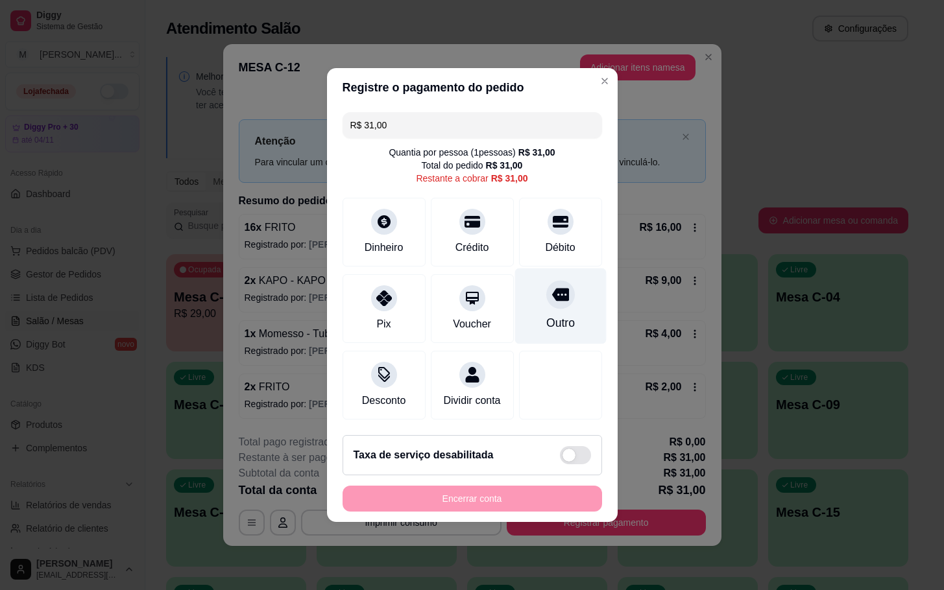
click at [564, 323] on div "Outro" at bounding box center [559, 307] width 91 height 76
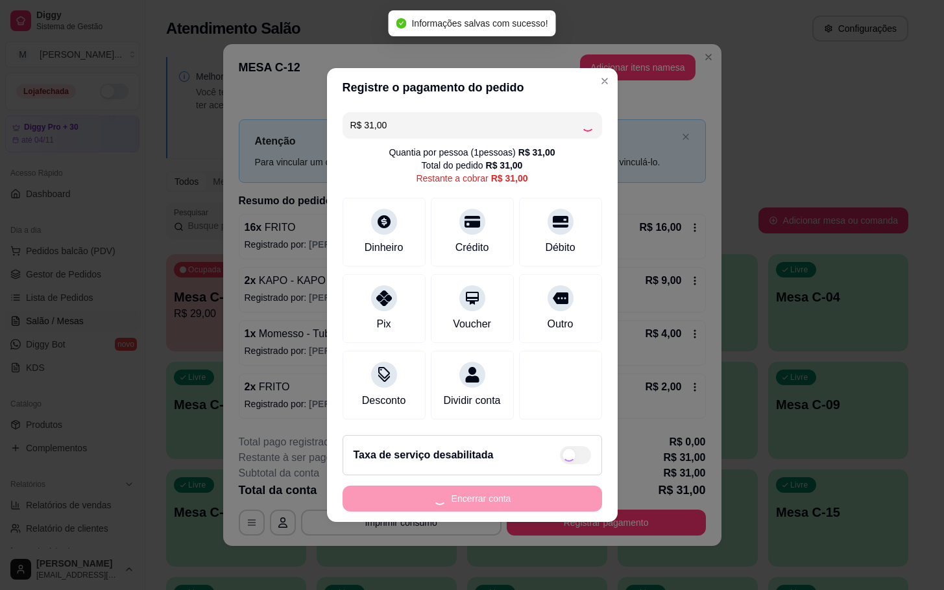
type input "R$ 0,00"
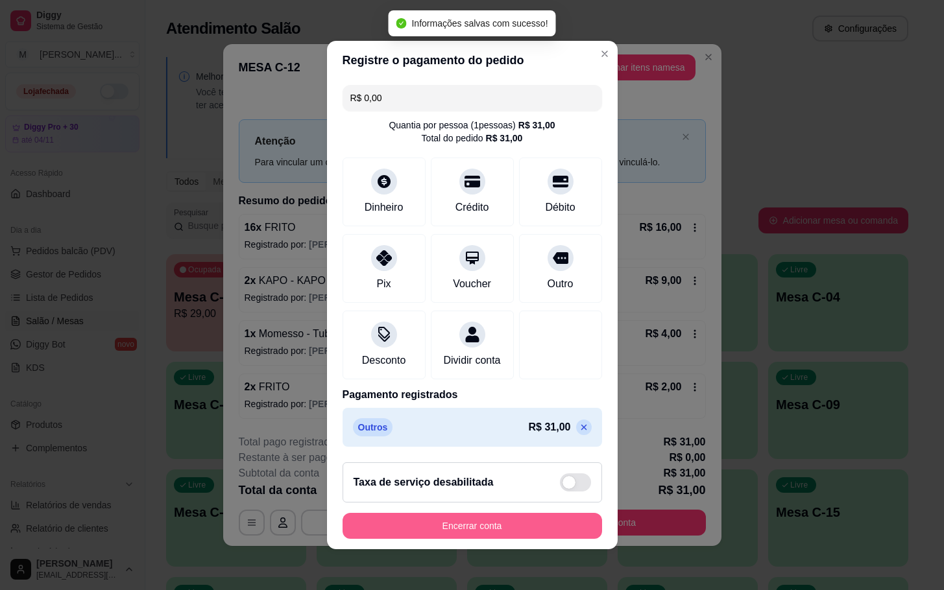
click at [500, 522] on button "Encerrar conta" at bounding box center [471, 526] width 259 height 26
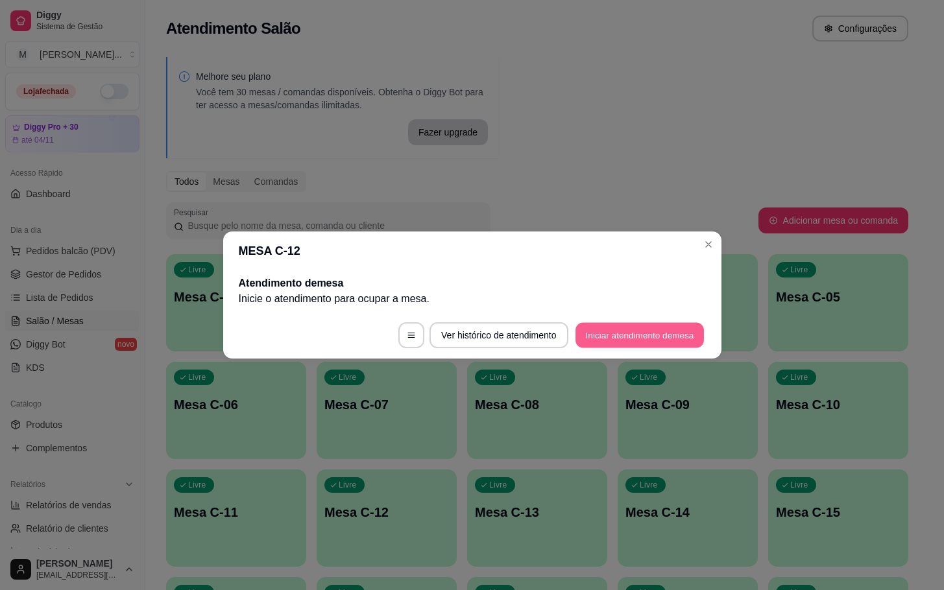
click at [627, 339] on button "Iniciar atendimento de mesa" at bounding box center [639, 335] width 128 height 25
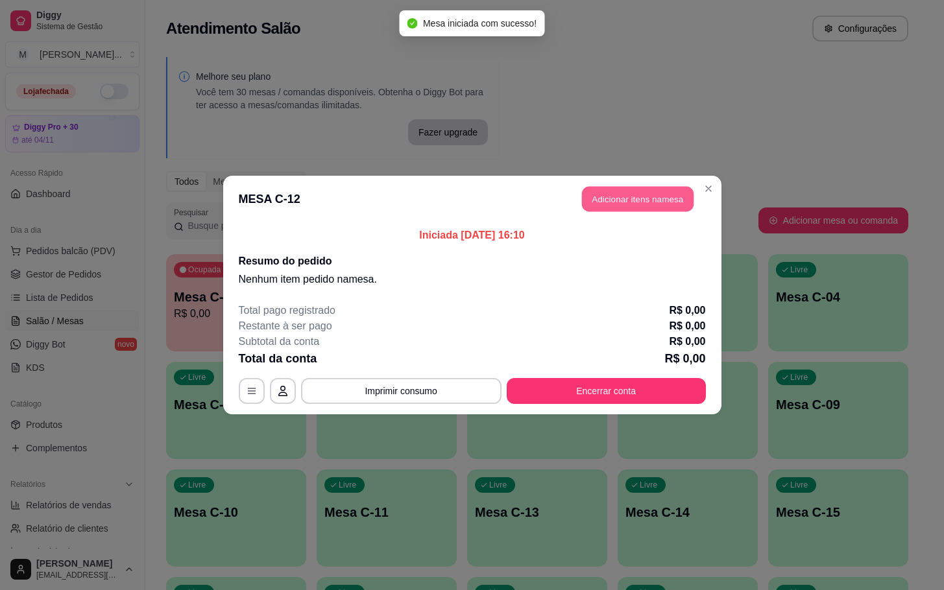
click at [621, 206] on button "Adicionar itens na mesa" at bounding box center [638, 199] width 112 height 25
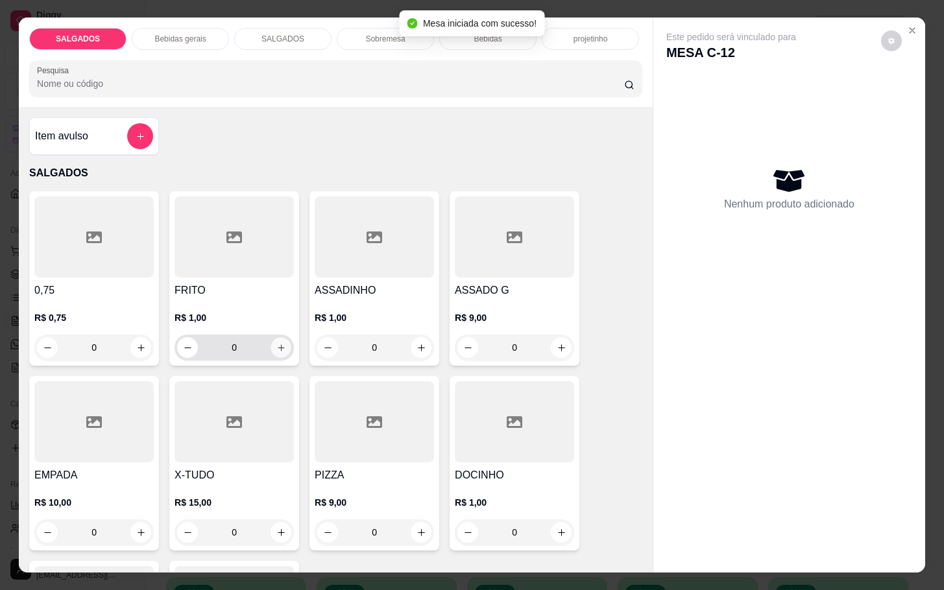
click at [276, 344] on icon "increase-product-quantity" at bounding box center [281, 348] width 10 height 10
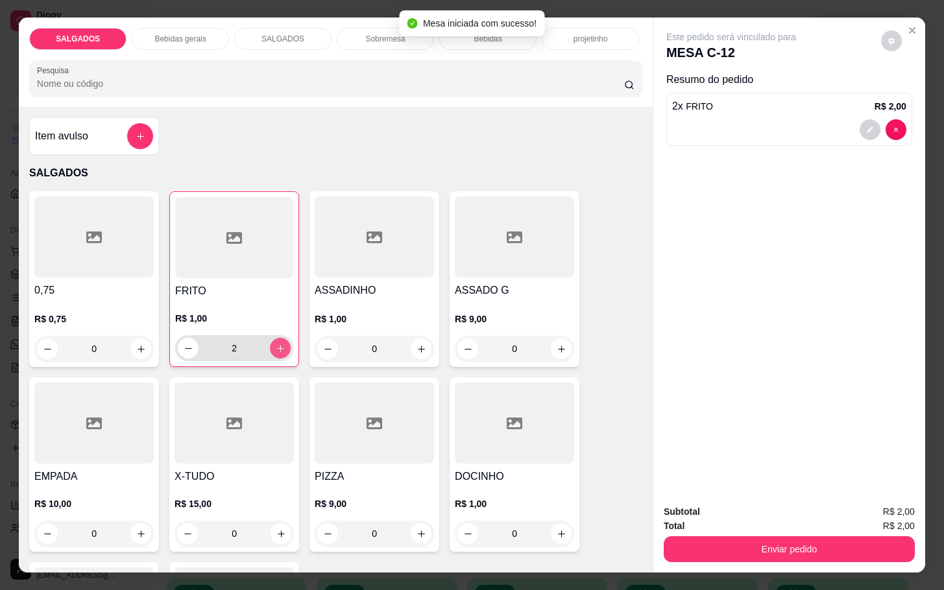
click at [276, 344] on icon "increase-product-quantity" at bounding box center [281, 349] width 10 height 10
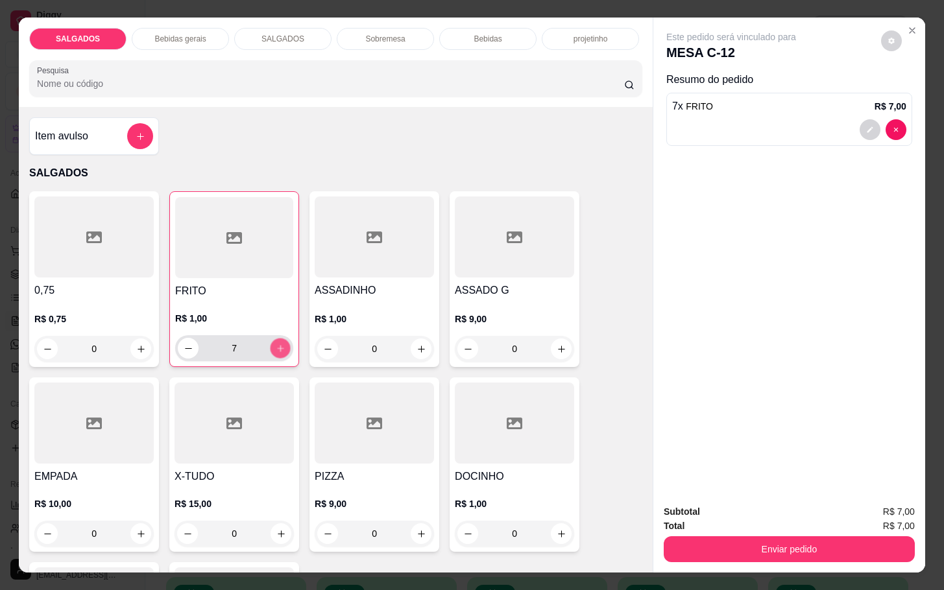
click at [276, 344] on icon "increase-product-quantity" at bounding box center [281, 349] width 10 height 10
type input "8"
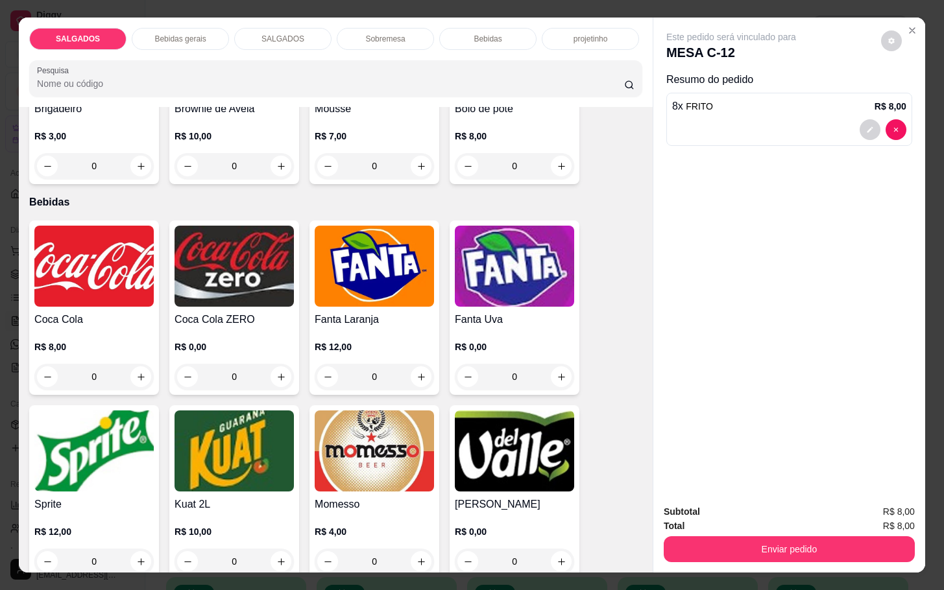
click at [40, 318] on h4 "Coca Cola" at bounding box center [93, 320] width 119 height 16
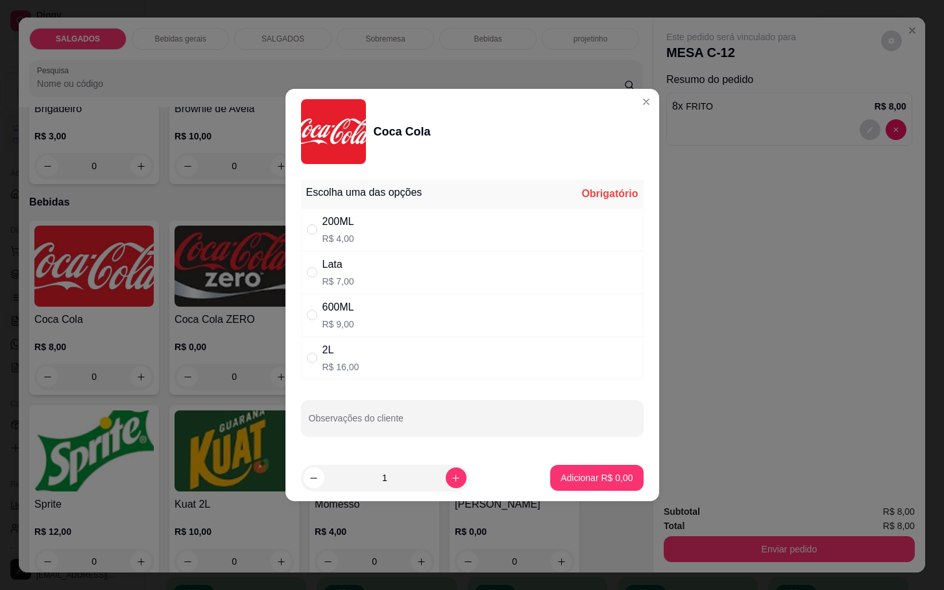
click at [472, 208] on div "200ML R$ 4,00" at bounding box center [472, 229] width 342 height 43
radio input "true"
click at [607, 464] on footer "1 Adicionar R$ 4,00" at bounding box center [472, 478] width 374 height 47
click at [600, 469] on button "Adicionar R$ 4,00" at bounding box center [596, 478] width 93 height 26
type input "1"
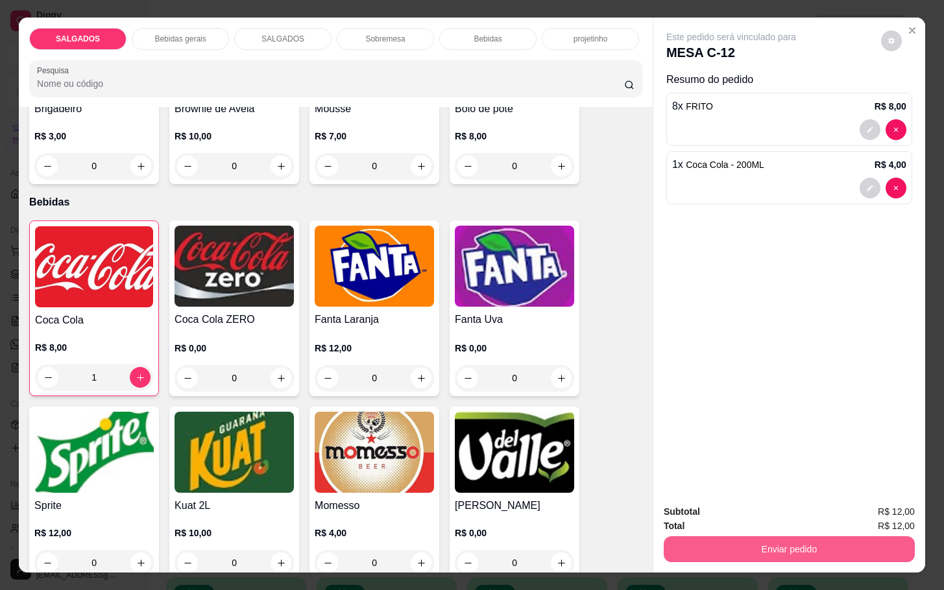
click at [713, 543] on button "Enviar pedido" at bounding box center [789, 549] width 251 height 26
click at [884, 512] on button "Enviar pedido" at bounding box center [878, 510] width 73 height 25
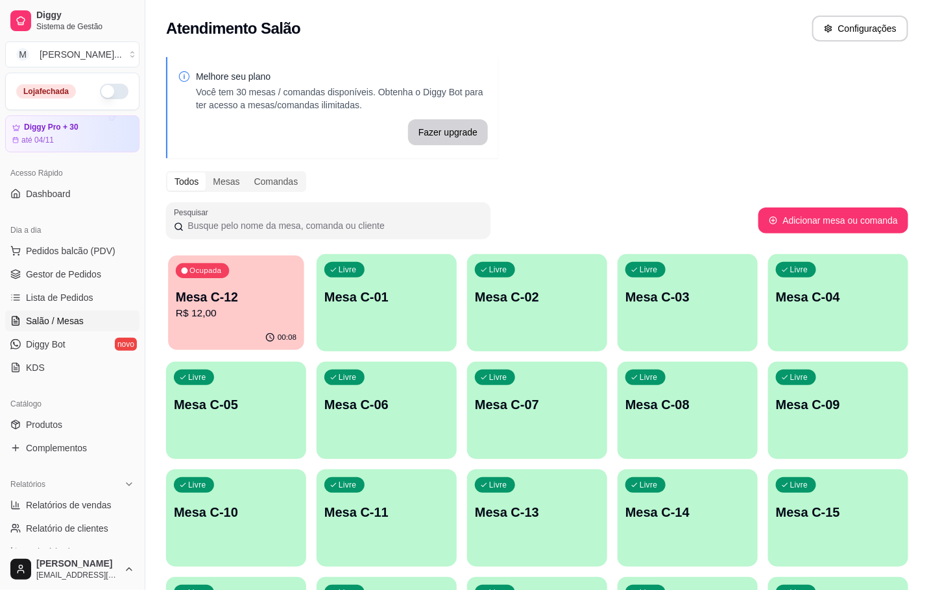
click at [259, 286] on div "Ocupada Mesa C-12 R$ 12,00" at bounding box center [236, 291] width 136 height 70
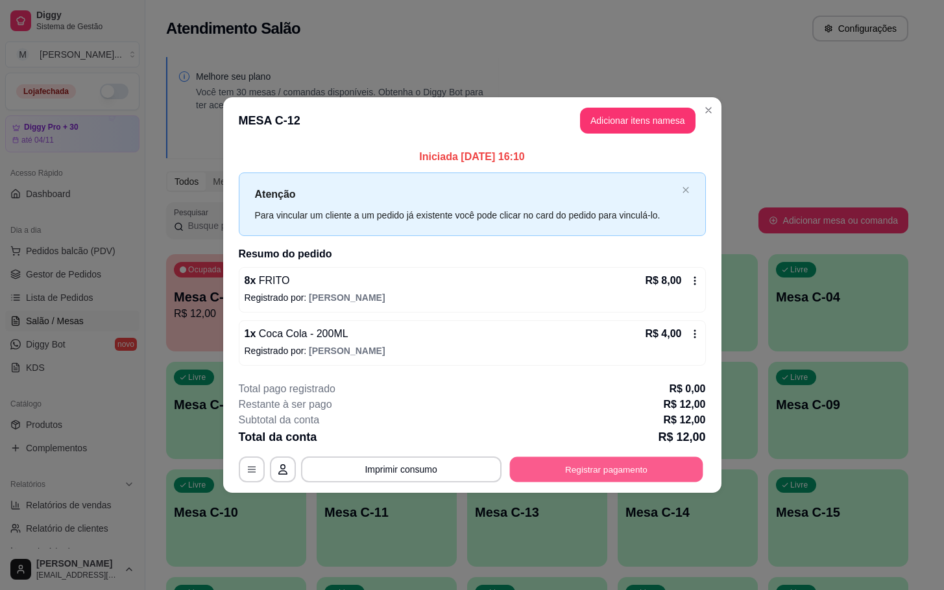
click at [637, 463] on button "Registrar pagamento" at bounding box center [605, 469] width 193 height 25
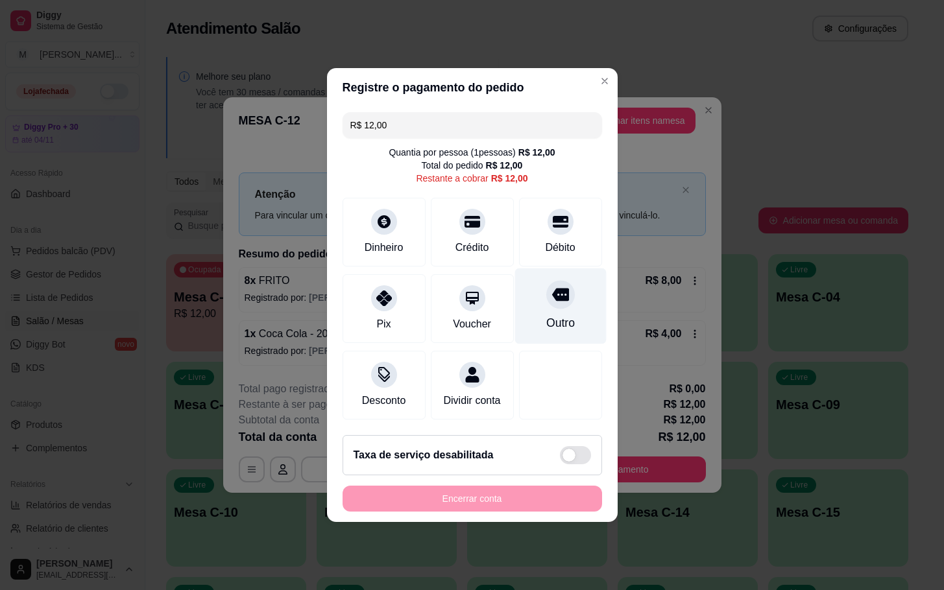
click at [533, 310] on div "Outro" at bounding box center [559, 307] width 91 height 76
type input "R$ 0,00"
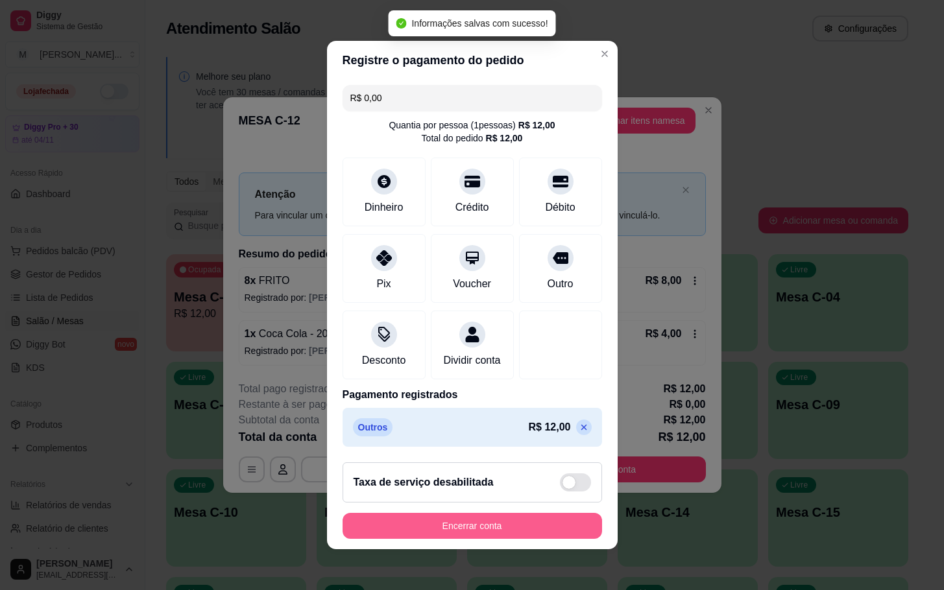
click at [543, 536] on button "Encerrar conta" at bounding box center [471, 526] width 259 height 26
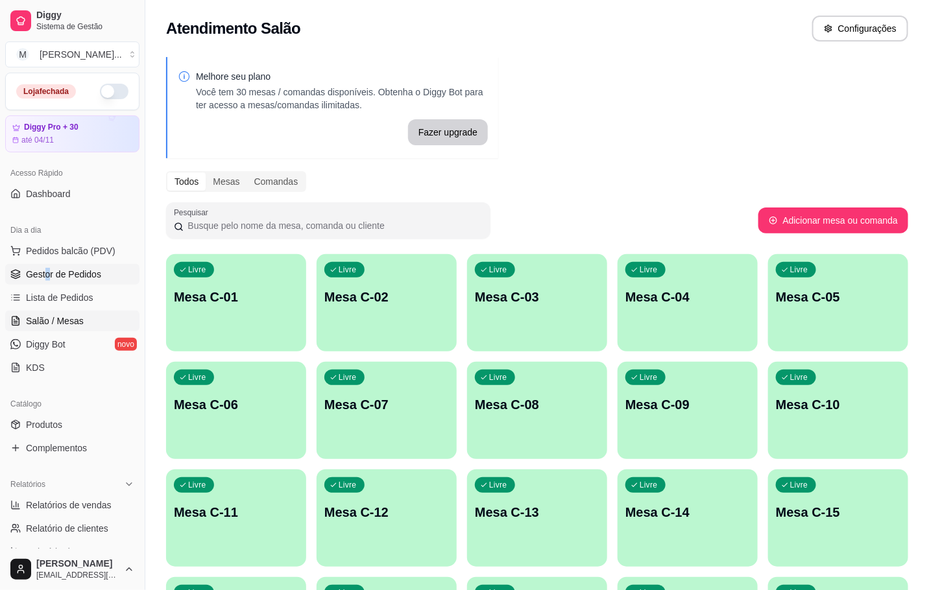
click at [60, 281] on span "Gestor de Pedidos" at bounding box center [63, 274] width 75 height 13
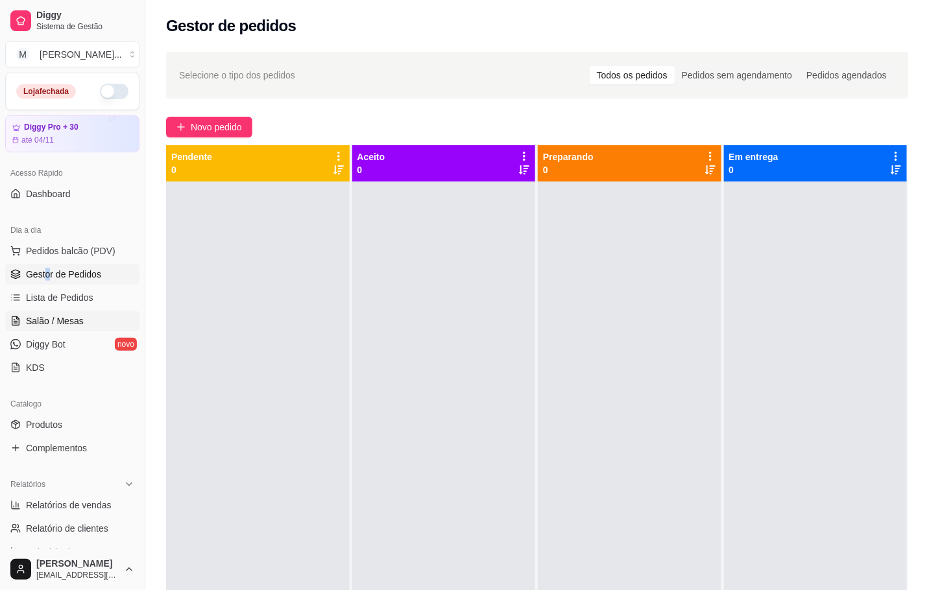
click at [78, 316] on link "Salão / Mesas" at bounding box center [72, 321] width 134 height 21
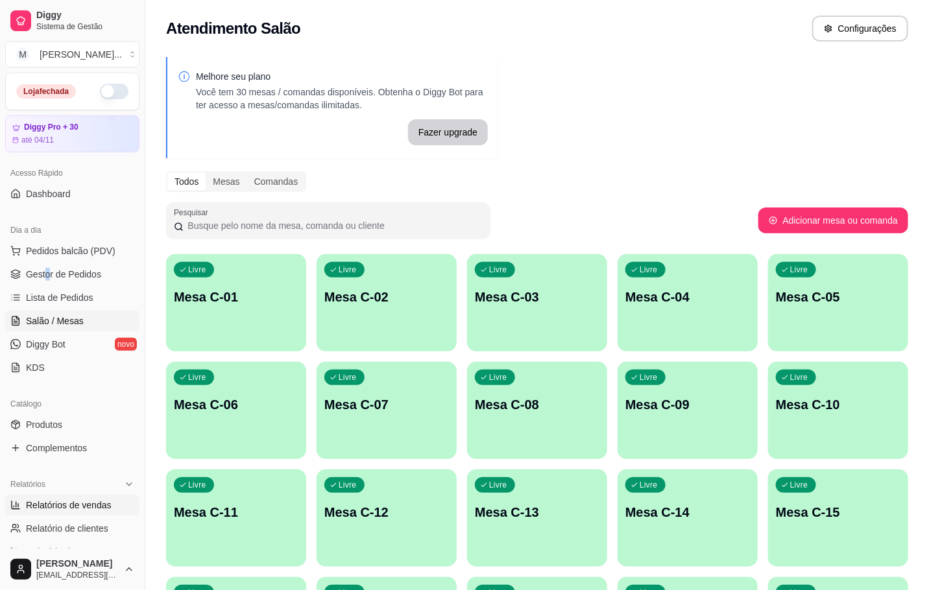
click at [86, 500] on span "Relatórios de vendas" at bounding box center [69, 505] width 86 height 13
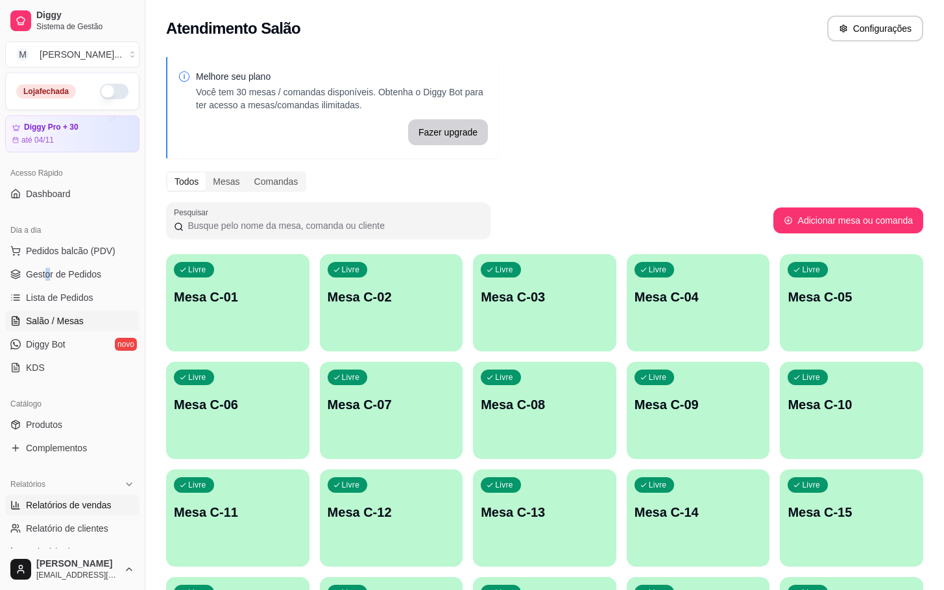
select select "ALL"
select select "0"
